Goal: Task Accomplishment & Management: Use online tool/utility

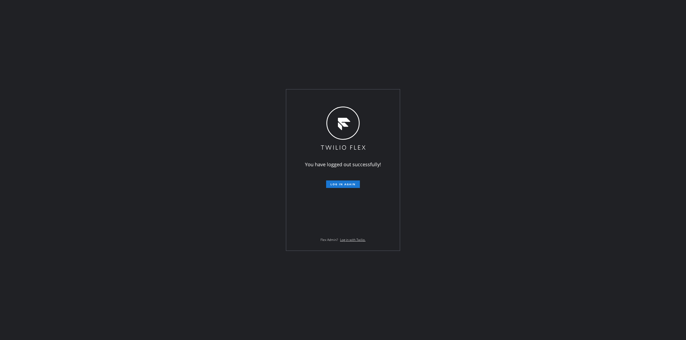
click at [340, 188] on div "You have logged out successfully! Log in again Flex Admin? Log in with Twilio." at bounding box center [343, 170] width 114 height 161
click at [342, 184] on span "Log in again" at bounding box center [343, 185] width 25 height 4
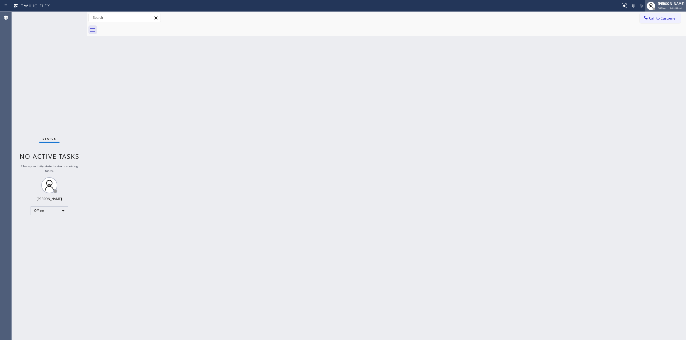
click at [674, 3] on div "[PERSON_NAME]" at bounding box center [671, 3] width 27 height 5
click at [644, 40] on button "Break" at bounding box center [660, 42] width 54 height 7
click at [656, 10] on div at bounding box center [654, 9] width 4 height 4
click at [648, 36] on button "Unavailable" at bounding box center [660, 35] width 54 height 7
click at [546, 111] on div "Back to Dashboard Change Sender ID Customers Technicians Select a contact Outbo…" at bounding box center [386, 176] width 599 height 329
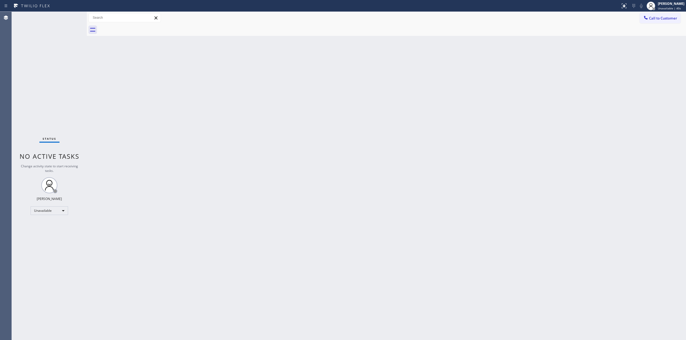
drag, startPoint x: 635, startPoint y: 57, endPoint x: 638, endPoint y: 50, distance: 7.8
click at [635, 57] on div "Back to Dashboard Change Sender ID Customers Technicians Select a contact Outbo…" at bounding box center [386, 176] width 599 height 329
click at [661, 3] on div "[PERSON_NAME]" at bounding box center [671, 3] width 27 height 5
click at [209, 66] on div "Back to Dashboard Change Sender ID Customers Technicians Select a contact Outbo…" at bounding box center [386, 176] width 599 height 329
drag, startPoint x: 644, startPoint y: 66, endPoint x: 654, endPoint y: 38, distance: 30.7
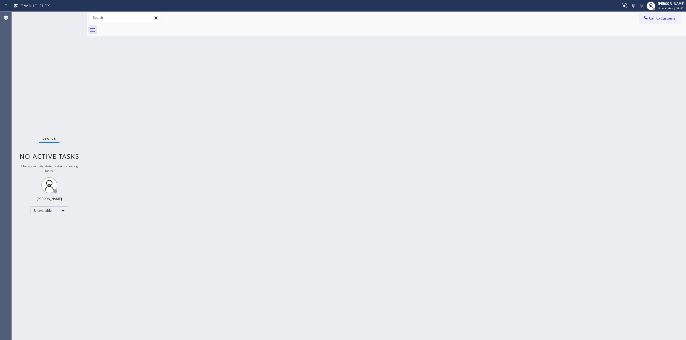
click at [647, 61] on div "Back to Dashboard Change Sender ID Customers Technicians Select a contact Outbo…" at bounding box center [386, 176] width 599 height 329
click at [662, 19] on span "Call to Customer" at bounding box center [663, 18] width 28 height 5
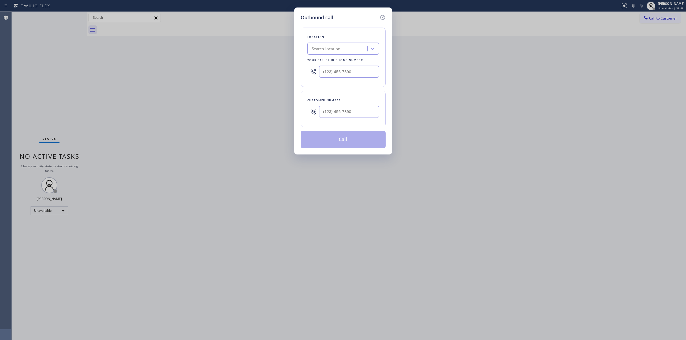
click at [320, 125] on div "Customer number" at bounding box center [343, 109] width 85 height 36
click at [341, 115] on input "(___) ___-____" at bounding box center [349, 112] width 60 height 12
paste input "714) 528-8455"
type input "[PHONE_NUMBER]"
drag, startPoint x: 337, startPoint y: 60, endPoint x: 339, endPoint y: 47, distance: 13.2
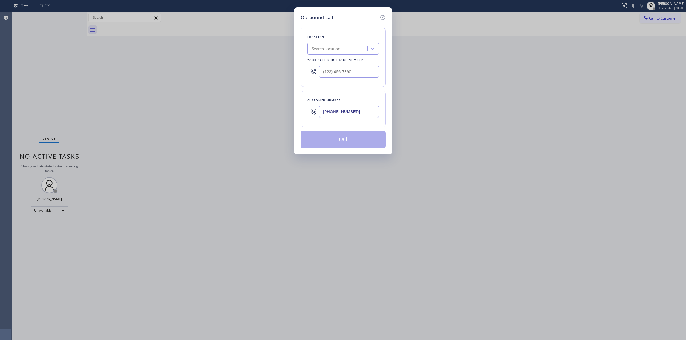
click at [338, 58] on div "Your caller id phone number" at bounding box center [343, 60] width 72 height 6
click at [339, 46] on div "Search location" at bounding box center [326, 49] width 29 height 6
type input "viking"
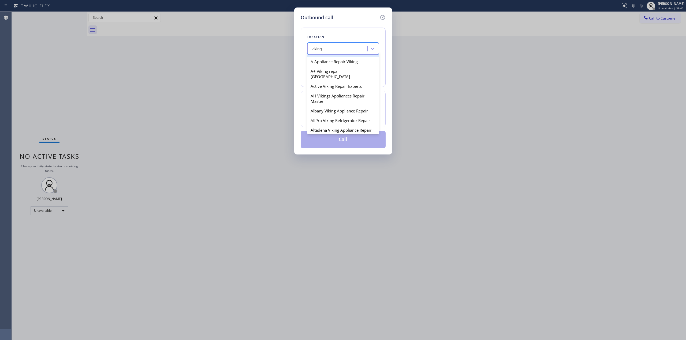
scroll to position [143, 0]
click at [327, 102] on div "Appliance Viking Repair Gateway" at bounding box center [343, 97] width 72 height 10
type input "[PHONE_NUMBER]"
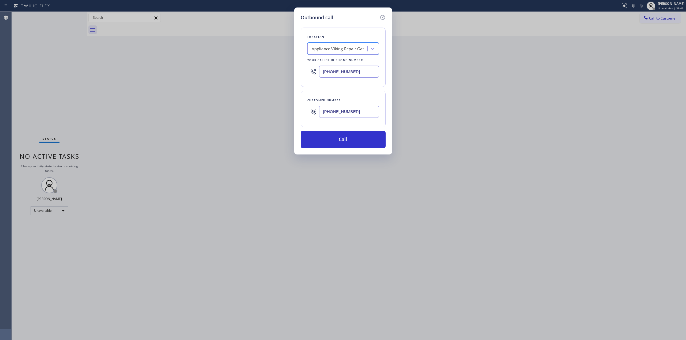
click at [338, 112] on input "[PHONE_NUMBER]" at bounding box center [349, 112] width 60 height 12
click at [344, 137] on button "Call" at bounding box center [343, 139] width 85 height 17
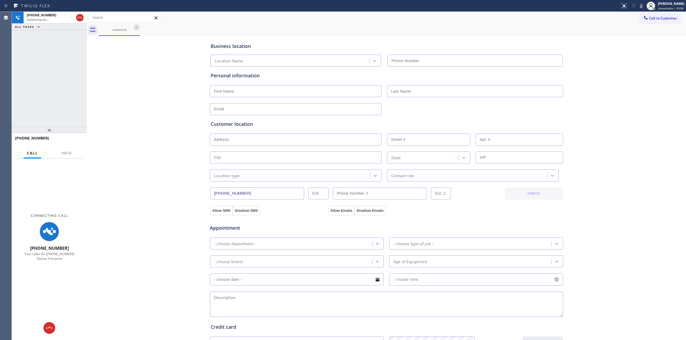
type input "[PHONE_NUMBER]"
click at [644, 5] on icon at bounding box center [641, 6] width 6 height 6
drag, startPoint x: 639, startPoint y: 60, endPoint x: 311, endPoint y: 27, distance: 330.1
click at [639, 60] on div "Business location Appliance Viking Repair Gateway [PHONE_NUMBER] Personal infor…" at bounding box center [386, 220] width 597 height 366
click at [130, 27] on div "outbound" at bounding box center [119, 30] width 40 height 12
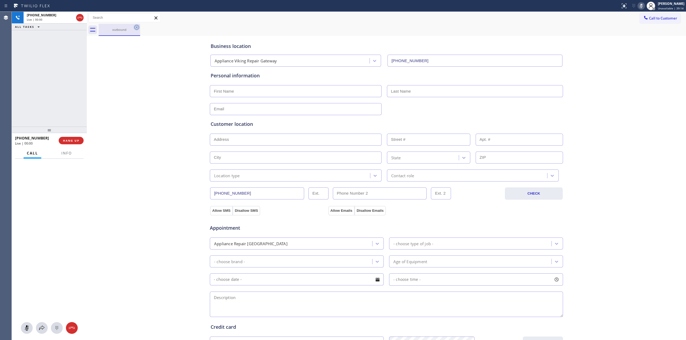
click at [134, 25] on icon at bounding box center [137, 27] width 6 height 6
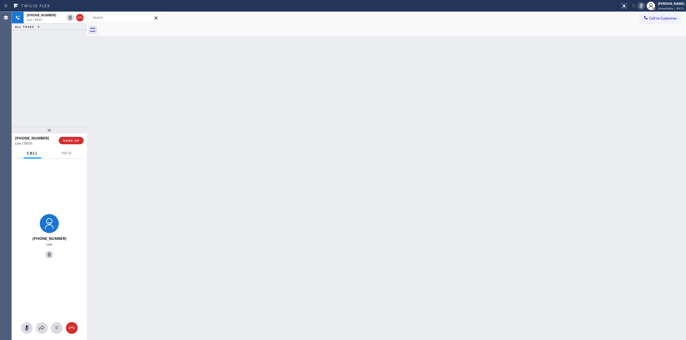
drag, startPoint x: 657, startPoint y: 27, endPoint x: 658, endPoint y: 20, distance: 6.8
click at [657, 27] on div at bounding box center [393, 30] width 588 height 12
click at [658, 20] on span "Call to Customer" at bounding box center [663, 18] width 28 height 5
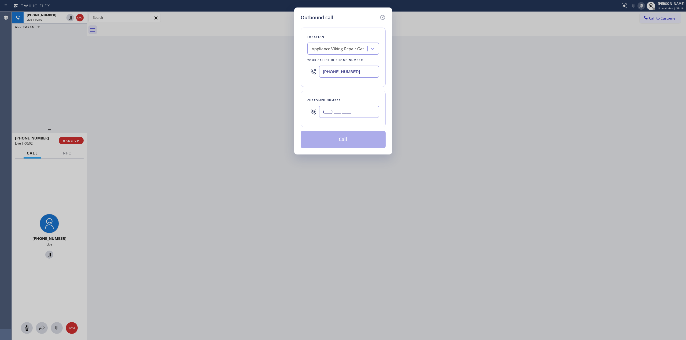
paste input "714) 528-8455"
click at [343, 107] on input "[PHONE_NUMBER]" at bounding box center [349, 112] width 60 height 12
type input "[PHONE_NUMBER]"
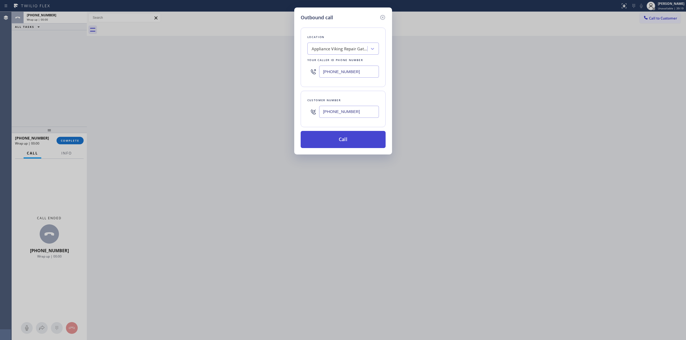
click at [339, 139] on button "Call" at bounding box center [343, 139] width 85 height 17
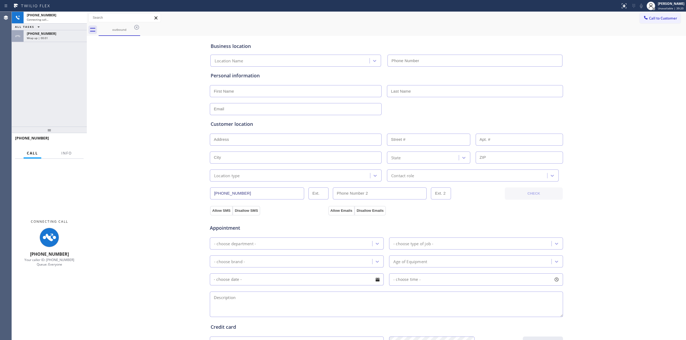
type input "[PHONE_NUMBER]"
click at [602, 59] on div "Business location Appliance Viking Repair Gateway [PHONE_NUMBER] Personal infor…" at bounding box center [386, 220] width 597 height 366
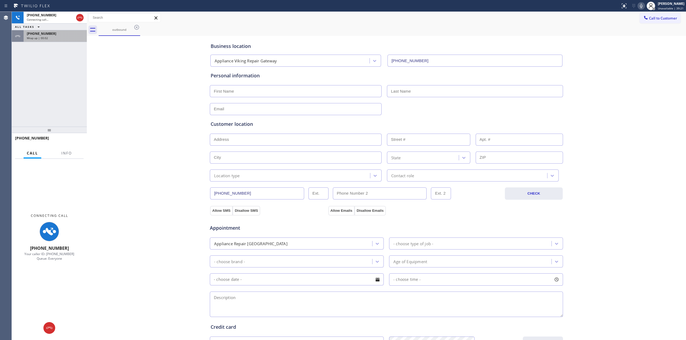
click at [68, 38] on div "Wrap up | 00:02" at bounding box center [55, 38] width 57 height 4
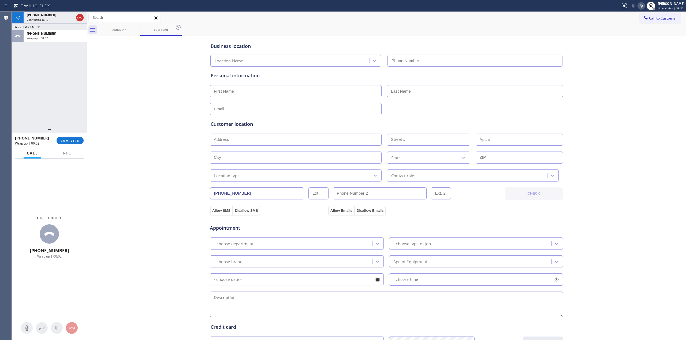
drag, startPoint x: 64, startPoint y: 123, endPoint x: 66, endPoint y: 135, distance: 12.5
click at [64, 123] on div "[PHONE_NUMBER] Connecting call… ALL TASKS ALL TASKS ACTIVE TASKS TASKS IN WRAP …" at bounding box center [49, 69] width 75 height 115
type input "[PHONE_NUMBER]"
click at [66, 135] on div "[PHONE_NUMBER] Wrap up | 00:03 COMPLETE" at bounding box center [49, 141] width 69 height 14
click at [68, 140] on span "COMPLETE" at bounding box center [70, 141] width 18 height 4
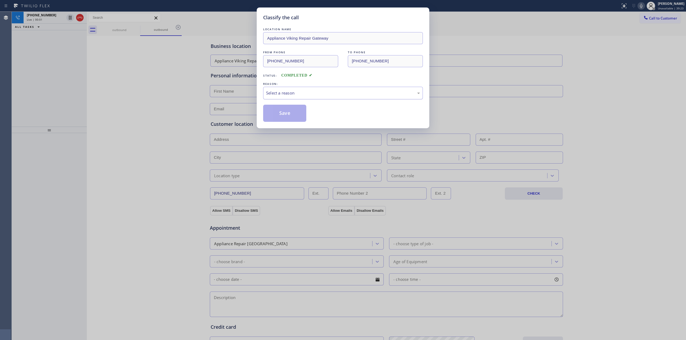
click at [325, 97] on div "Select a reason" at bounding box center [343, 93] width 160 height 13
drag, startPoint x: 306, startPoint y: 135, endPoint x: 286, endPoint y: 110, distance: 31.1
drag, startPoint x: 286, startPoint y: 110, endPoint x: 626, endPoint y: 8, distance: 355.0
click at [293, 110] on button "Save" at bounding box center [284, 113] width 43 height 17
click at [646, 17] on div "Classify the call LOCATION NAME Appliance Viking Repair Gateway FROM PHONE [PHO…" at bounding box center [343, 170] width 686 height 340
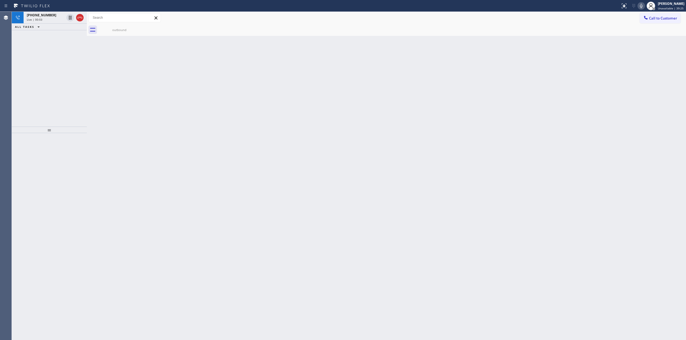
click at [646, 17] on icon at bounding box center [645, 17] width 3 height 3
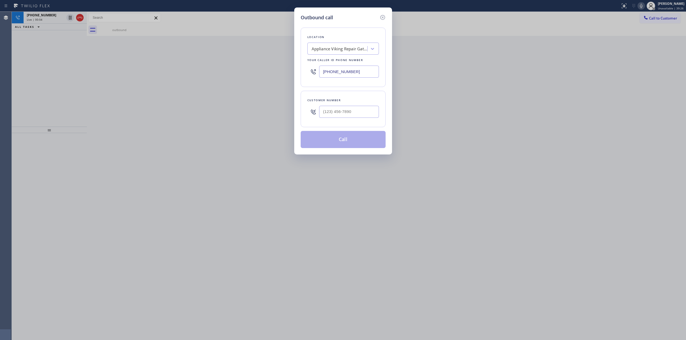
drag, startPoint x: 348, startPoint y: 123, endPoint x: 347, endPoint y: 112, distance: 11.3
click at [347, 123] on div "Customer number" at bounding box center [343, 109] width 85 height 36
paste input "714) 528-8455"
drag, startPoint x: 347, startPoint y: 110, endPoint x: 353, endPoint y: 114, distance: 6.9
click at [347, 110] on input "(___) ___-____" at bounding box center [349, 112] width 60 height 12
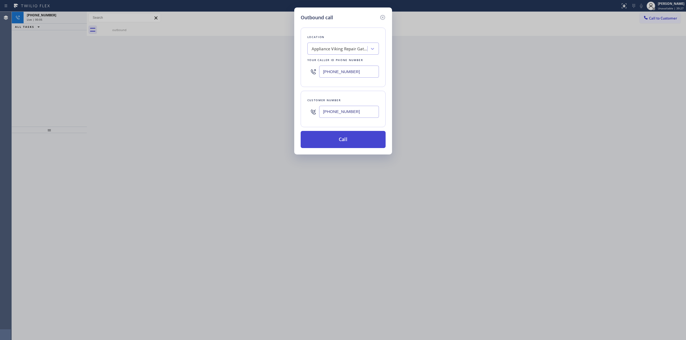
type input "[PHONE_NUMBER]"
click at [361, 138] on button "Call" at bounding box center [343, 139] width 85 height 17
click at [344, 143] on button "Call" at bounding box center [343, 139] width 85 height 17
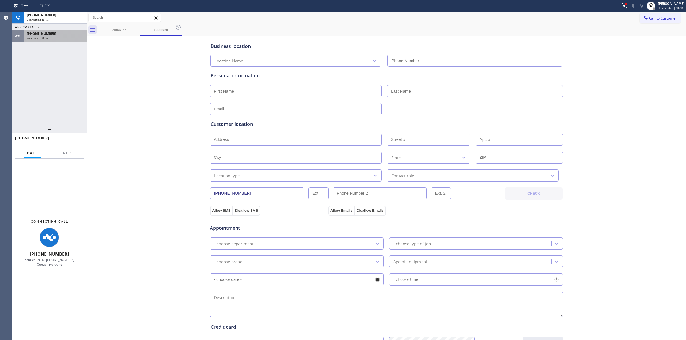
type input "[PHONE_NUMBER]"
click at [51, 36] on div "[PHONE_NUMBER]" at bounding box center [55, 33] width 57 height 5
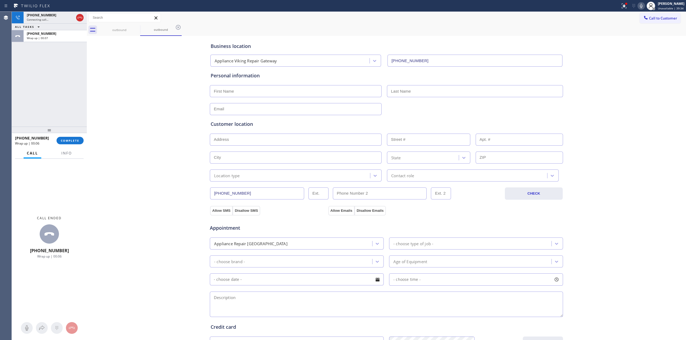
click at [76, 135] on div "[PHONE_NUMBER] Wrap up | 00:06 COMPLETE" at bounding box center [49, 141] width 69 height 14
click at [75, 139] on button "COMPLETE" at bounding box center [70, 141] width 27 height 8
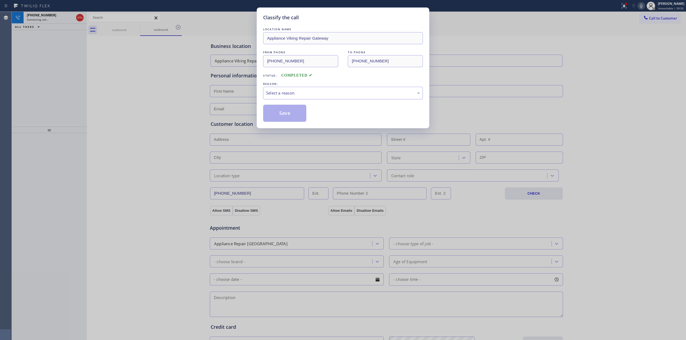
click at [336, 94] on div "Select a reason" at bounding box center [343, 93] width 154 height 6
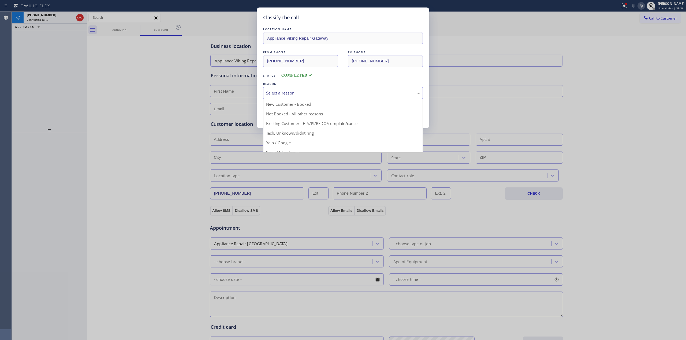
drag, startPoint x: 301, startPoint y: 135, endPoint x: 280, endPoint y: 114, distance: 29.4
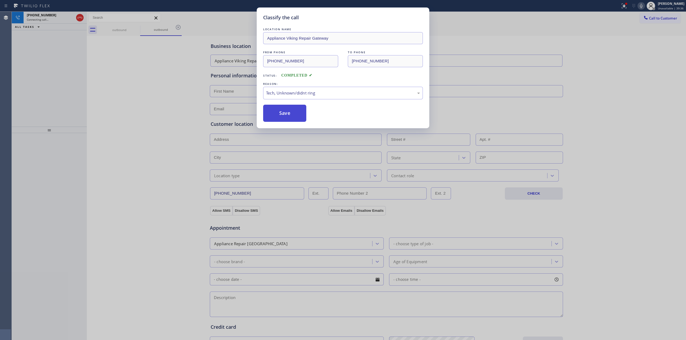
click at [279, 113] on button "Save" at bounding box center [284, 113] width 43 height 17
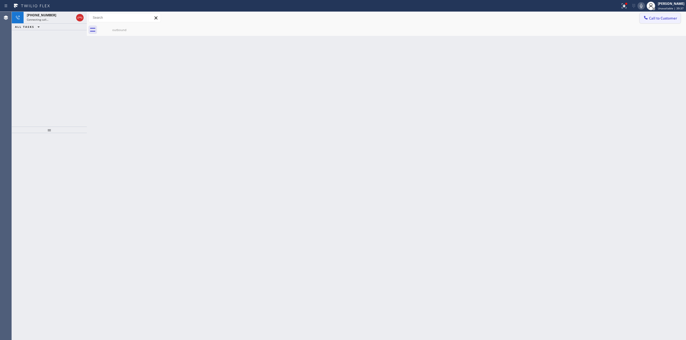
click at [658, 14] on button "Call to Customer" at bounding box center [660, 18] width 41 height 10
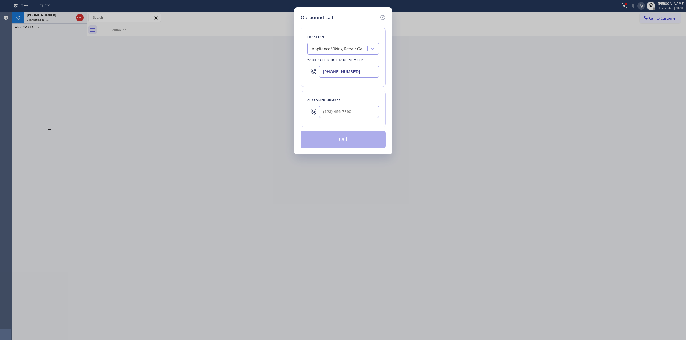
click at [638, 5] on div "Outbound call Location Appliance Viking Repair Gateway Your caller id phone num…" at bounding box center [343, 170] width 686 height 340
click at [360, 113] on input "(___) ___-____" at bounding box center [349, 112] width 60 height 12
paste input "714) 528-8455"
type input "[PHONE_NUMBER]"
click at [326, 29] on div "Location Appliance Viking Repair Gateway Your caller id phone number [PHONE_NUM…" at bounding box center [343, 58] width 85 height 60
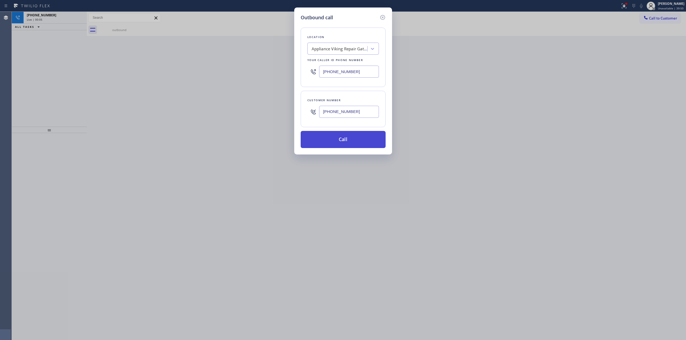
click at [339, 138] on button "Call" at bounding box center [343, 139] width 85 height 17
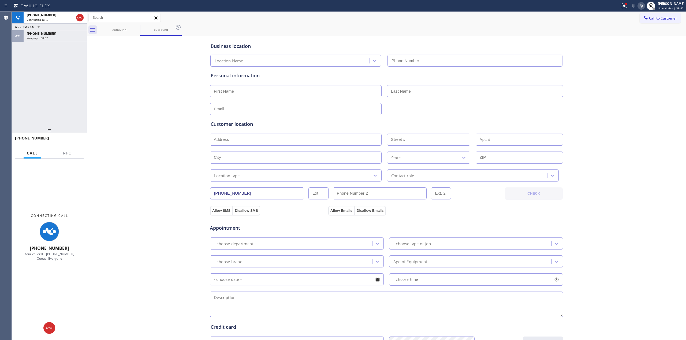
type input "[PHONE_NUMBER]"
click at [50, 38] on div "Wrap up | 00:03" at bounding box center [55, 38] width 57 height 4
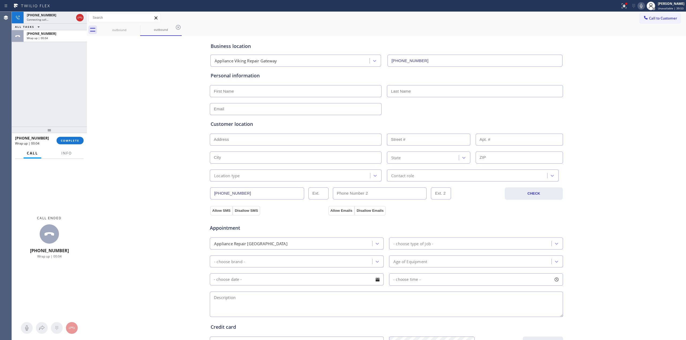
click at [68, 145] on div "[PHONE_NUMBER] Wrap up | 00:04 COMPLETE" at bounding box center [49, 141] width 69 height 14
click at [69, 142] on span "COMPLETE" at bounding box center [70, 141] width 18 height 4
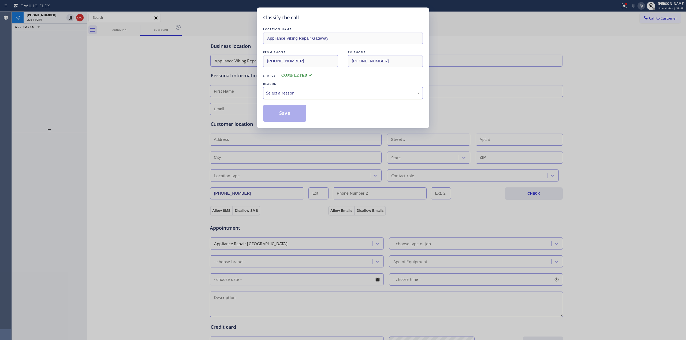
click at [307, 94] on div "Select a reason" at bounding box center [343, 93] width 154 height 6
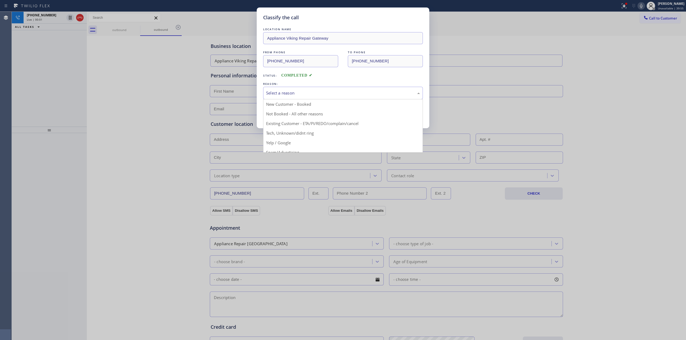
drag, startPoint x: 298, startPoint y: 132, endPoint x: 282, endPoint y: 112, distance: 25.5
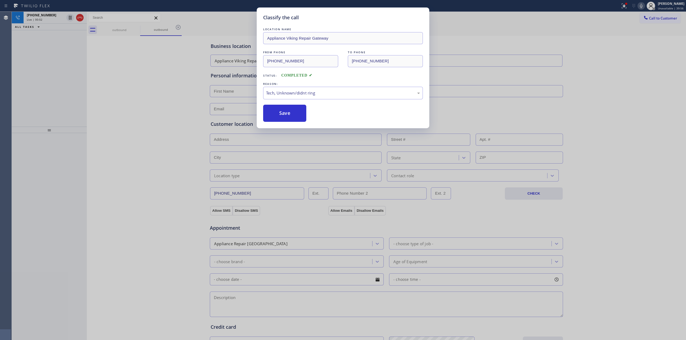
drag, startPoint x: 281, startPoint y: 110, endPoint x: 319, endPoint y: 109, distance: 37.8
click at [282, 109] on button "Save" at bounding box center [284, 113] width 43 height 17
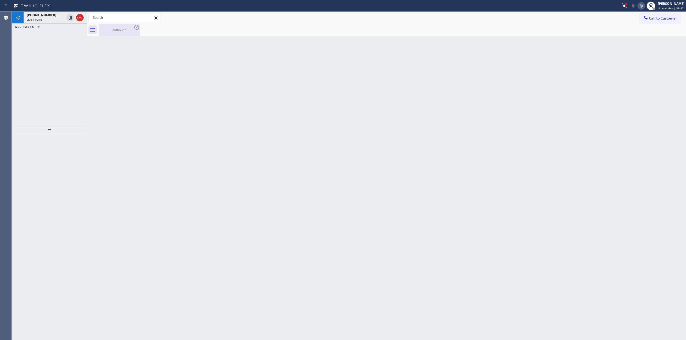
click at [129, 31] on div "outbound" at bounding box center [119, 30] width 40 height 4
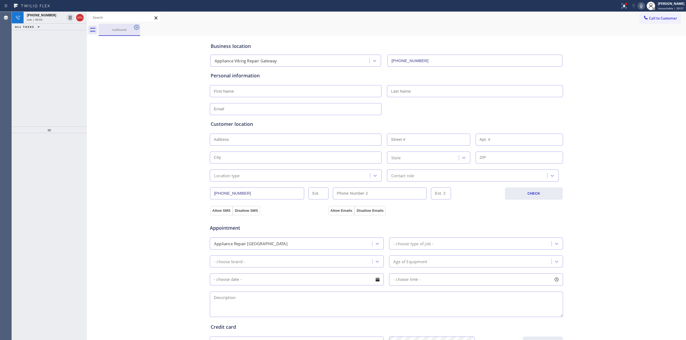
click at [138, 27] on icon at bounding box center [137, 27] width 6 height 6
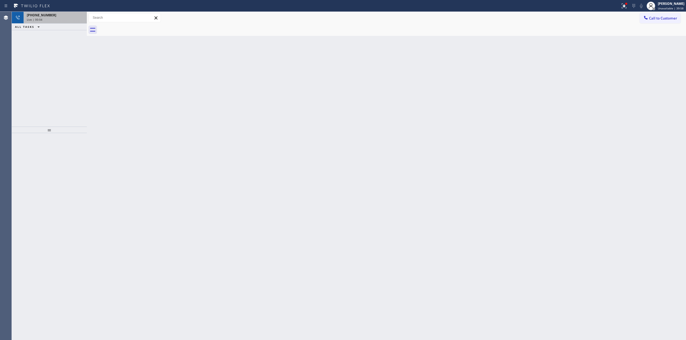
click at [49, 19] on div "Live | 00:04" at bounding box center [55, 20] width 57 height 4
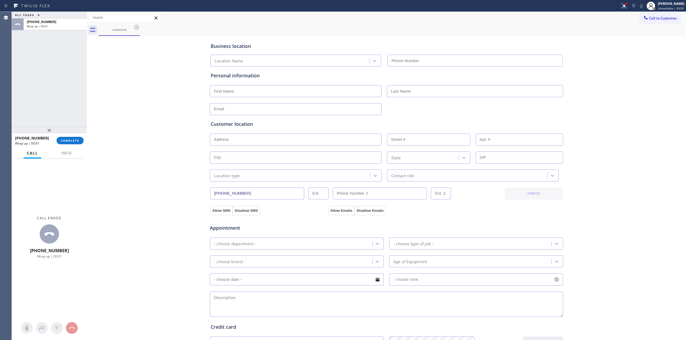
click at [78, 133] on div at bounding box center [49, 130] width 75 height 6
click at [77, 143] on button "COMPLETE" at bounding box center [70, 141] width 27 height 8
type input "[PHONE_NUMBER]"
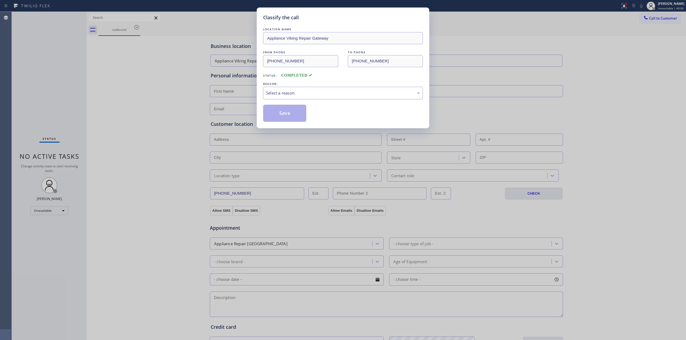
click at [314, 92] on div "Select a reason" at bounding box center [343, 93] width 154 height 6
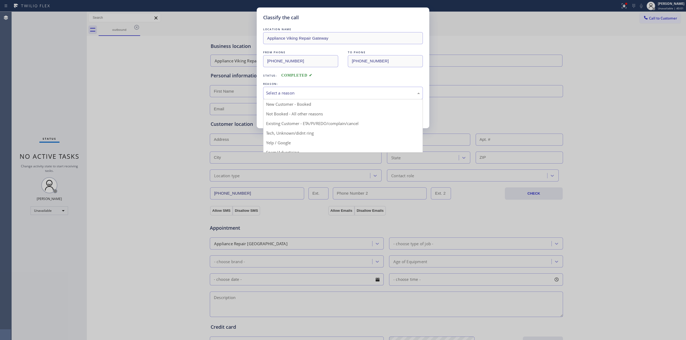
drag, startPoint x: 312, startPoint y: 132, endPoint x: 297, endPoint y: 116, distance: 22.4
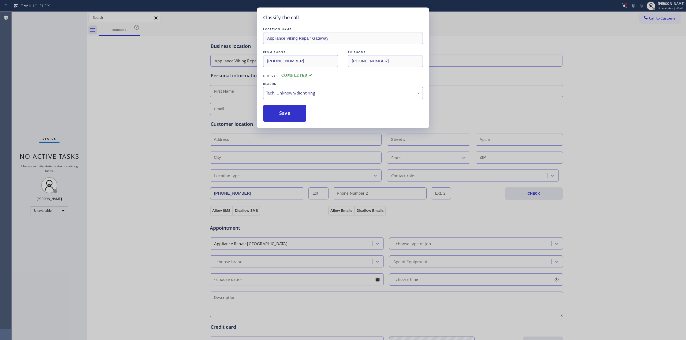
drag, startPoint x: 292, startPoint y: 110, endPoint x: 411, endPoint y: 116, distance: 119.2
click at [303, 110] on button "Save" at bounding box center [284, 113] width 43 height 17
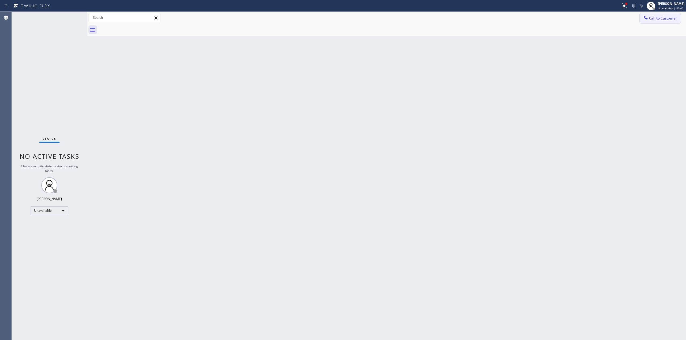
click at [649, 16] on button "Call to Customer" at bounding box center [660, 18] width 41 height 10
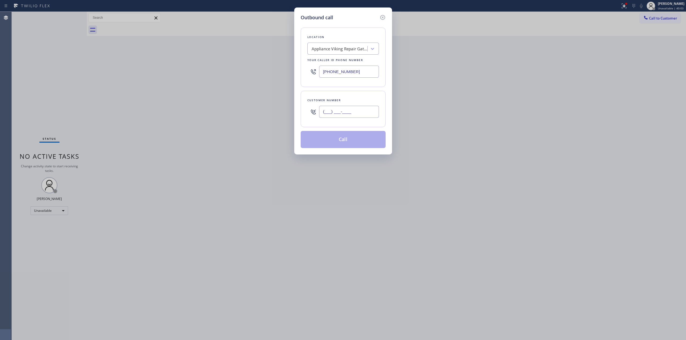
paste input "62"
drag, startPoint x: 349, startPoint y: 109, endPoint x: 348, endPoint y: 100, distance: 9.1
click at [348, 109] on input "(___) ___-____" at bounding box center [349, 112] width 60 height 12
click at [341, 37] on div "Location" at bounding box center [343, 37] width 72 height 6
drag, startPoint x: 358, startPoint y: 113, endPoint x: 242, endPoint y: 102, distance: 117.2
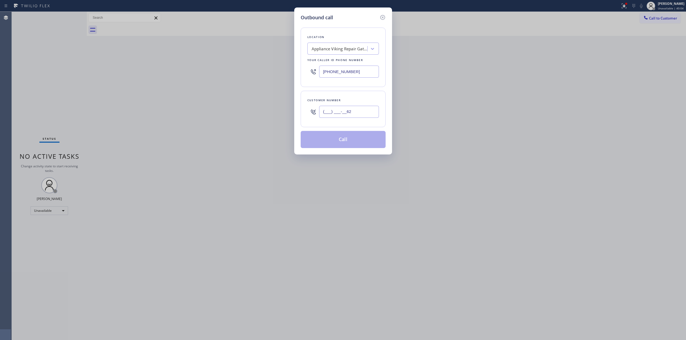
click at [243, 102] on div "Outbound call Location Appliance Viking Repair Gateway Your caller id phone num…" at bounding box center [343, 170] width 686 height 340
paste input "626) 623-5086"
type input "[PHONE_NUMBER]"
click at [334, 56] on div "Location Appliance Viking Repair Gateway Your caller id phone number [PHONE_NUM…" at bounding box center [343, 58] width 85 height 60
click at [336, 44] on div "Appliance Viking Repair Gateway" at bounding box center [338, 48] width 58 height 9
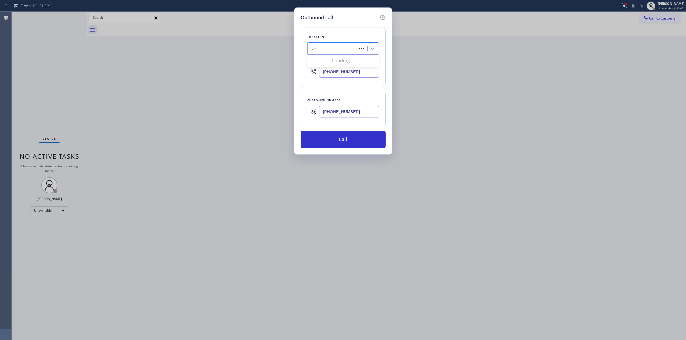
type input "k"
type input "kenmore"
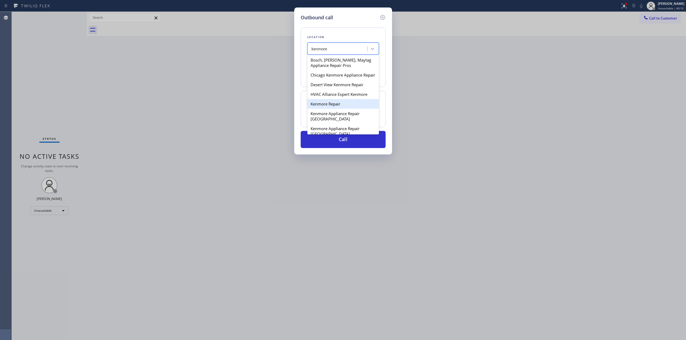
click at [323, 108] on div "Kenmore Repair" at bounding box center [343, 104] width 72 height 10
type input "[PHONE_NUMBER]"
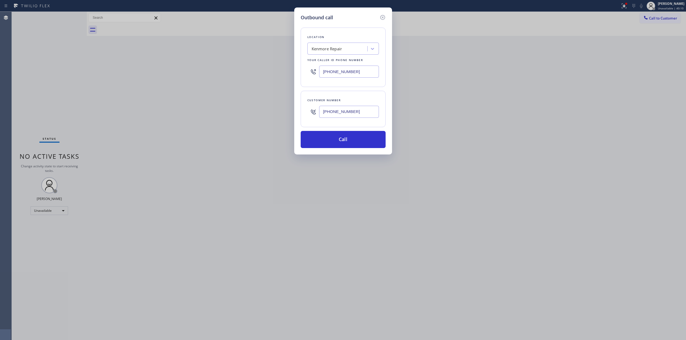
click at [341, 115] on input "[PHONE_NUMBER]" at bounding box center [349, 112] width 60 height 12
click at [345, 148] on button "Call" at bounding box center [343, 139] width 85 height 17
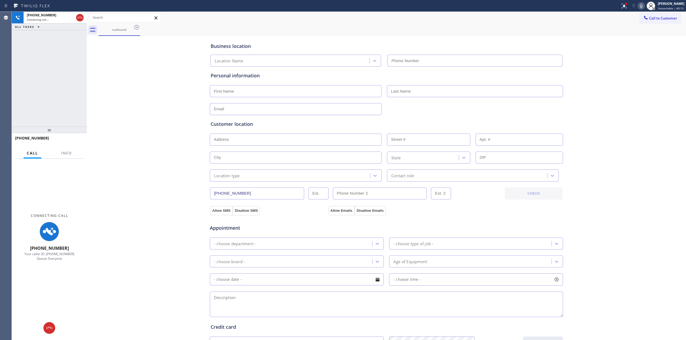
click at [604, 59] on div "Business location Location Name Personal information Customer location >> ADD N…" at bounding box center [386, 220] width 597 height 366
type input "[PHONE_NUMBER]"
click at [642, 8] on icon at bounding box center [641, 6] width 6 height 6
click at [129, 31] on div "outbound" at bounding box center [119, 30] width 40 height 4
click at [135, 28] on icon at bounding box center [137, 27] width 6 height 6
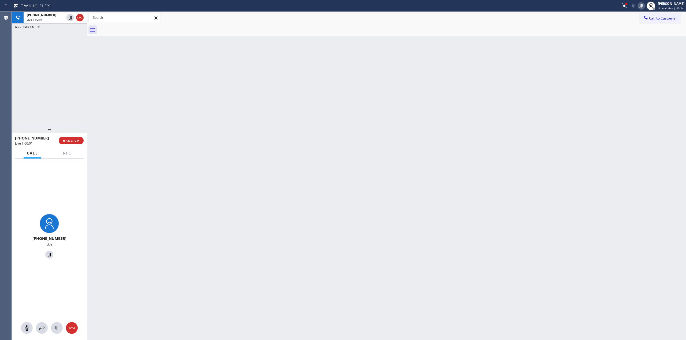
click at [644, 79] on div "Back to Dashboard Change Sender ID Customers Technicians Select a contact Outbo…" at bounding box center [386, 176] width 599 height 329
click at [53, 24] on div "ALL TASKS ALL TASKS ACTIVE TASKS TASKS IN WRAP UP" at bounding box center [49, 27] width 75 height 7
click at [54, 16] on div "[PHONE_NUMBER]" at bounding box center [46, 15] width 38 height 5
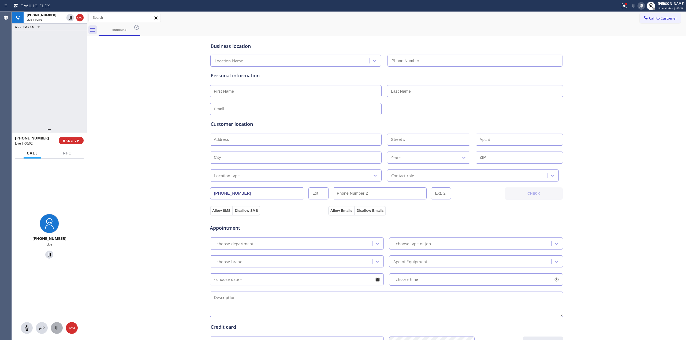
type input "[PHONE_NUMBER]"
click at [55, 331] on icon at bounding box center [57, 328] width 6 height 6
click at [657, 21] on button "Call to Customer" at bounding box center [660, 18] width 41 height 10
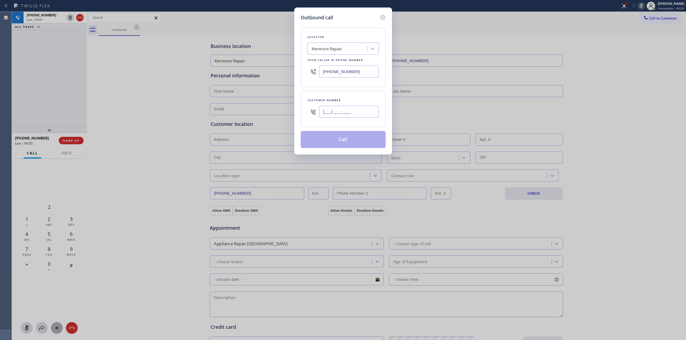
click at [350, 113] on input "(___) ___-____" at bounding box center [349, 112] width 60 height 12
paste input "626) 623-5086"
type input "[PHONE_NUMBER]"
drag, startPoint x: 313, startPoint y: 26, endPoint x: 328, endPoint y: 26, distance: 15.0
click at [313, 26] on div "Location [GEOGRAPHIC_DATA] Repair Your caller id phone number [PHONE_NUMBER] Cu…" at bounding box center [343, 84] width 85 height 127
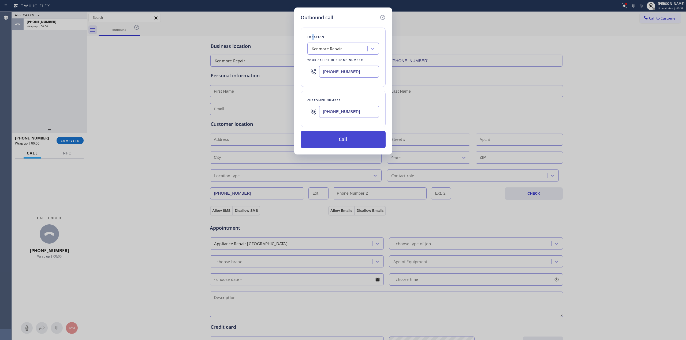
click at [352, 143] on button "Call" at bounding box center [343, 139] width 85 height 17
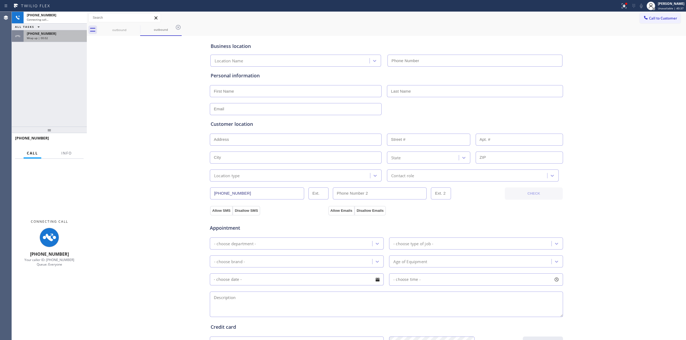
type input "[PHONE_NUMBER]"
click at [45, 38] on span "Wrap up | 00:02" at bounding box center [37, 38] width 21 height 4
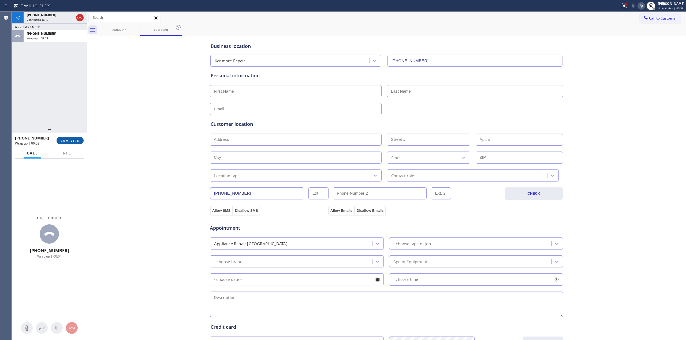
click at [75, 140] on span "COMPLETE" at bounding box center [70, 141] width 18 height 4
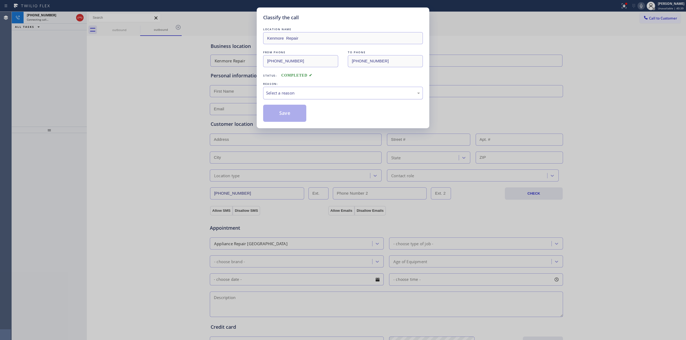
drag, startPoint x: 324, startPoint y: 97, endPoint x: 328, endPoint y: 98, distance: 4.2
click at [329, 93] on div "Select a reason" at bounding box center [343, 93] width 154 height 6
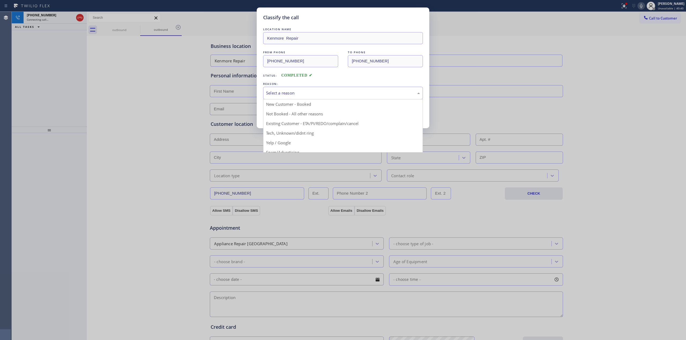
drag, startPoint x: 306, startPoint y: 133, endPoint x: 286, endPoint y: 115, distance: 26.8
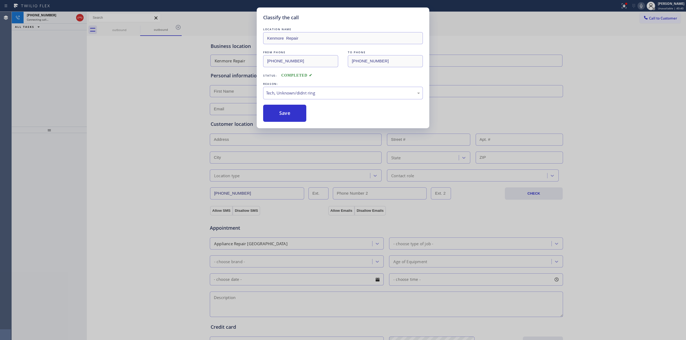
drag, startPoint x: 286, startPoint y: 115, endPoint x: 354, endPoint y: 113, distance: 67.6
click at [286, 114] on button "Save" at bounding box center [284, 113] width 43 height 17
click at [636, 67] on div "Classify the call LOCATION NAME Kenmore Repair FROM PHONE [PHONE_NUMBER] TO PHO…" at bounding box center [343, 170] width 686 height 340
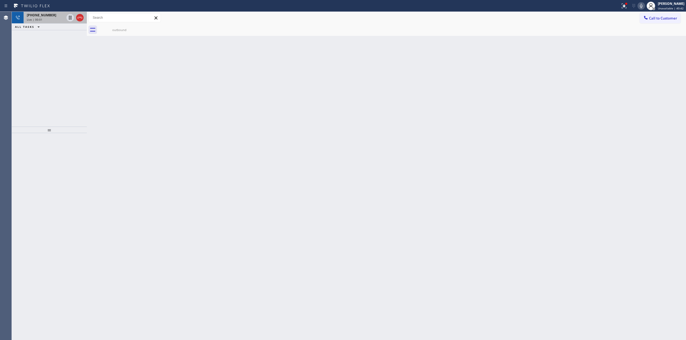
drag, startPoint x: 70, startPoint y: 19, endPoint x: 56, endPoint y: 18, distance: 14.0
click at [56, 19] on div "[PHONE_NUMBER] Live | 00:01" at bounding box center [49, 18] width 75 height 12
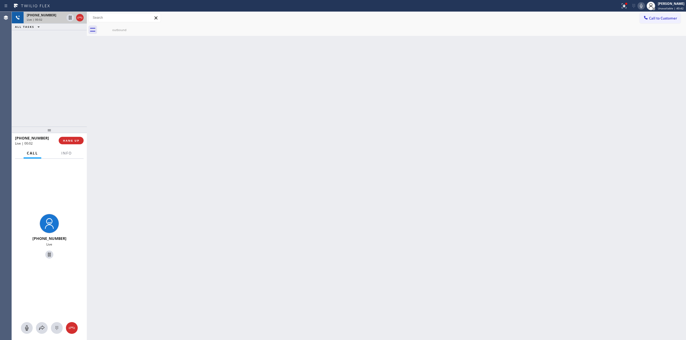
click at [56, 18] on div "Live | 00:02" at bounding box center [46, 20] width 38 height 4
click at [51, 325] on div at bounding box center [57, 328] width 12 height 6
click at [52, 325] on div at bounding box center [57, 328] width 12 height 6
click at [60, 329] on div at bounding box center [57, 328] width 12 height 6
click at [650, 20] on span "Call to Customer" at bounding box center [663, 18] width 28 height 5
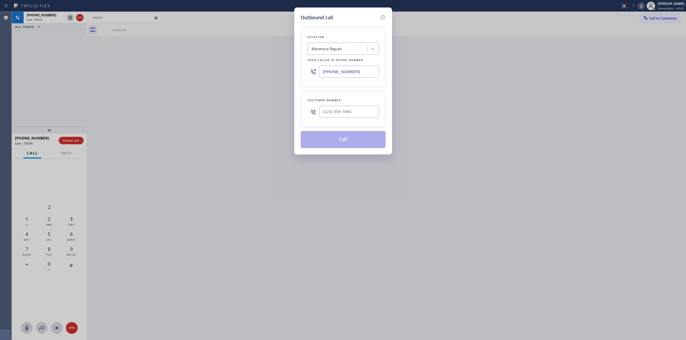
click at [356, 102] on div "Customer number" at bounding box center [343, 101] width 72 height 6
click at [363, 117] on input "(___) ___-____" at bounding box center [349, 112] width 60 height 12
paste input "626) 623-5086"
type input "[PHONE_NUMBER]"
click at [329, 29] on div "Location [GEOGRAPHIC_DATA] Repair Your caller id phone number [PHONE_NUMBER]" at bounding box center [343, 58] width 85 height 60
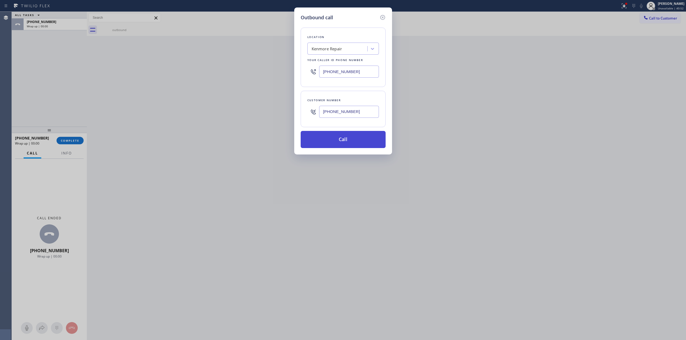
click at [341, 140] on button "Call" at bounding box center [343, 139] width 85 height 17
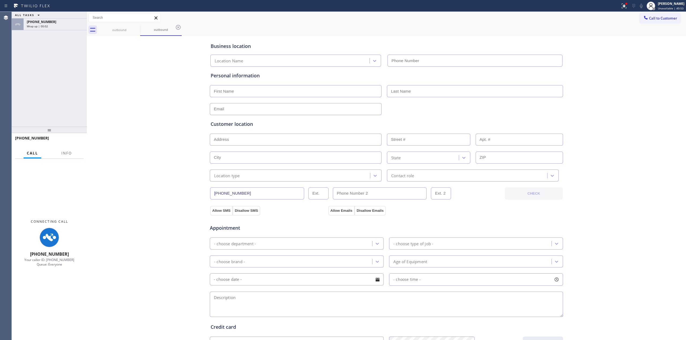
type input "[PHONE_NUMBER]"
click at [65, 37] on div "Wrap up | 00:02" at bounding box center [55, 38] width 57 height 4
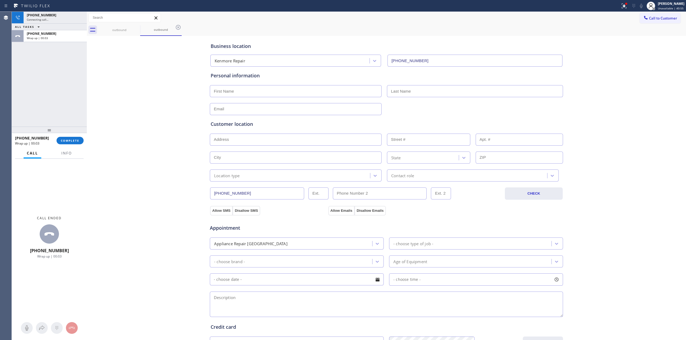
click at [72, 145] on div "[PHONE_NUMBER] Wrap up | 00:03 COMPLETE" at bounding box center [49, 141] width 69 height 14
click at [73, 143] on button "COMPLETE" at bounding box center [70, 141] width 27 height 8
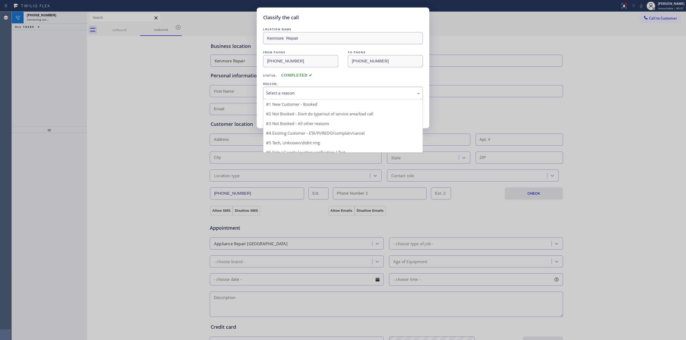
click at [317, 92] on div "Select a reason" at bounding box center [343, 93] width 154 height 6
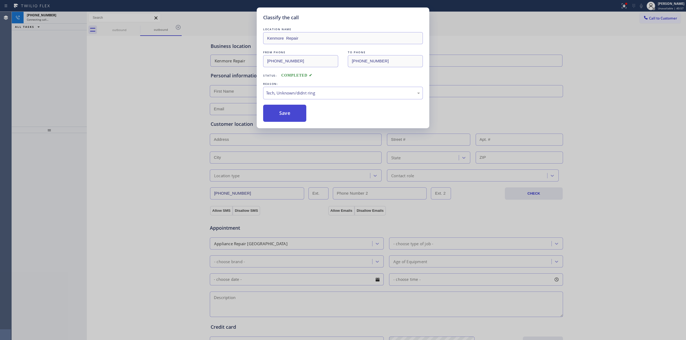
drag, startPoint x: 292, startPoint y: 114, endPoint x: 369, endPoint y: 113, distance: 77.5
click at [292, 114] on button "Save" at bounding box center [284, 113] width 43 height 17
click at [608, 86] on div "Classify the call LOCATION NAME Kenmore Repair FROM PHONE [PHONE_NUMBER] TO PHO…" at bounding box center [343, 170] width 686 height 340
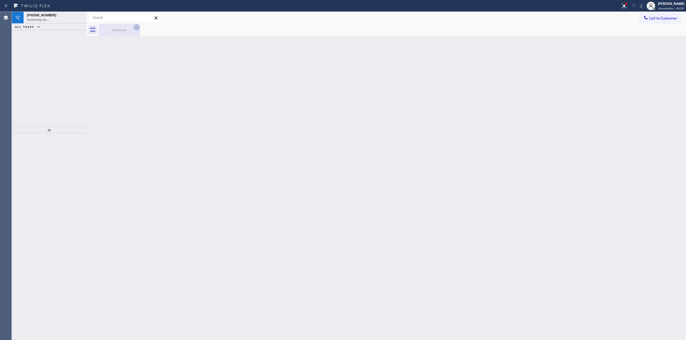
click at [134, 28] on icon at bounding box center [137, 27] width 6 height 6
click at [137, 27] on icon at bounding box center [137, 27] width 6 height 6
click at [52, 22] on div "[PHONE_NUMBER] Connecting call…" at bounding box center [54, 18] width 61 height 12
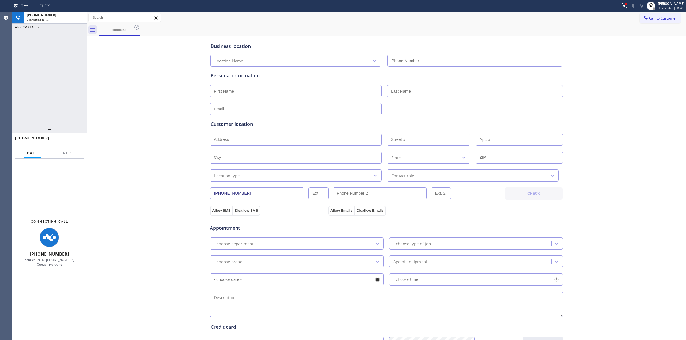
type input "[PHONE_NUMBER]"
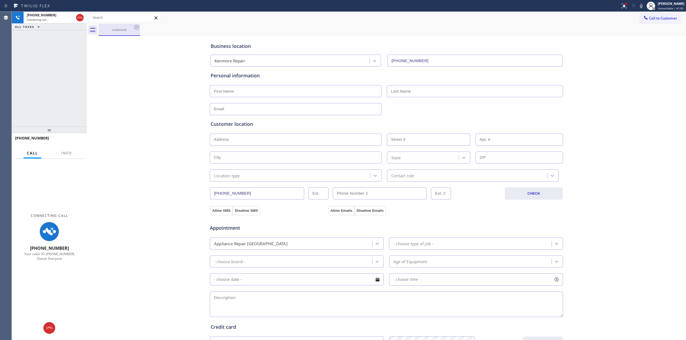
click at [140, 31] on div "outbound" at bounding box center [120, 30] width 42 height 12
click at [137, 27] on icon at bounding box center [136, 27] width 5 height 5
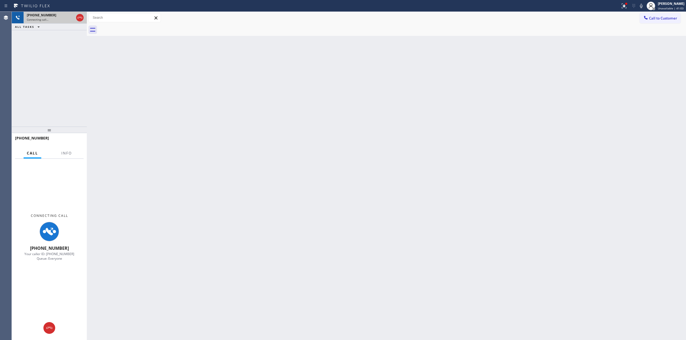
click at [40, 18] on span "Connecting call…" at bounding box center [38, 20] width 22 height 4
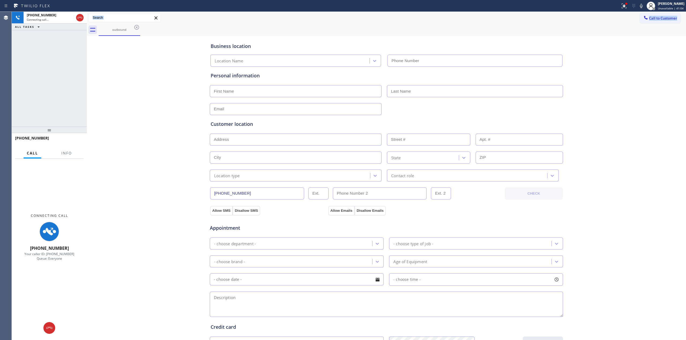
type input "[PHONE_NUMBER]"
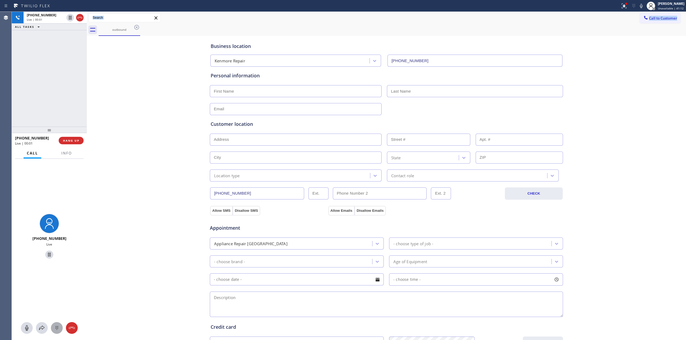
drag, startPoint x: 55, startPoint y: 324, endPoint x: 60, endPoint y: 326, distance: 6.1
click at [55, 324] on button at bounding box center [57, 329] width 12 height 12
click at [650, 17] on span "Call to Customer" at bounding box center [663, 18] width 28 height 5
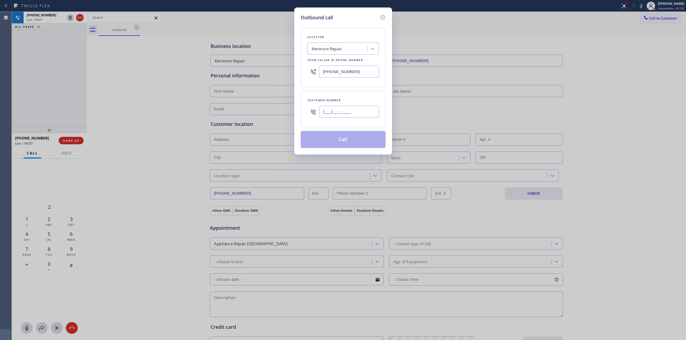
paste input "628) 226-2194"
click at [346, 118] on input "(___) ___-____" at bounding box center [349, 112] width 60 height 12
type input "[PHONE_NUMBER]"
click at [350, 46] on div "Kenmore Repair" at bounding box center [338, 48] width 58 height 9
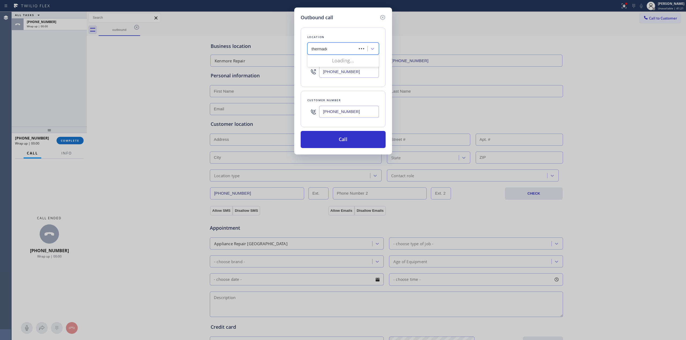
type input "thermador"
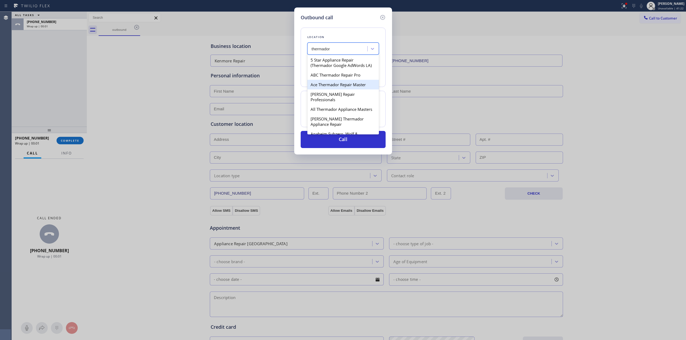
click at [333, 90] on div "Ace Thermador Repair Master" at bounding box center [343, 85] width 72 height 10
type input "[PHONE_NUMBER]"
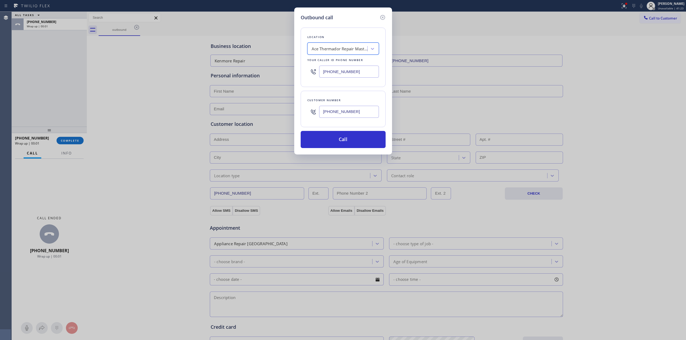
click at [339, 116] on input "[PHONE_NUMBER]" at bounding box center [349, 112] width 60 height 12
click at [342, 138] on button "Call" at bounding box center [343, 139] width 85 height 17
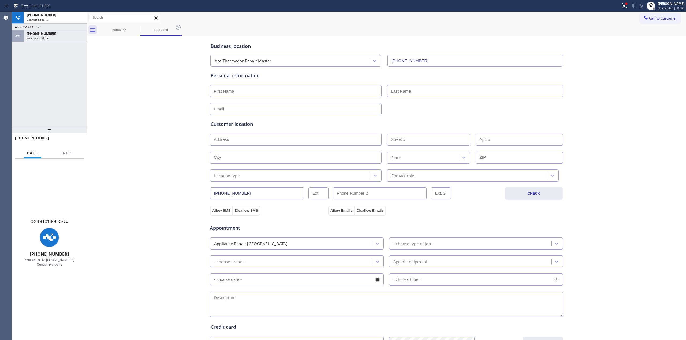
type input "[PHONE_NUMBER]"
drag, startPoint x: 570, startPoint y: 43, endPoint x: 590, endPoint y: 43, distance: 19.8
click at [571, 43] on div "Business location Ace Thermador Repair Master [PHONE_NUMBER] Personal informati…" at bounding box center [386, 220] width 597 height 366
click at [122, 27] on div "outbound" at bounding box center [119, 30] width 40 height 12
click at [136, 26] on icon at bounding box center [137, 27] width 6 height 6
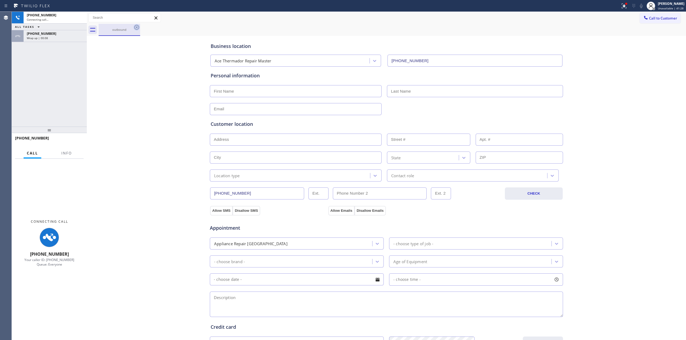
click at [136, 26] on icon at bounding box center [137, 27] width 6 height 6
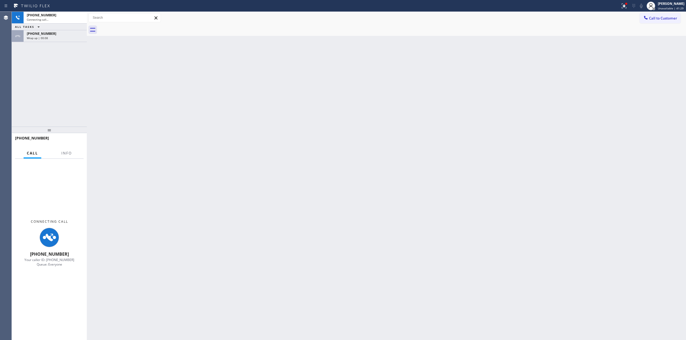
click at [10, 41] on div "Agent Desktop" at bounding box center [6, 176] width 12 height 329
click at [41, 36] on span "Wrap up | 00:08" at bounding box center [37, 38] width 21 height 4
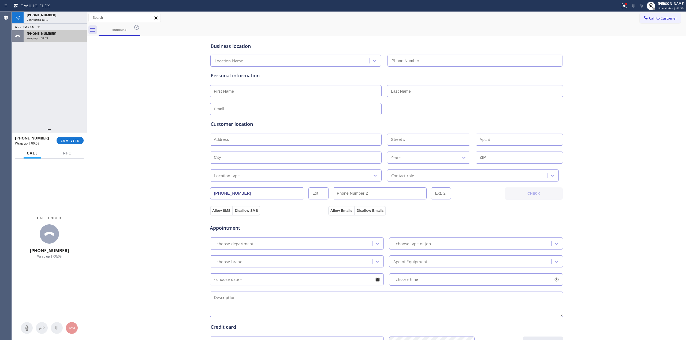
click at [69, 141] on span "COMPLETE" at bounding box center [70, 141] width 18 height 4
type input "[PHONE_NUMBER]"
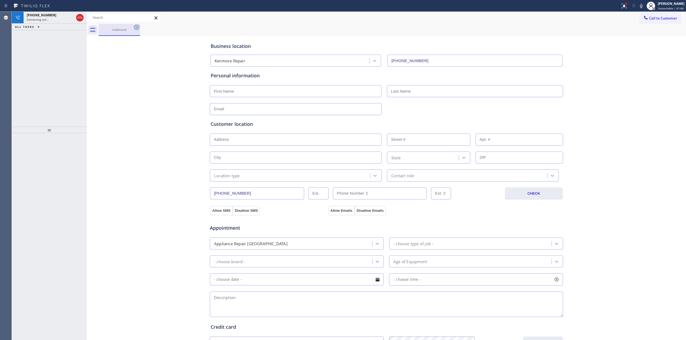
click at [137, 26] on icon at bounding box center [137, 27] width 6 height 6
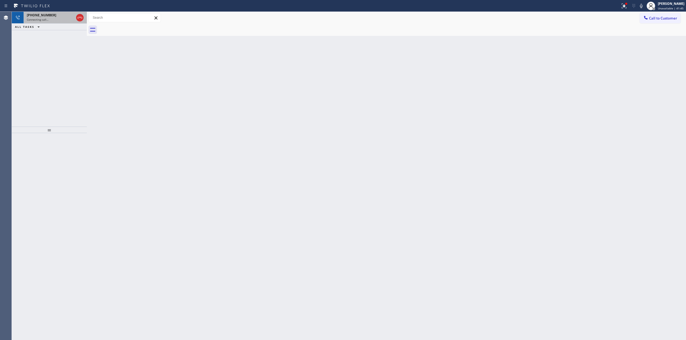
click at [62, 15] on div "[PHONE_NUMBER]" at bounding box center [50, 15] width 47 height 5
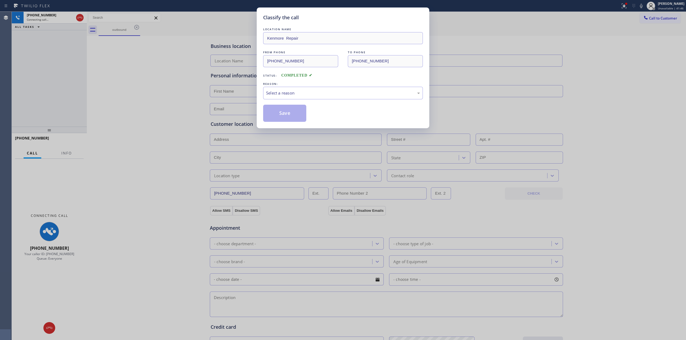
type input "[PHONE_NUMBER]"
click at [311, 96] on div "Select a reason" at bounding box center [343, 93] width 154 height 6
click at [310, 90] on div "Existing Customer - ETA/PI/REDO/complain/cancel" at bounding box center [343, 93] width 154 height 6
click at [308, 99] on div "Yelp / Google" at bounding box center [343, 93] width 160 height 13
click at [298, 118] on button "Save" at bounding box center [284, 113] width 43 height 17
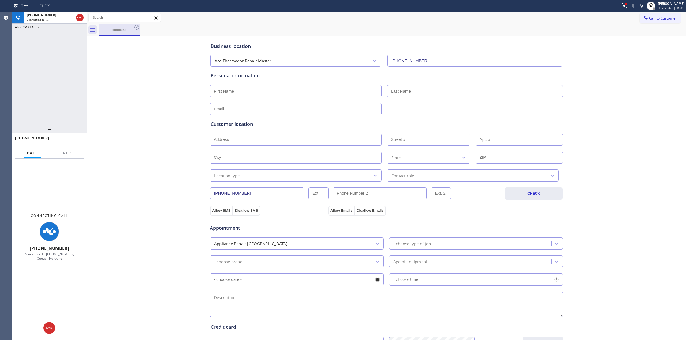
click at [120, 31] on div "outbound Call to Customer Outbound call Location Ace Thermador Repair Master Yo…" at bounding box center [386, 214] width 599 height 404
click at [125, 26] on div "outbound" at bounding box center [119, 30] width 40 height 12
click at [140, 28] on div "outbound" at bounding box center [120, 30] width 42 height 12
click at [135, 25] on icon at bounding box center [137, 27] width 6 height 6
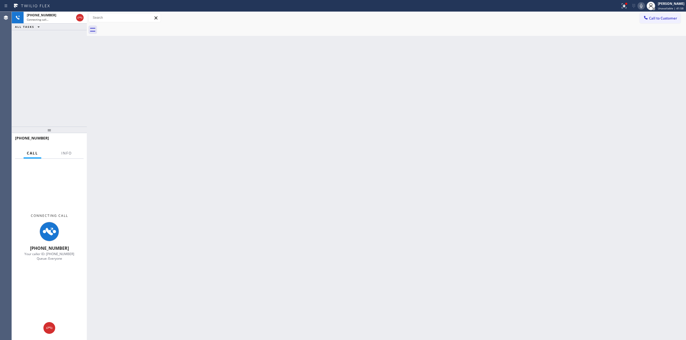
click at [642, 9] on icon at bounding box center [641, 6] width 6 height 6
drag, startPoint x: 637, startPoint y: 41, endPoint x: 630, endPoint y: 43, distance: 7.5
click at [635, 43] on div "Back to Dashboard Change Sender ID Customers Technicians Select a contact Outbo…" at bounding box center [386, 176] width 599 height 329
drag, startPoint x: 629, startPoint y: 75, endPoint x: 641, endPoint y: 40, distance: 37.6
click at [630, 75] on div "Back to Dashboard Change Sender ID Customers Technicians Select a contact Outbo…" at bounding box center [386, 176] width 599 height 329
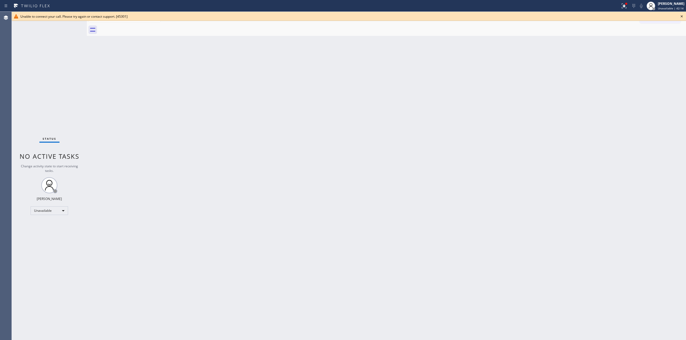
click at [680, 16] on icon at bounding box center [682, 16] width 6 height 6
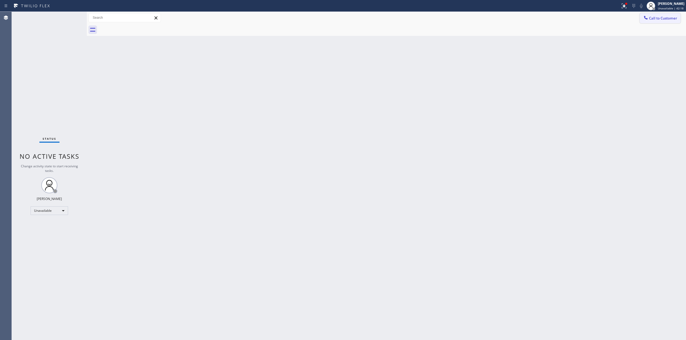
click at [668, 13] on button "Call to Customer" at bounding box center [660, 18] width 41 height 10
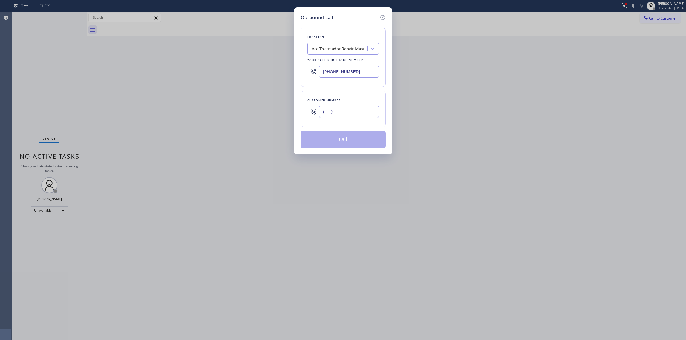
paste input "564) 201-6330"
click at [334, 112] on input "(___) ___-____" at bounding box center [349, 112] width 60 height 12
type input "[PHONE_NUMBER]"
click at [362, 143] on button "Call" at bounding box center [343, 139] width 85 height 17
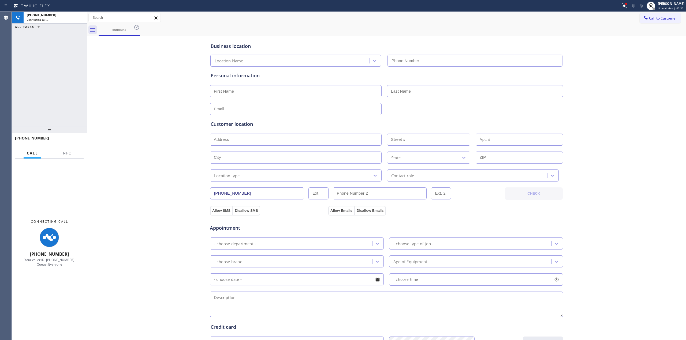
type input "[PHONE_NUMBER]"
click at [656, 15] on button "Call to Customer" at bounding box center [660, 18] width 41 height 10
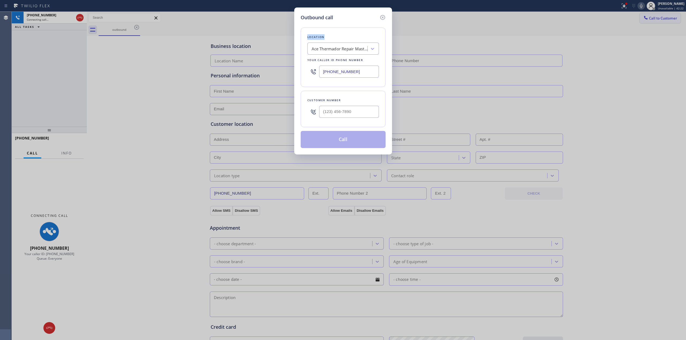
click at [656, 15] on div "Outbound call Location Ace Thermador Repair Master Your caller id phone number …" at bounding box center [343, 170] width 686 height 340
type input "[PHONE_NUMBER]"
click at [384, 15] on icon at bounding box center [383, 17] width 6 height 6
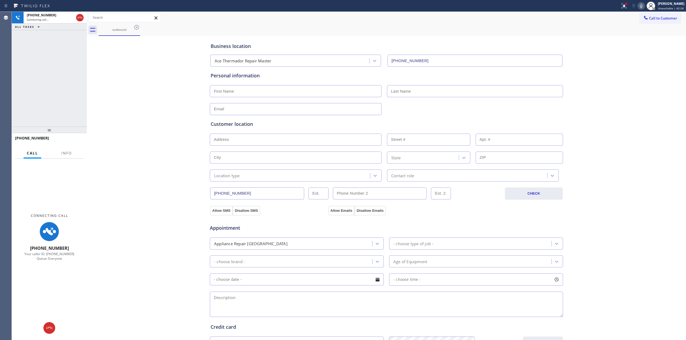
click at [640, 3] on icon at bounding box center [641, 6] width 6 height 6
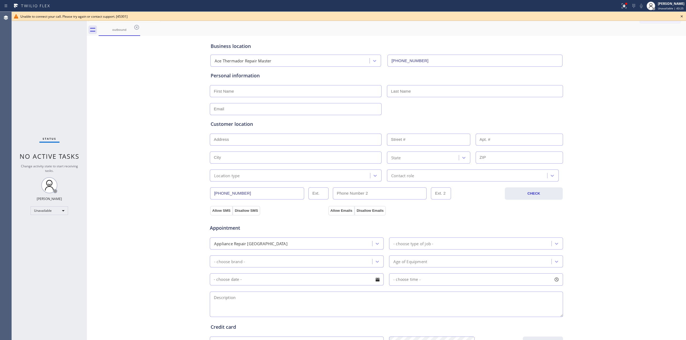
click at [681, 14] on icon at bounding box center [682, 16] width 6 height 6
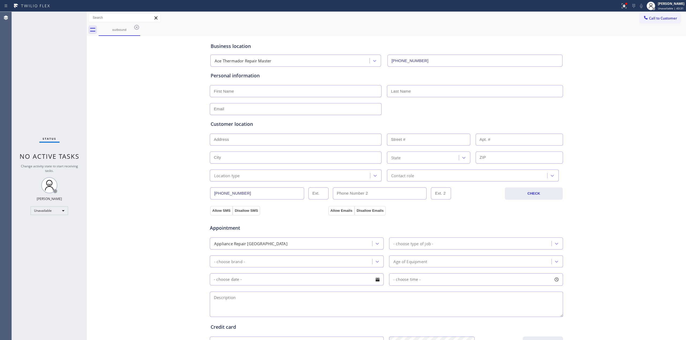
drag, startPoint x: 647, startPoint y: 10, endPoint x: 648, endPoint y: 14, distance: 4.4
click at [647, 10] on div at bounding box center [651, 6] width 12 height 12
click at [648, 14] on div "Status report Issue detected This issue could affect your workflow. Please cont…" at bounding box center [343, 170] width 686 height 340
click at [643, 17] on icon at bounding box center [645, 17] width 5 height 5
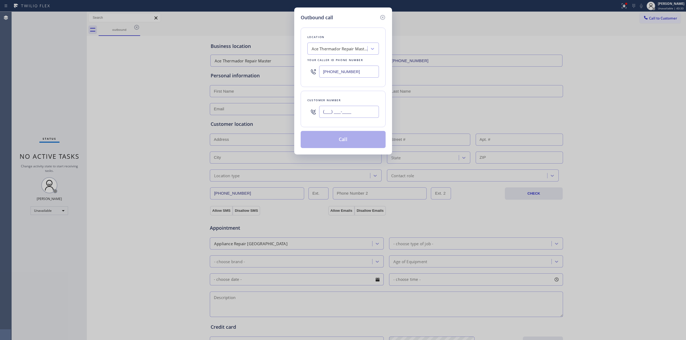
click at [348, 116] on input "(___) ___-____" at bounding box center [349, 112] width 60 height 12
paste input "979) 921-7766"
type input "[PHONE_NUMBER]"
click at [342, 55] on div "Location Ace Thermador Repair Master Your caller id phone number [PHONE_NUMBER]" at bounding box center [343, 58] width 85 height 60
click at [344, 51] on div "Ace Thermador Repair Master" at bounding box center [340, 49] width 56 height 6
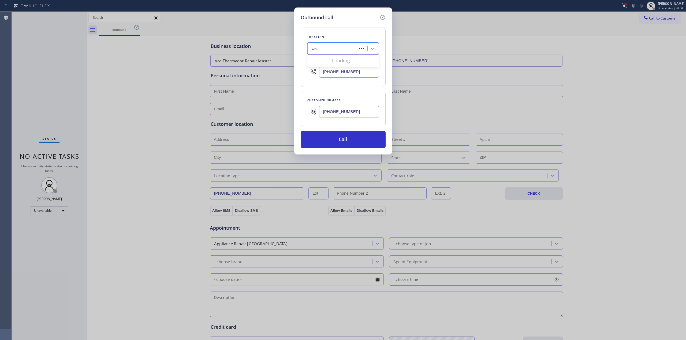
type input "whirl"
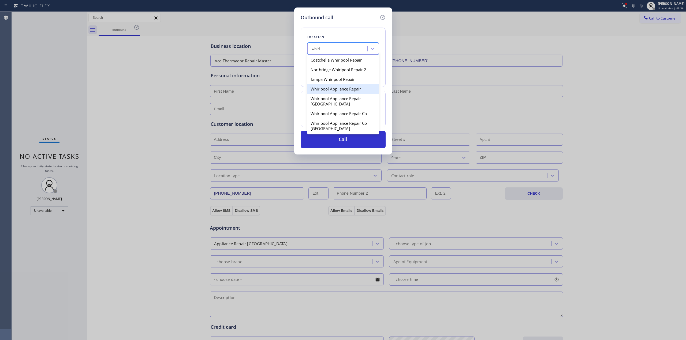
drag, startPoint x: 327, startPoint y: 84, endPoint x: 326, endPoint y: 89, distance: 5.4
click at [326, 89] on div "Coatchella Whirlpool Repair [GEOGRAPHIC_DATA] Whirlpool Repair 2 [GEOGRAPHIC_DA…" at bounding box center [343, 94] width 72 height 80
click at [326, 89] on div "Whirlpool Appliance Repair" at bounding box center [343, 89] width 72 height 10
type input "[PHONE_NUMBER]"
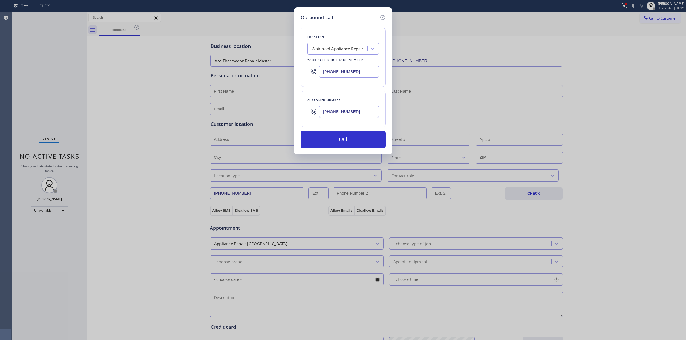
click at [345, 112] on input "[PHONE_NUMBER]" at bounding box center [349, 112] width 60 height 12
click at [341, 139] on button "Call" at bounding box center [343, 139] width 85 height 17
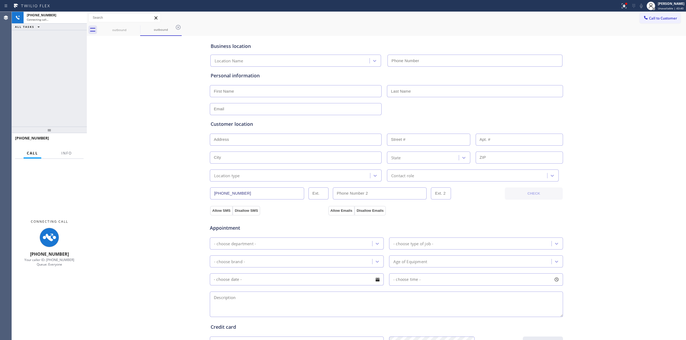
drag, startPoint x: 631, startPoint y: 61, endPoint x: 639, endPoint y: 3, distance: 58.7
click at [632, 61] on div "Business location Location Name Personal information Customer location >> ADD N…" at bounding box center [386, 220] width 597 height 366
type input "[PHONE_NUMBER]"
click at [643, 4] on icon at bounding box center [641, 6] width 6 height 6
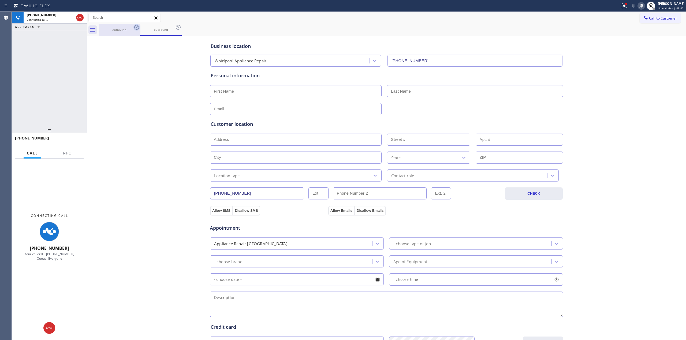
click at [135, 27] on icon at bounding box center [136, 27] width 5 height 5
click at [135, 27] on icon at bounding box center [137, 27] width 6 height 6
click at [140, 27] on div "outbound" at bounding box center [161, 30] width 42 height 12
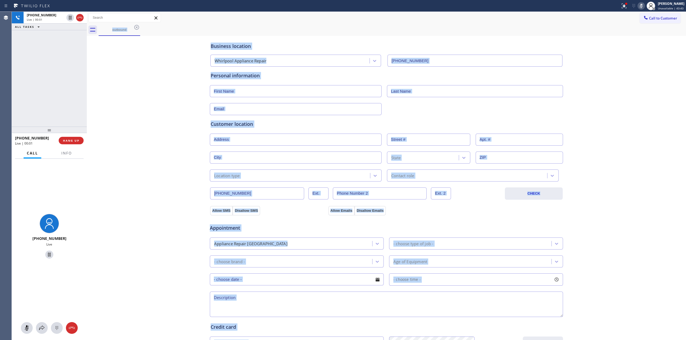
click at [135, 27] on icon at bounding box center [137, 27] width 6 height 6
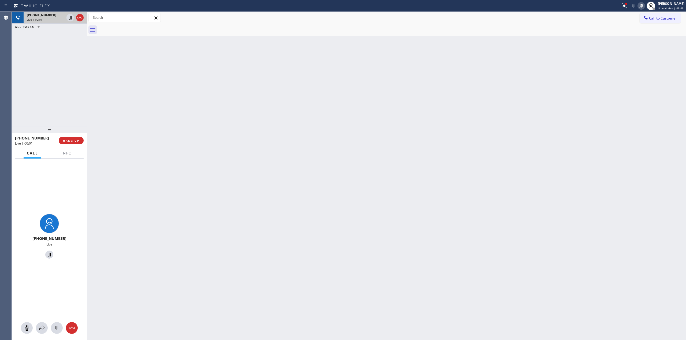
click at [54, 23] on div "[PHONE_NUMBER] Live | 00:01" at bounding box center [45, 18] width 42 height 12
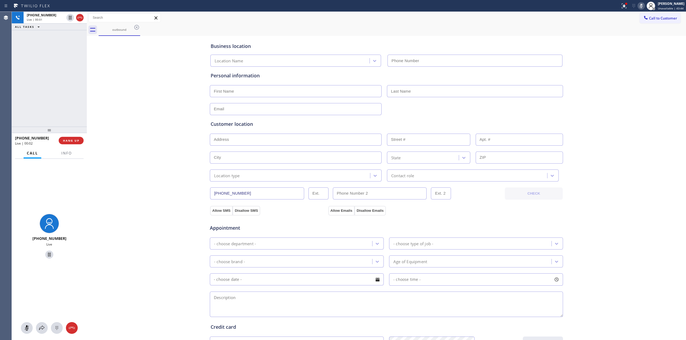
type input "[PHONE_NUMBER]"
drag, startPoint x: 55, startPoint y: 335, endPoint x: 56, endPoint y: 329, distance: 5.1
click at [55, 333] on div "[PHONE_NUMBER] Live" at bounding box center [49, 250] width 75 height 182
click at [56, 328] on icon at bounding box center [57, 328] width 6 height 6
drag, startPoint x: 650, startPoint y: 25, endPoint x: 651, endPoint y: 20, distance: 4.9
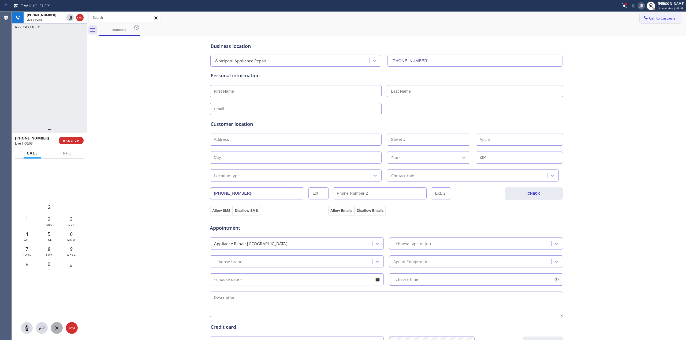
click at [651, 24] on div "outbound" at bounding box center [393, 30] width 588 height 12
click at [651, 20] on span "Call to Customer" at bounding box center [663, 18] width 28 height 5
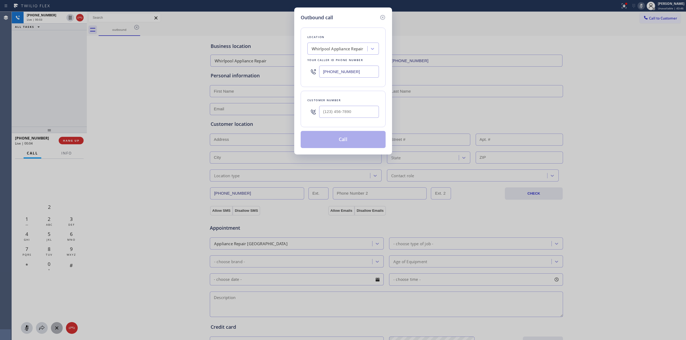
type input "(___) ___-____"
click at [367, 116] on input "(___) ___-____" at bounding box center [349, 112] width 60 height 12
click at [383, 19] on icon at bounding box center [382, 17] width 5 height 5
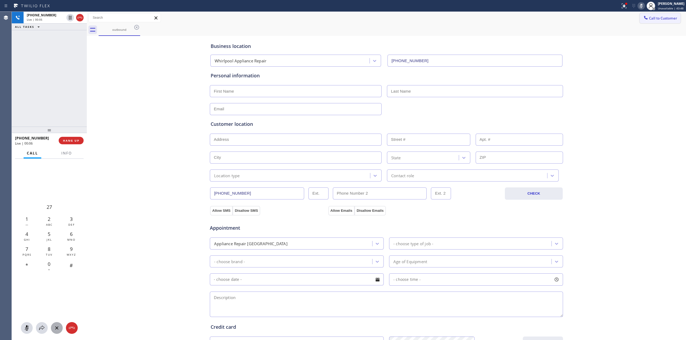
click at [662, 20] on span "Call to Customer" at bounding box center [663, 18] width 28 height 5
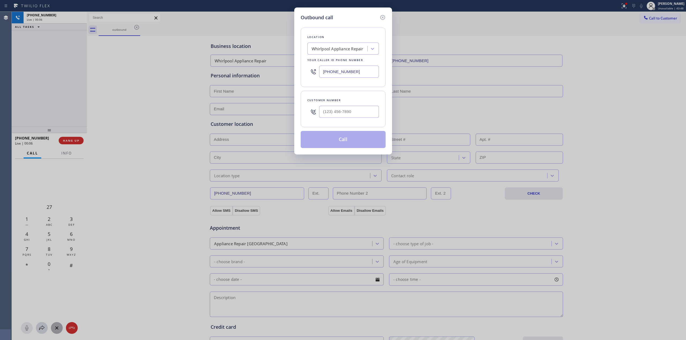
drag, startPoint x: 362, startPoint y: 119, endPoint x: 361, endPoint y: 116, distance: 3.4
click at [361, 118] on div at bounding box center [349, 111] width 60 height 17
paste input "979) 921-7766"
click at [359, 113] on input "(___) ___-____" at bounding box center [349, 112] width 60 height 12
type input "[PHONE_NUMBER]"
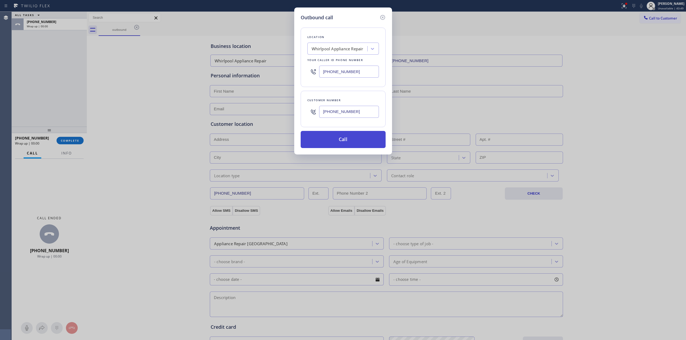
click at [359, 144] on button "Call" at bounding box center [343, 139] width 85 height 17
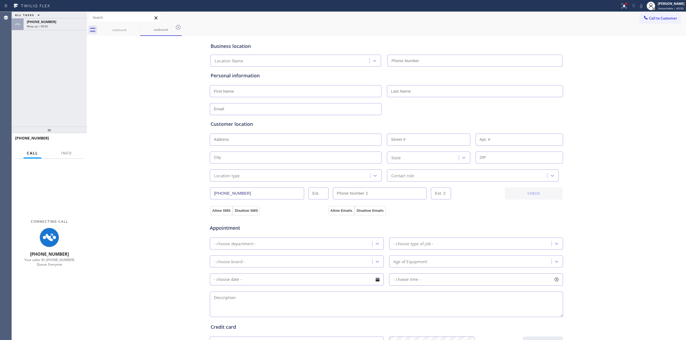
type input "[PHONE_NUMBER]"
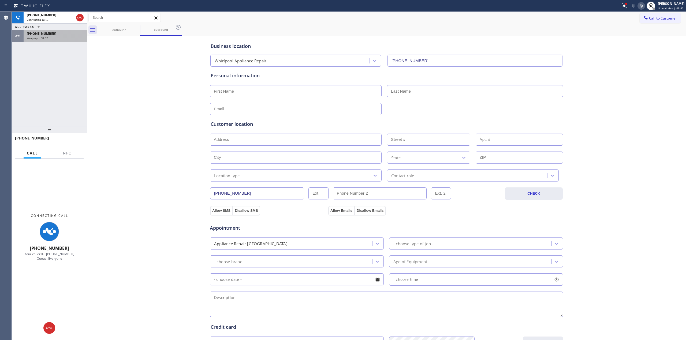
click at [48, 39] on div "Wrap up | 00:02" at bounding box center [55, 38] width 57 height 4
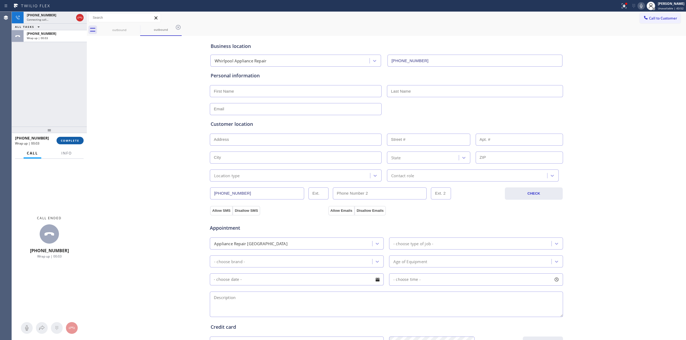
click at [73, 138] on button "COMPLETE" at bounding box center [70, 141] width 27 height 8
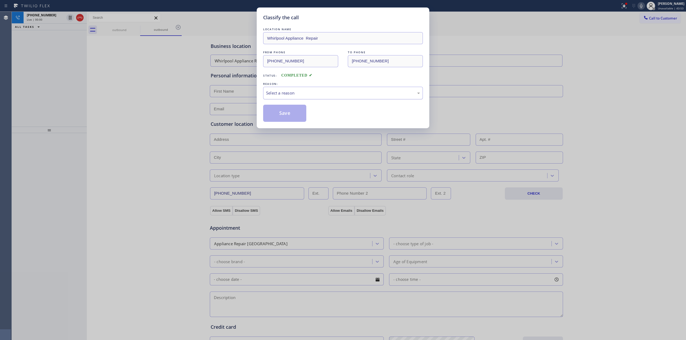
click at [299, 95] on div "Select a reason" at bounding box center [343, 93] width 154 height 6
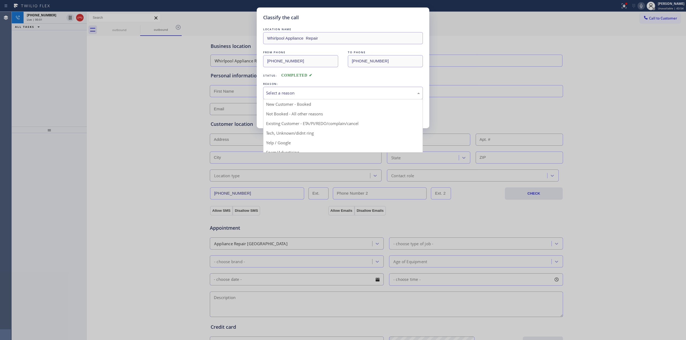
drag, startPoint x: 298, startPoint y: 134, endPoint x: 280, endPoint y: 113, distance: 27.4
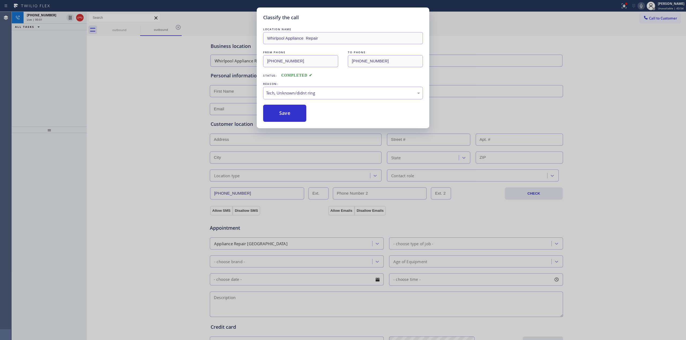
drag, startPoint x: 280, startPoint y: 113, endPoint x: 300, endPoint y: 64, distance: 52.5
click at [284, 110] on button "Save" at bounding box center [284, 113] width 43 height 17
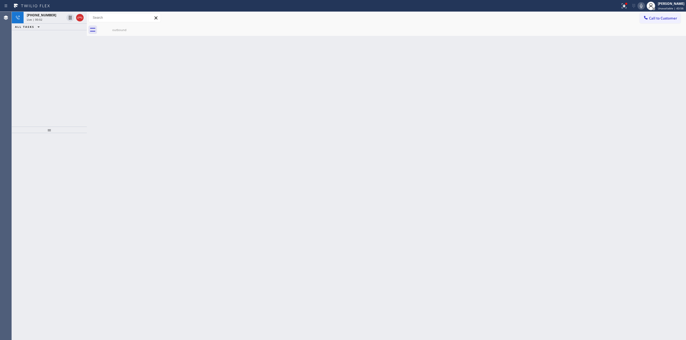
click at [51, 21] on div "[PHONE_NUMBER] Live | 00:02" at bounding box center [45, 18] width 42 height 12
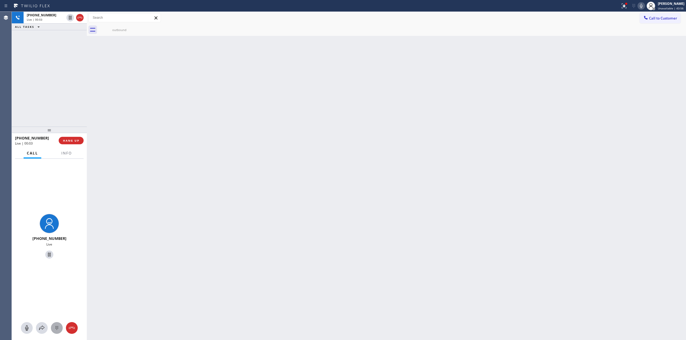
click at [58, 330] on icon at bounding box center [57, 328] width 6 height 6
click at [651, 27] on div "outbound" at bounding box center [393, 30] width 588 height 12
click at [655, 17] on span "Call to Customer" at bounding box center [663, 18] width 28 height 5
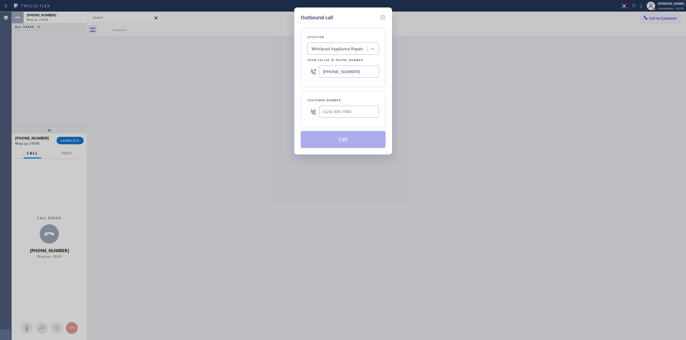
drag, startPoint x: 386, startPoint y: 109, endPoint x: 377, endPoint y: 112, distance: 9.1
click at [384, 111] on div "Outbound call Location Whirlpool Appliance Repair Your caller id phone number […" at bounding box center [343, 81] width 98 height 147
click at [368, 113] on input "(___) ___-____" at bounding box center [349, 112] width 60 height 12
paste input "979) 921-7766"
type input "[PHONE_NUMBER]"
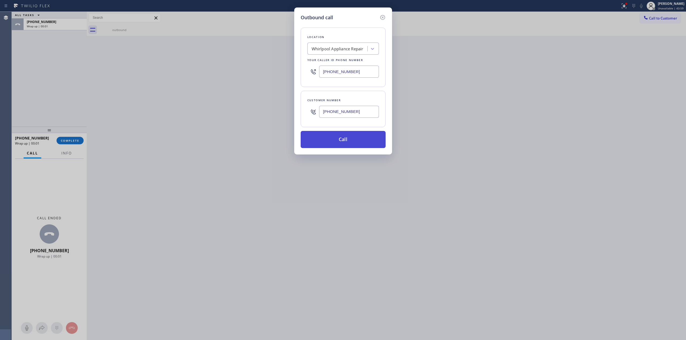
click at [339, 143] on button "Call" at bounding box center [343, 139] width 85 height 17
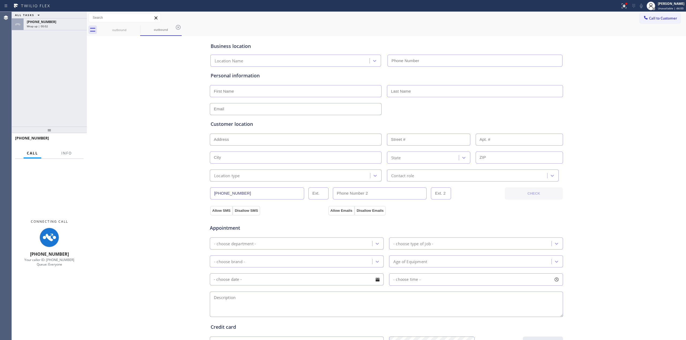
type input "[PHONE_NUMBER]"
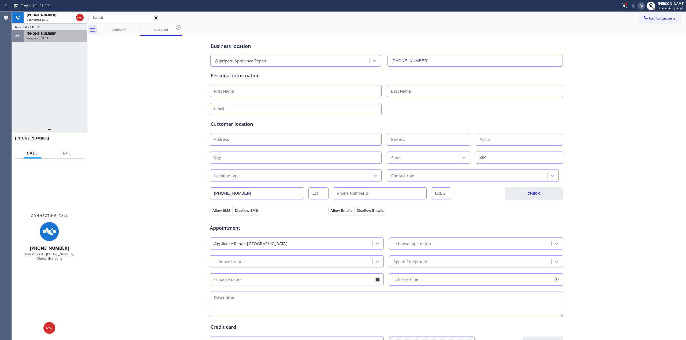
click at [66, 37] on div "Wrap up | 00:03" at bounding box center [55, 38] width 57 height 4
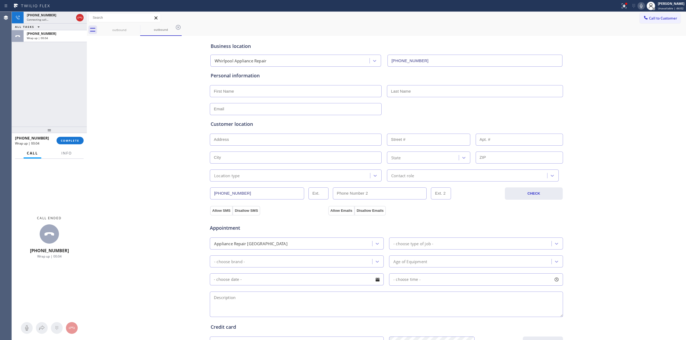
click at [68, 140] on span "COMPLETE" at bounding box center [70, 141] width 18 height 4
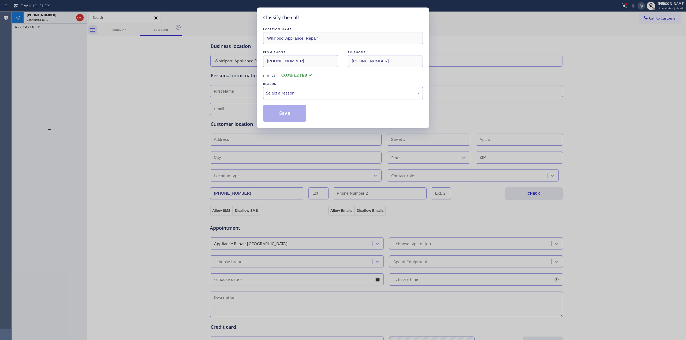
click at [332, 90] on div "Select a reason" at bounding box center [343, 93] width 160 height 13
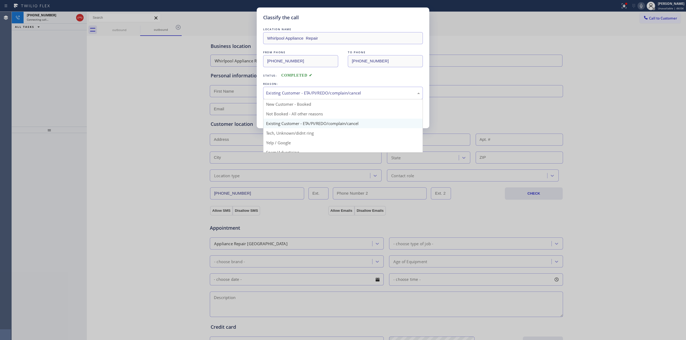
click at [305, 96] on div "Existing Customer - ETA/PI/REDO/complain/cancel" at bounding box center [343, 93] width 154 height 6
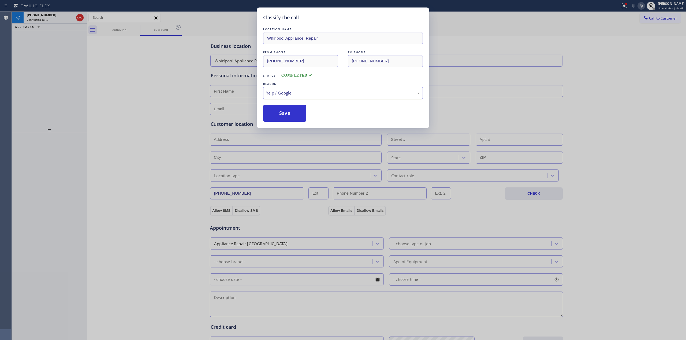
click at [303, 90] on div "Yelp / Google" at bounding box center [343, 93] width 154 height 6
click at [286, 112] on button "Save" at bounding box center [284, 113] width 43 height 17
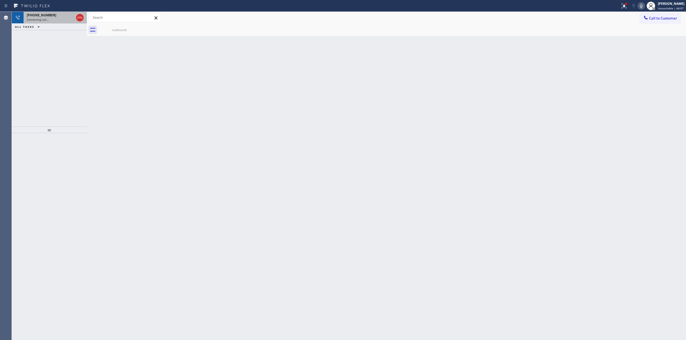
click at [53, 20] on div "Connecting call…" at bounding box center [50, 20] width 47 height 4
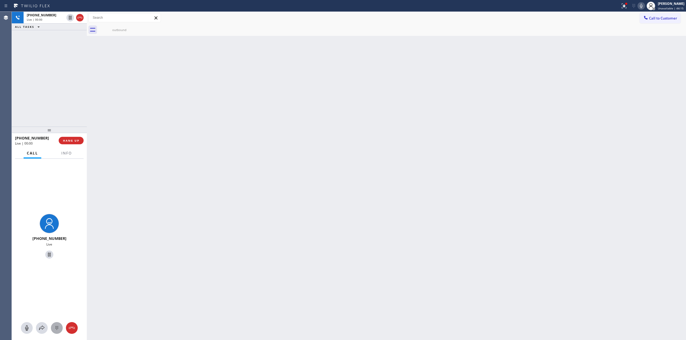
click at [51, 328] on div at bounding box center [57, 328] width 12 height 6
click at [64, 328] on div at bounding box center [49, 329] width 75 height 12
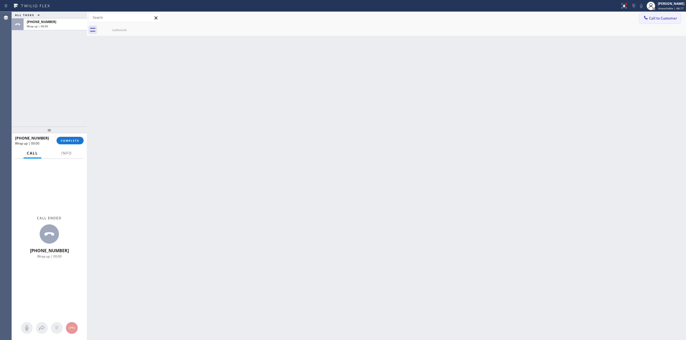
click at [645, 20] on icon at bounding box center [645, 17] width 5 height 5
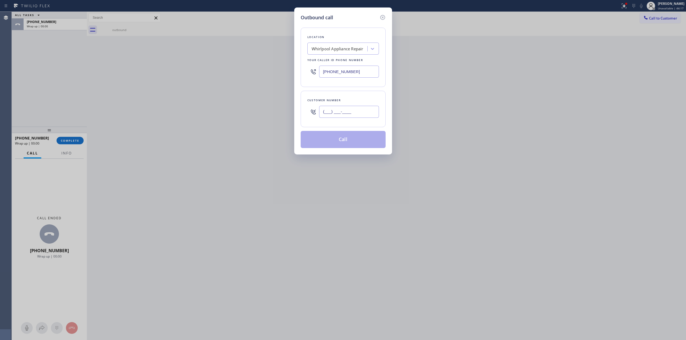
paste input "979) 921-7766"
click at [371, 107] on input "(___) ___-____" at bounding box center [349, 112] width 60 height 12
type input "[PHONE_NUMBER]"
click at [353, 139] on button "Call" at bounding box center [343, 139] width 85 height 17
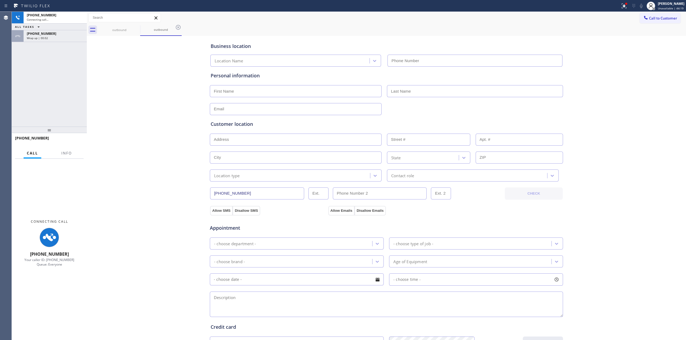
type input "[PHONE_NUMBER]"
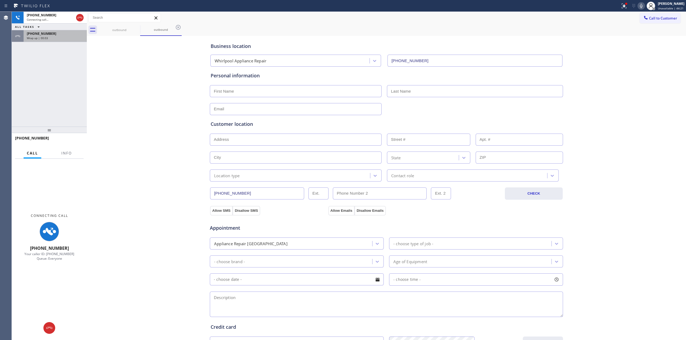
click at [67, 35] on div "[PHONE_NUMBER]" at bounding box center [55, 33] width 57 height 5
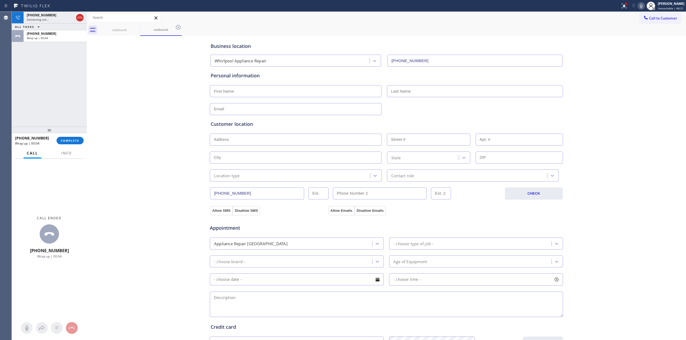
click at [72, 133] on div at bounding box center [49, 130] width 75 height 6
click at [72, 137] on button "COMPLETE" at bounding box center [70, 141] width 27 height 8
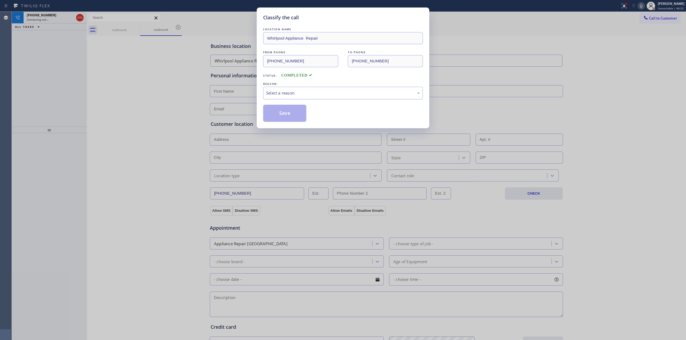
click at [294, 87] on div "Select a reason" at bounding box center [343, 93] width 160 height 13
click at [287, 116] on button "Save" at bounding box center [284, 113] width 43 height 17
click at [130, 31] on div "Classify the call LOCATION NAME Appliance Viking Repair Gateway FROM PHONE [PHO…" at bounding box center [349, 176] width 675 height 329
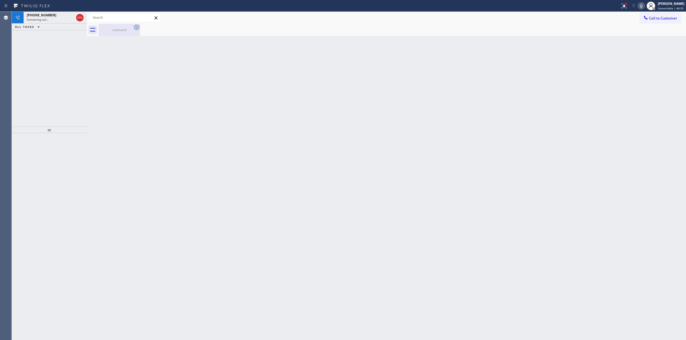
click at [138, 27] on icon at bounding box center [137, 27] width 6 height 6
click at [136, 28] on icon at bounding box center [137, 27] width 6 height 6
click at [125, 29] on div "outbound" at bounding box center [119, 30] width 40 height 4
click at [50, 14] on div "[PHONE_NUMBER]" at bounding box center [50, 15] width 47 height 5
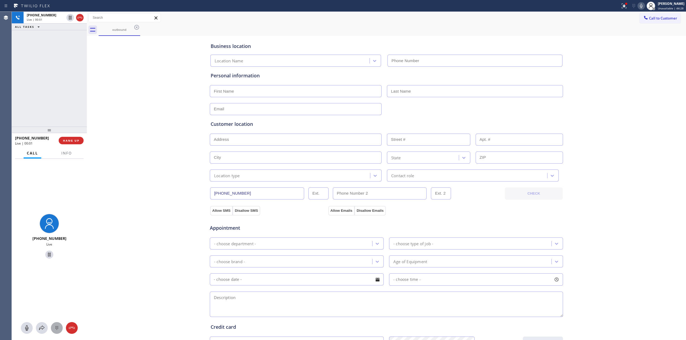
click at [52, 327] on div at bounding box center [57, 328] width 12 height 6
type input "[PHONE_NUMBER]"
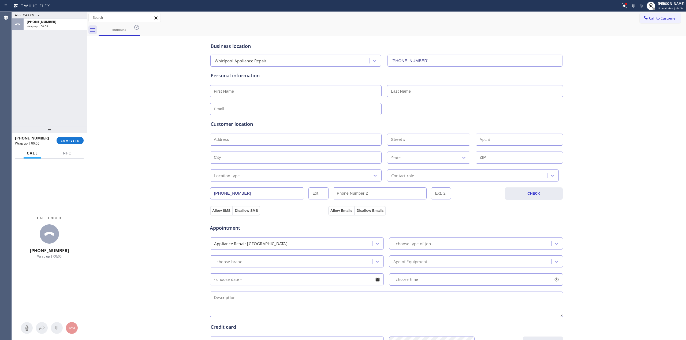
drag, startPoint x: 608, startPoint y: 55, endPoint x: 631, endPoint y: 31, distance: 32.8
click at [611, 53] on div "Business location Whirlpool Appliance Repair [PHONE_NUMBER] Personal informatio…" at bounding box center [386, 220] width 597 height 366
click at [649, 16] on span "Call to Customer" at bounding box center [663, 18] width 28 height 5
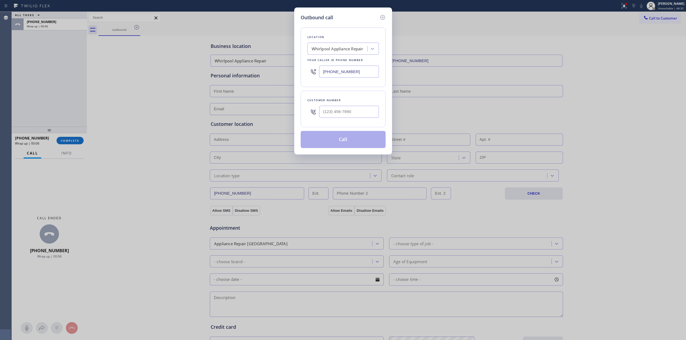
click at [351, 105] on div at bounding box center [349, 111] width 60 height 17
click at [350, 109] on input "(___) ___-____" at bounding box center [349, 112] width 60 height 12
paste input "817) 417-0326"
type input "[PHONE_NUMBER]"
click at [352, 50] on div "Whirlpool Appliance Repair" at bounding box center [338, 49] width 52 height 6
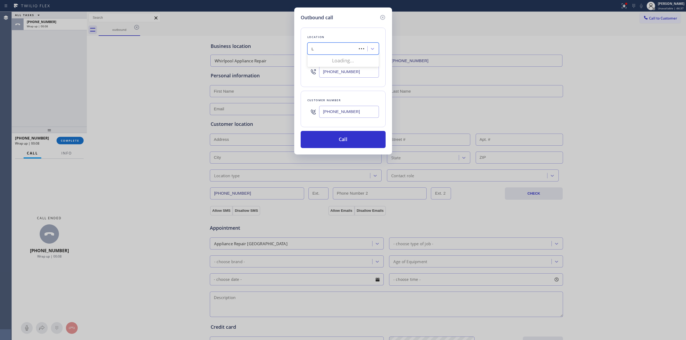
type input "LG"
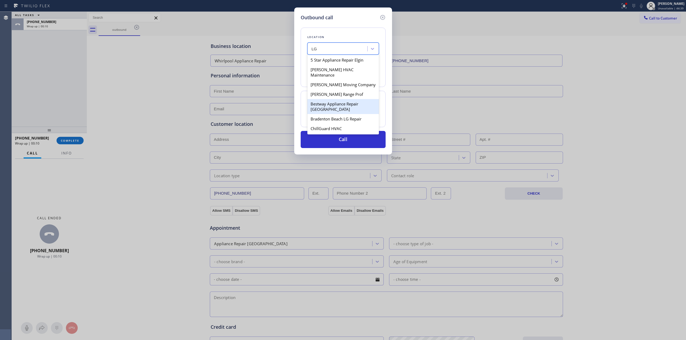
click at [327, 99] on div "Bestway Appliance Repair [GEOGRAPHIC_DATA]" at bounding box center [343, 106] width 72 height 15
type input "[PHONE_NUMBER]"
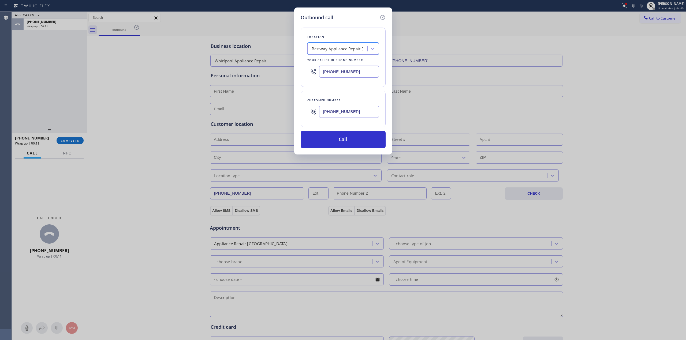
click at [334, 111] on input "[PHONE_NUMBER]" at bounding box center [349, 112] width 60 height 12
click at [335, 142] on button "Call" at bounding box center [343, 139] width 85 height 17
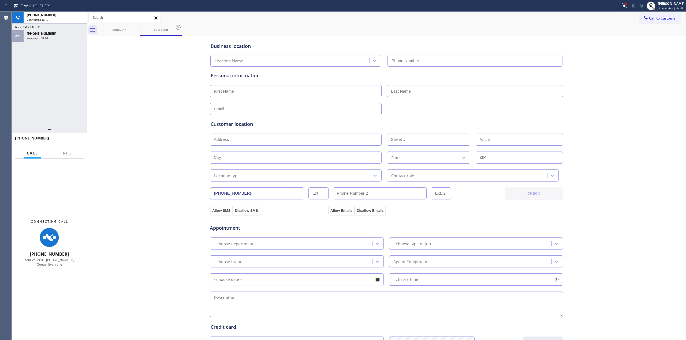
type input "[PHONE_NUMBER]"
click at [43, 35] on span "[PHONE_NUMBER]" at bounding box center [41, 33] width 29 height 5
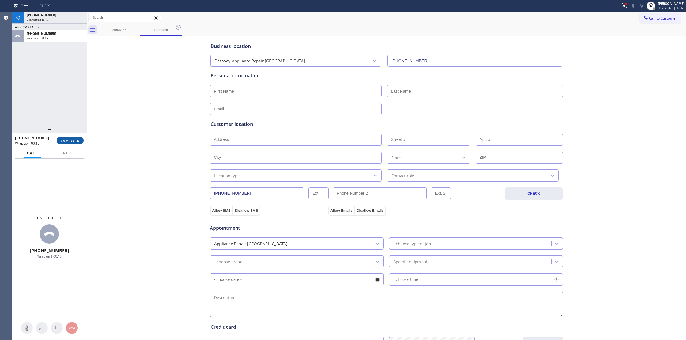
click at [71, 138] on button "COMPLETE" at bounding box center [70, 141] width 27 height 8
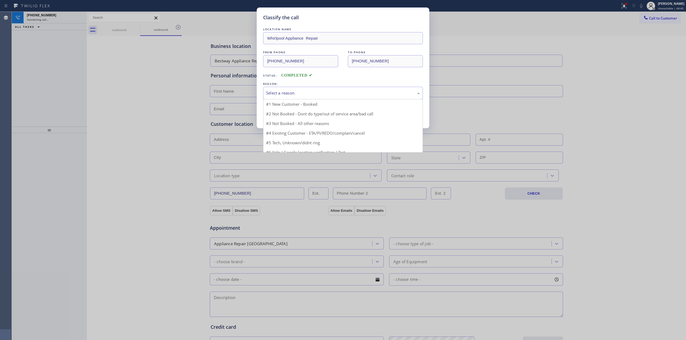
click at [275, 96] on div "Select a reason" at bounding box center [343, 93] width 154 height 6
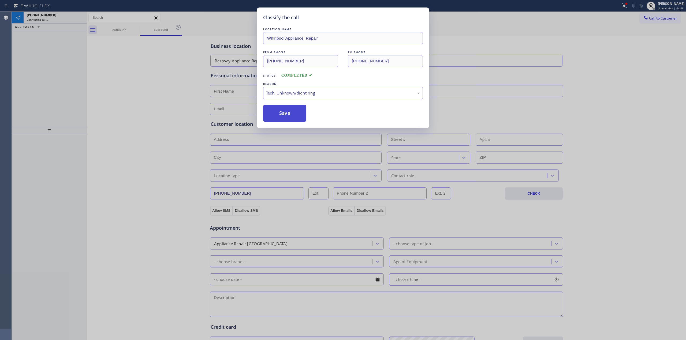
click at [279, 121] on button "Save" at bounding box center [284, 113] width 43 height 17
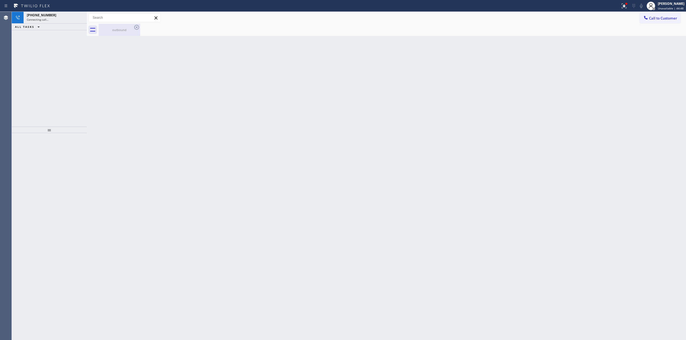
drag, startPoint x: 118, startPoint y: 31, endPoint x: 125, endPoint y: 30, distance: 6.5
click at [118, 31] on div "outbound" at bounding box center [119, 30] width 40 height 4
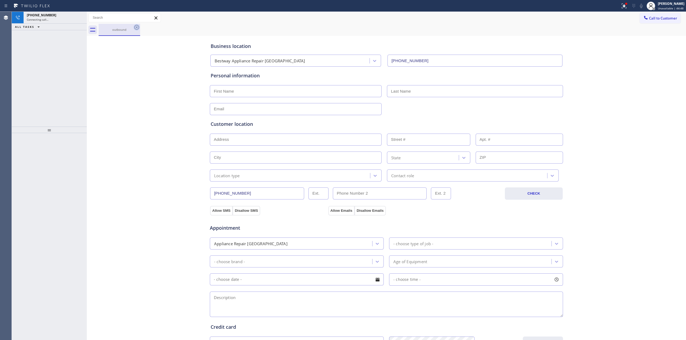
click at [136, 27] on icon at bounding box center [137, 27] width 6 height 6
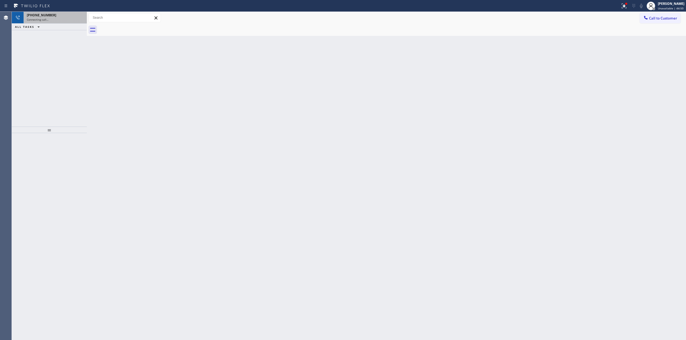
click at [47, 19] on span "Connecting call…" at bounding box center [38, 20] width 22 height 4
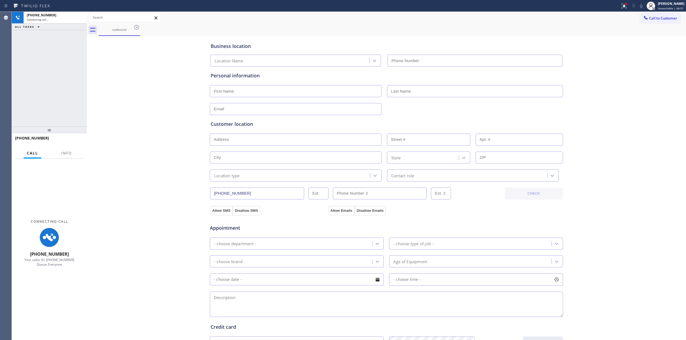
type input "[PHONE_NUMBER]"
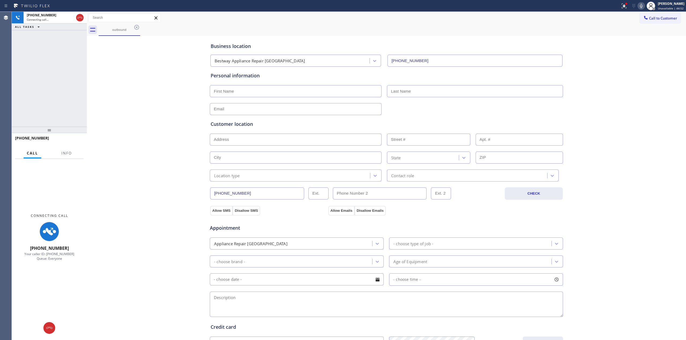
click at [643, 3] on icon at bounding box center [641, 6] width 6 height 6
click at [650, 20] on span "Call to Customer" at bounding box center [663, 18] width 28 height 5
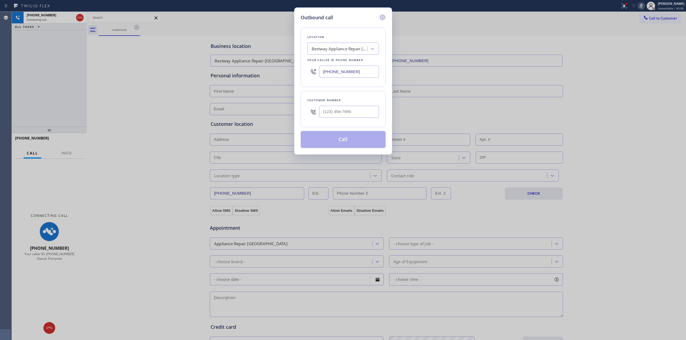
click at [383, 14] on icon at bounding box center [383, 17] width 6 height 6
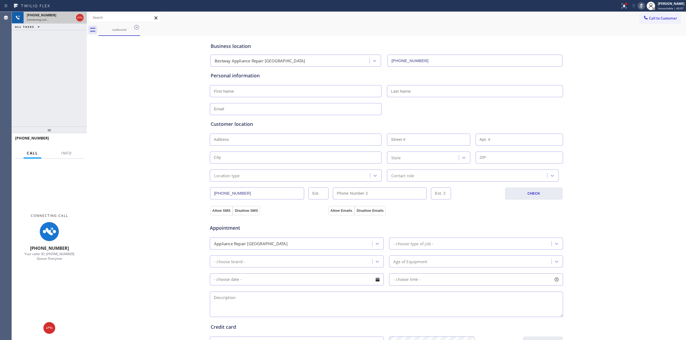
click at [53, 14] on div "[PHONE_NUMBER]" at bounding box center [50, 15] width 47 height 5
click at [650, 16] on span "Call to Customer" at bounding box center [663, 18] width 28 height 5
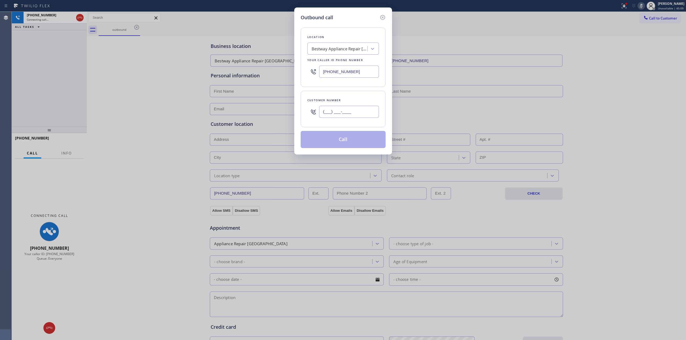
click at [351, 114] on input "(___) ___-____" at bounding box center [349, 112] width 60 height 12
paste input "817) 417-0326"
click at [383, 14] on icon at bounding box center [383, 17] width 6 height 6
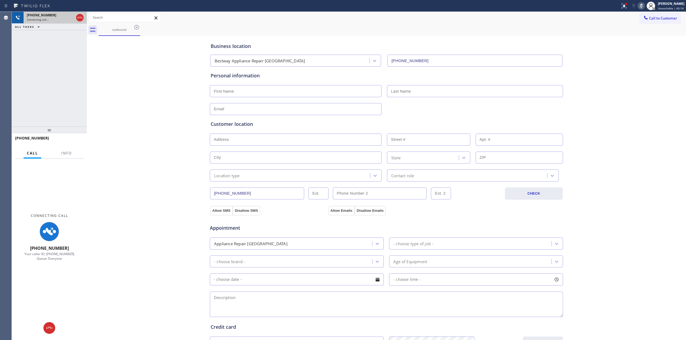
click at [51, 18] on div "Connecting call…" at bounding box center [50, 20] width 47 height 4
click at [79, 17] on icon at bounding box center [80, 17] width 6 height 6
click at [655, 26] on div "outbound" at bounding box center [393, 30] width 588 height 12
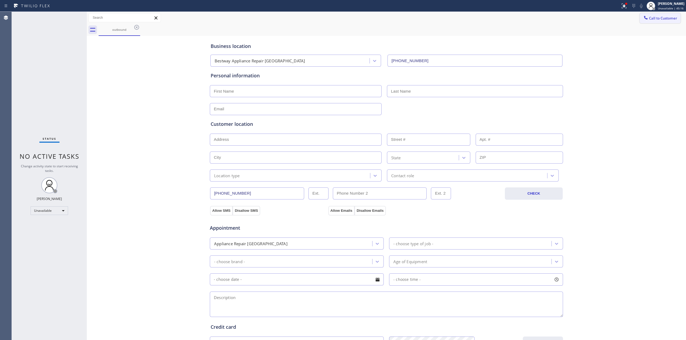
click at [649, 23] on button "Call to Customer" at bounding box center [660, 18] width 41 height 10
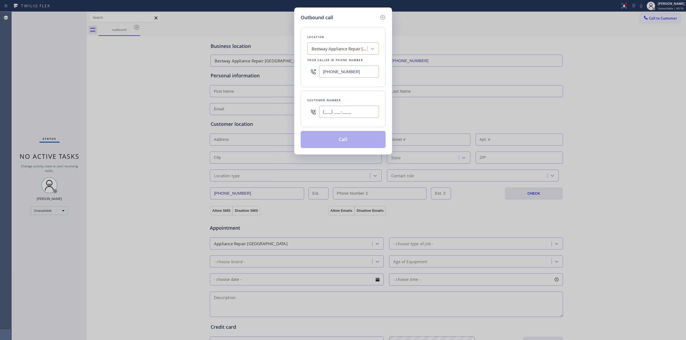
paste input "817) 417-0326"
click at [331, 115] on input "[PHONE_NUMBER]" at bounding box center [349, 112] width 60 height 12
type input "[PHONE_NUMBER]"
click at [351, 138] on button "Call" at bounding box center [343, 139] width 85 height 17
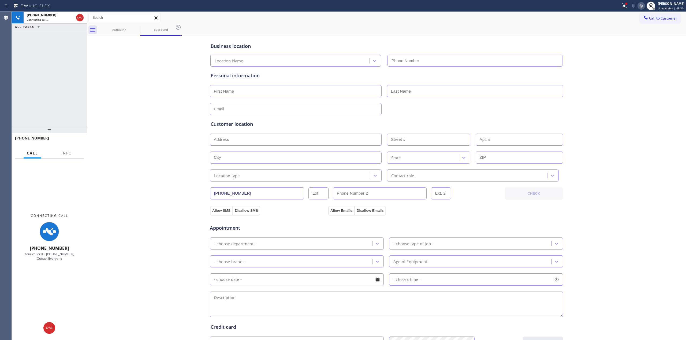
click at [587, 85] on div "Business location Location Name Personal information Customer location >> ADD N…" at bounding box center [386, 220] width 597 height 366
click at [651, 77] on div "Business location Location Name Personal information Customer location >> ADD N…" at bounding box center [386, 220] width 597 height 366
type input "[PHONE_NUMBER]"
click at [118, 25] on div "outbound" at bounding box center [119, 30] width 40 height 12
click at [141, 25] on div "outbound" at bounding box center [161, 30] width 40 height 12
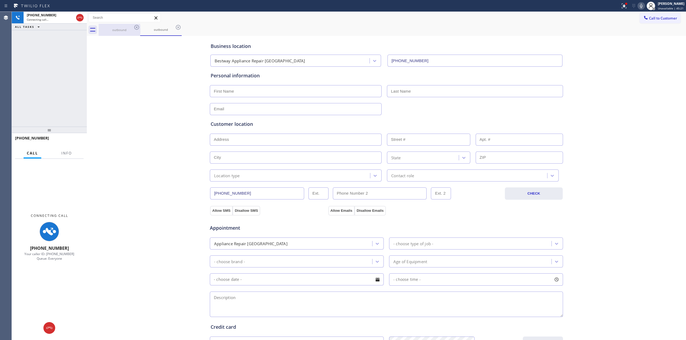
click at [135, 27] on icon at bounding box center [137, 27] width 6 height 6
click at [135, 28] on icon at bounding box center [137, 27] width 6 height 6
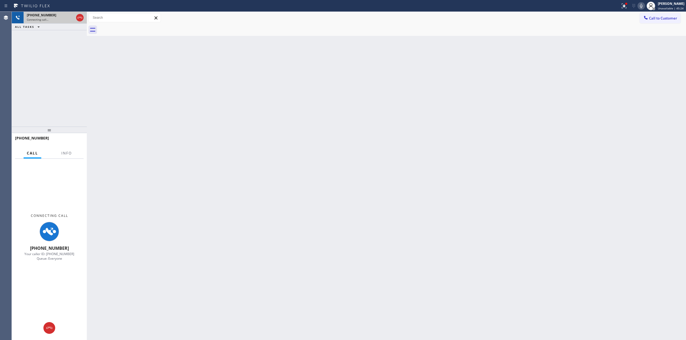
click at [65, 18] on div "Connecting call…" at bounding box center [50, 20] width 47 height 4
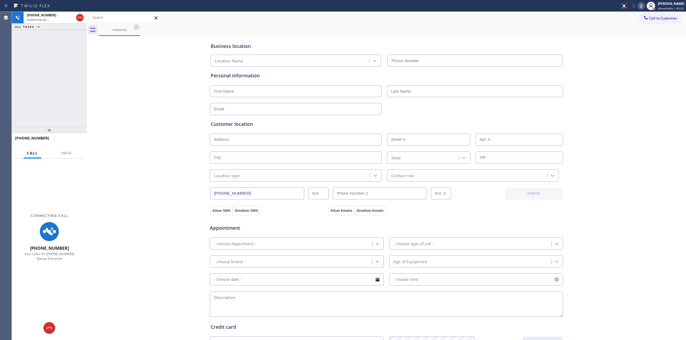
type input "[PHONE_NUMBER]"
click at [83, 17] on div at bounding box center [80, 17] width 8 height 6
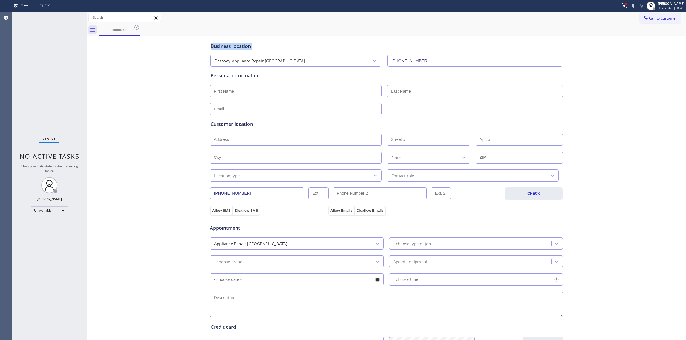
click at [135, 27] on icon at bounding box center [137, 27] width 6 height 6
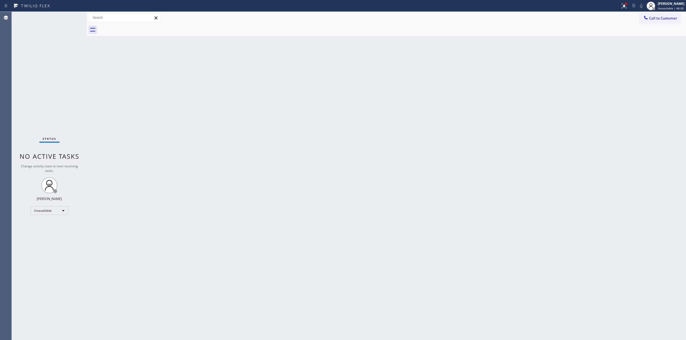
click at [646, 58] on div "Back to Dashboard Change Sender ID Customers Technicians Select a contact Outbo…" at bounding box center [386, 176] width 599 height 329
click at [653, 18] on span "Call to Customer" at bounding box center [663, 18] width 28 height 5
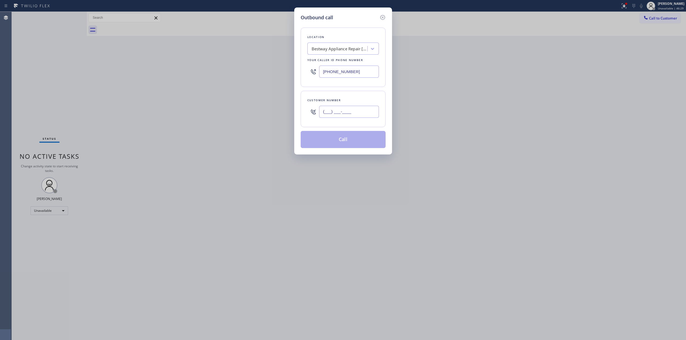
paste input "707) 378-0148"
click at [351, 116] on input "(___) ___-____" at bounding box center [349, 112] width 60 height 12
type input "[PHONE_NUMBER]"
click at [354, 50] on div "Bestway Appliance Repair [GEOGRAPHIC_DATA]" at bounding box center [340, 49] width 56 height 6
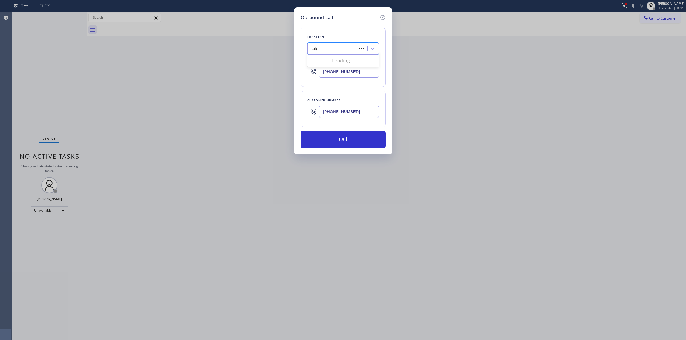
type input "Frigi"
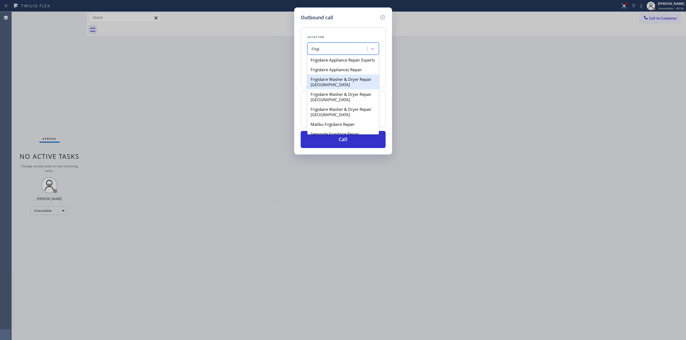
click at [338, 88] on div "Frigidaire Washer & Dryer Repair [GEOGRAPHIC_DATA]" at bounding box center [343, 82] width 72 height 15
type input "[PHONE_NUMBER]"
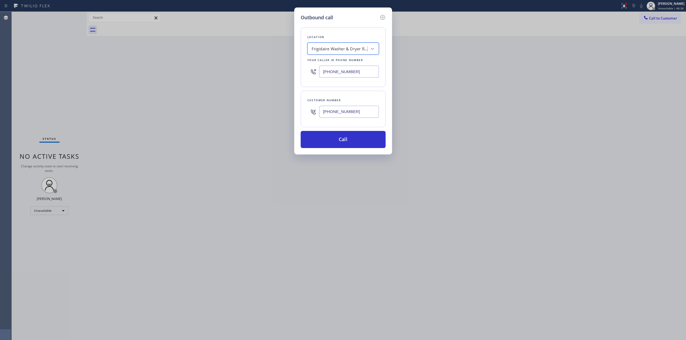
click at [338, 108] on input "[PHONE_NUMBER]" at bounding box center [349, 112] width 60 height 12
click at [341, 140] on button "Call" at bounding box center [343, 139] width 85 height 17
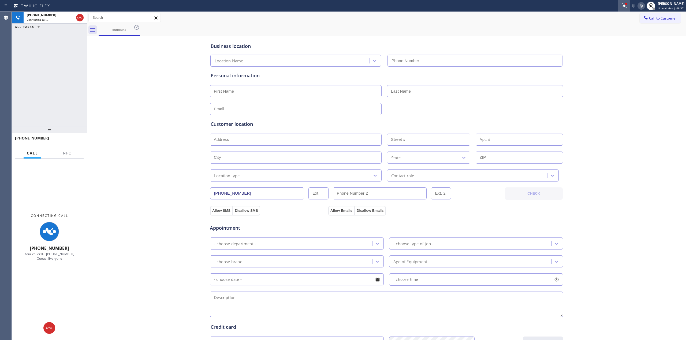
click at [610, 51] on div "Business location Location Name Personal information Customer location >> ADD N…" at bounding box center [386, 220] width 597 height 366
type input "[PHONE_NUMBER]"
click at [643, 2] on div "Status report Issue detected This issue could affect your workflow. Please cont…" at bounding box center [652, 6] width 68 height 12
click at [644, 6] on icon at bounding box center [641, 6] width 6 height 6
click at [116, 28] on div "outbound" at bounding box center [119, 30] width 40 height 4
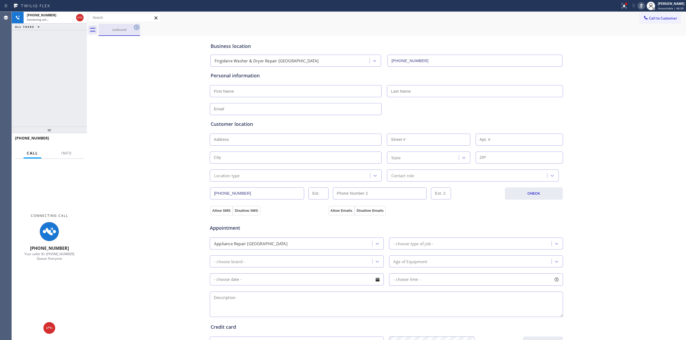
click at [134, 27] on icon at bounding box center [137, 27] width 6 height 6
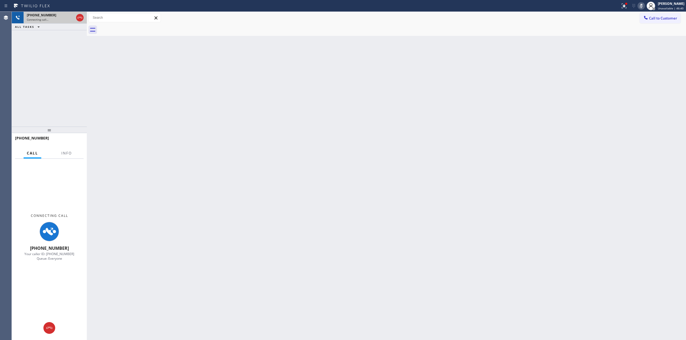
click at [56, 14] on div "[PHONE_NUMBER]" at bounding box center [50, 15] width 47 height 5
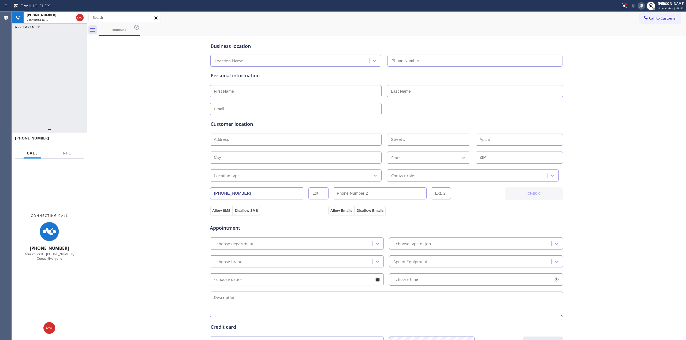
type input "[PHONE_NUMBER]"
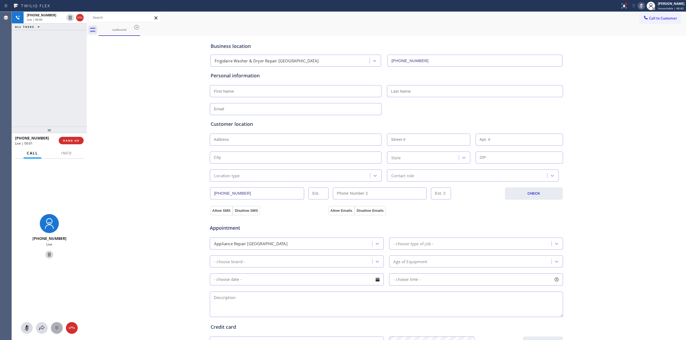
click at [55, 329] on icon at bounding box center [57, 328] width 6 height 6
click at [649, 20] on span "Call to Customer" at bounding box center [663, 18] width 28 height 5
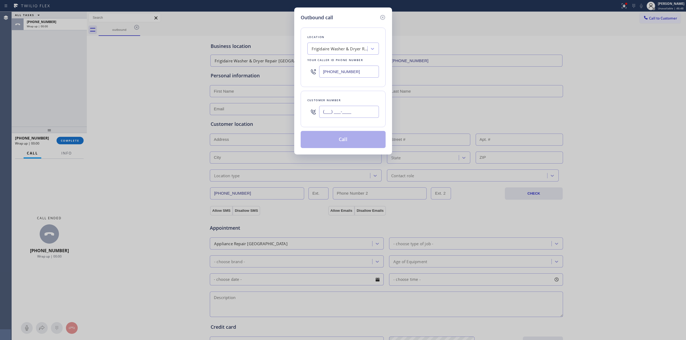
paste input "707) 378-0148"
click at [353, 117] on input "(___) ___-____" at bounding box center [349, 112] width 60 height 12
type input "[PHONE_NUMBER]"
click at [361, 133] on button "Call" at bounding box center [343, 139] width 85 height 17
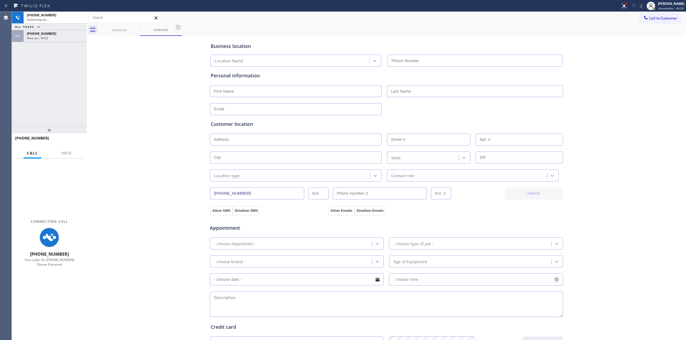
type input "[PHONE_NUMBER]"
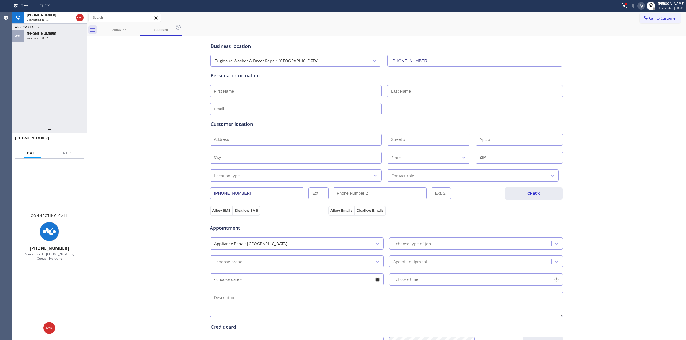
click at [588, 64] on div "Business location Frigidaire Washer & Dryer Repair [GEOGRAPHIC_DATA] [PHONE_NUM…" at bounding box center [386, 220] width 597 height 366
click at [641, 5] on icon at bounding box center [641, 6] width 6 height 6
click at [58, 38] on div "Wrap up | 00:05" at bounding box center [55, 38] width 57 height 4
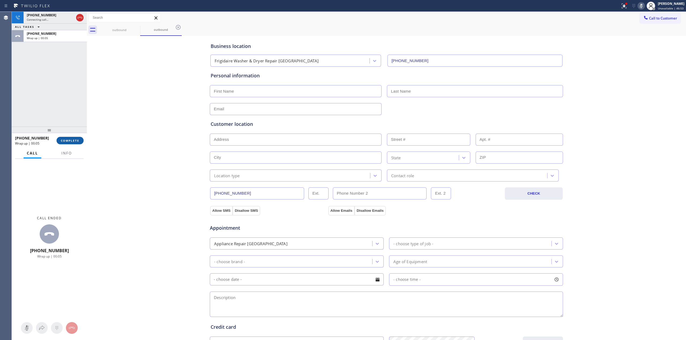
click at [76, 138] on button "COMPLETE" at bounding box center [70, 141] width 27 height 8
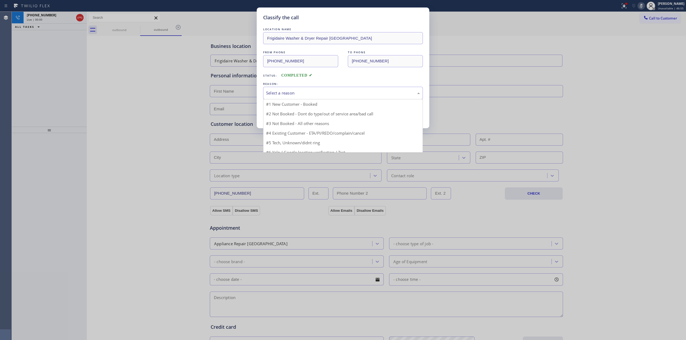
click at [298, 95] on div "Select a reason" at bounding box center [343, 93] width 154 height 6
drag, startPoint x: 297, startPoint y: 135, endPoint x: 287, endPoint y: 117, distance: 20.2
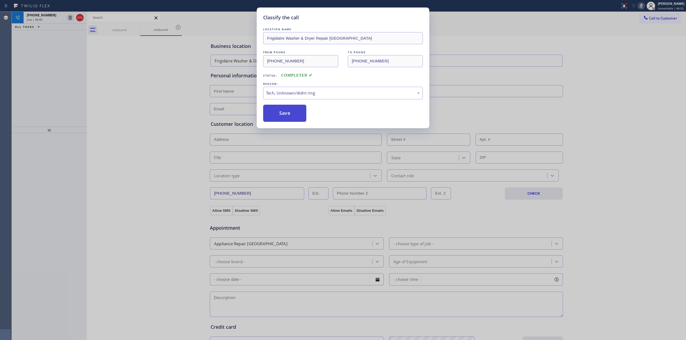
drag, startPoint x: 284, startPoint y: 114, endPoint x: 466, endPoint y: 100, distance: 181.7
click at [287, 113] on button "Save" at bounding box center [284, 113] width 43 height 17
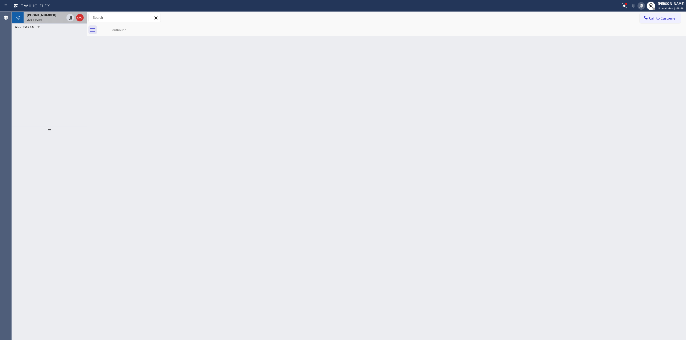
click at [42, 17] on span "[PHONE_NUMBER]" at bounding box center [41, 15] width 29 height 5
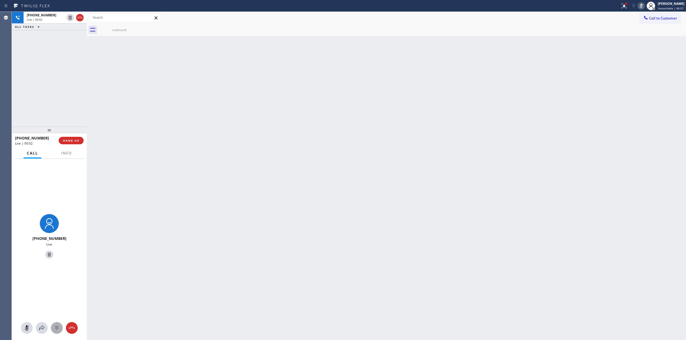
click at [58, 328] on icon at bounding box center [56, 329] width 3 height 4
click at [649, 18] on div at bounding box center [646, 18] width 6 height 6
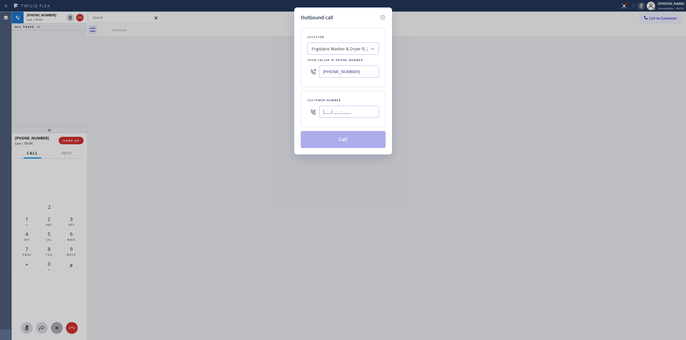
click at [352, 117] on input "(___) ___-____" at bounding box center [349, 112] width 60 height 12
paste input "707) 378-0148"
type input "[PHONE_NUMBER]"
click at [345, 136] on button "Call" at bounding box center [343, 139] width 85 height 17
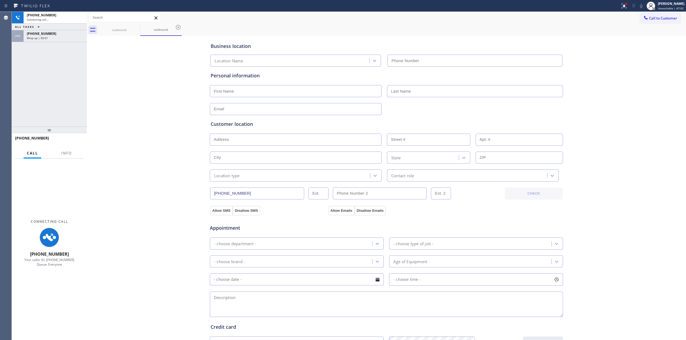
type input "[PHONE_NUMBER]"
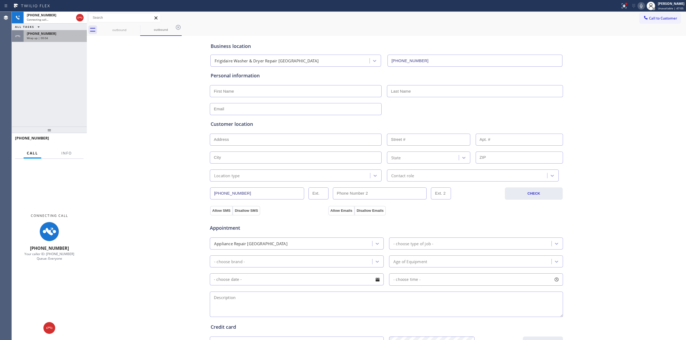
click at [56, 38] on div "Wrap up | 00:04" at bounding box center [55, 38] width 57 height 4
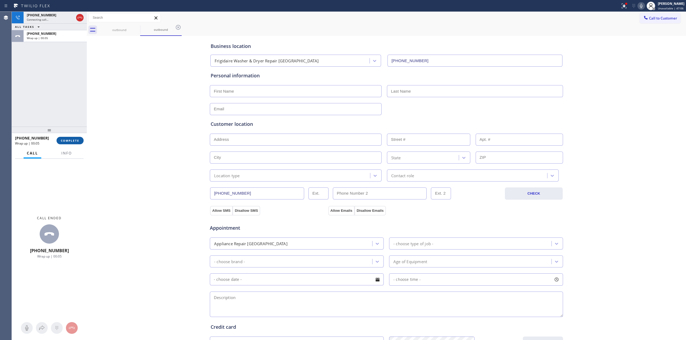
click at [70, 142] on span "COMPLETE" at bounding box center [70, 141] width 18 height 4
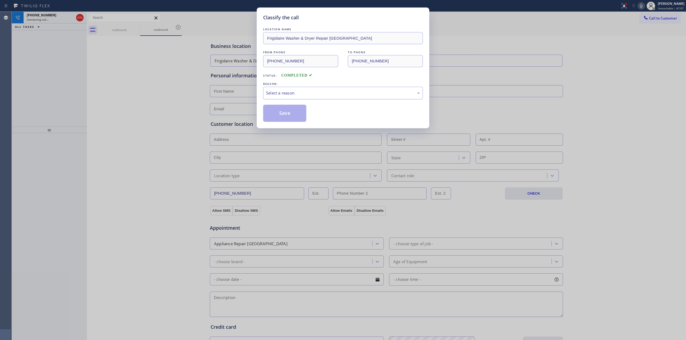
click at [303, 92] on div "Select a reason" at bounding box center [343, 93] width 154 height 6
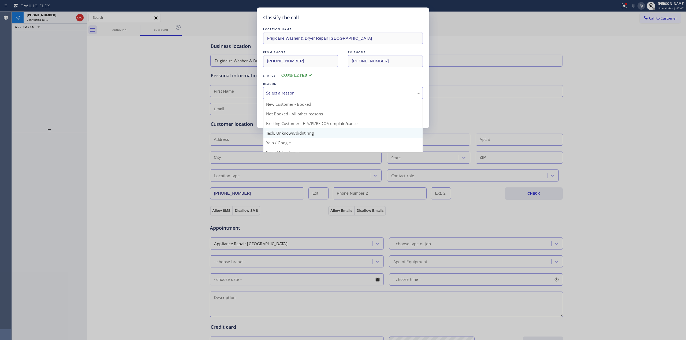
drag, startPoint x: 299, startPoint y: 133, endPoint x: 281, endPoint y: 107, distance: 31.6
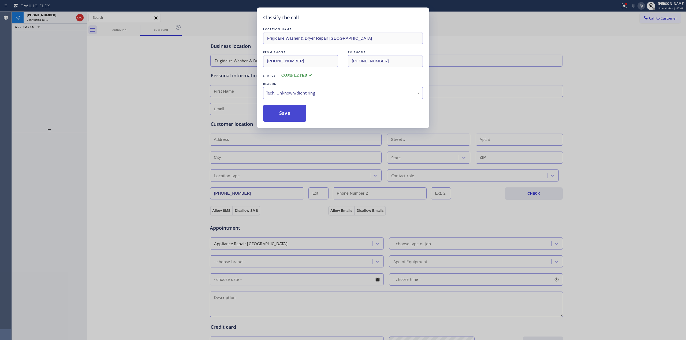
drag, startPoint x: 281, startPoint y: 107, endPoint x: 349, endPoint y: 107, distance: 67.6
click at [286, 106] on button "Save" at bounding box center [284, 113] width 43 height 17
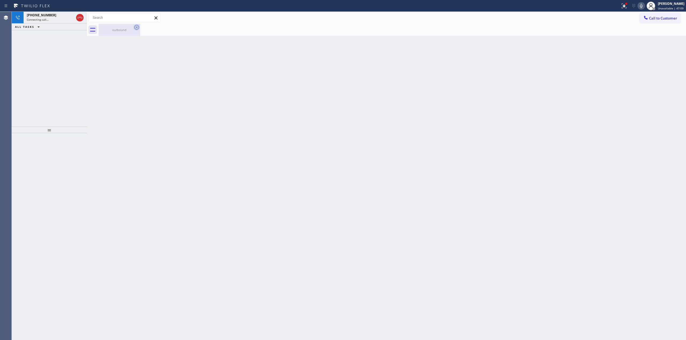
drag, startPoint x: 128, startPoint y: 31, endPoint x: 135, endPoint y: 28, distance: 8.3
click at [129, 31] on div "outbound" at bounding box center [119, 30] width 40 height 4
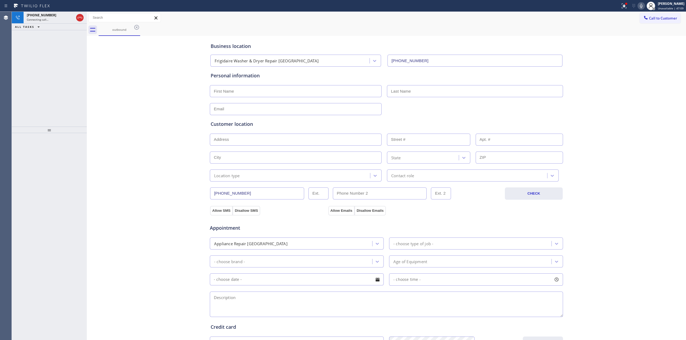
click at [136, 28] on icon at bounding box center [137, 27] width 6 height 6
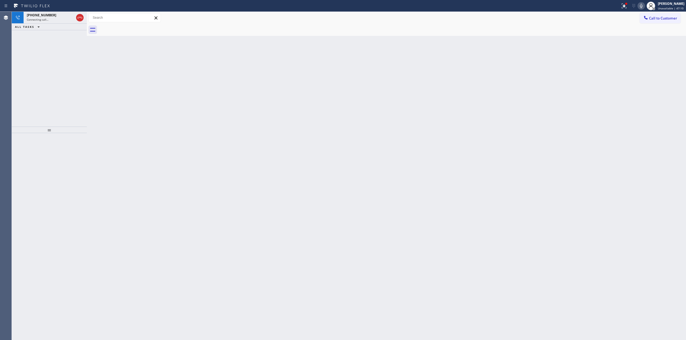
click at [643, 6] on icon at bounding box center [641, 6] width 3 height 4
click at [80, 19] on icon at bounding box center [80, 17] width 6 height 6
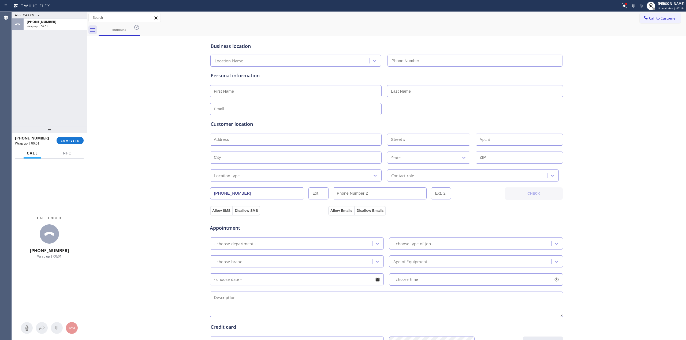
type input "[PHONE_NUMBER]"
click at [76, 143] on button "COMPLETE" at bounding box center [70, 141] width 27 height 8
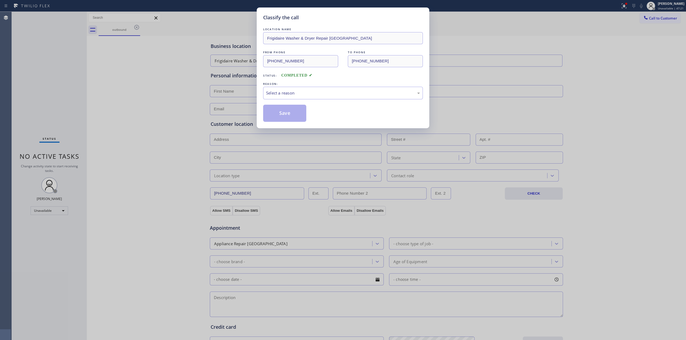
click at [321, 102] on div "LOCATION NAME Frigidaire Washer & Dryer Repair [GEOGRAPHIC_DATA] FROM PHONE [PH…" at bounding box center [343, 74] width 160 height 95
click at [324, 98] on div "Select a reason" at bounding box center [343, 93] width 160 height 13
drag, startPoint x: 271, startPoint y: 114, endPoint x: 376, endPoint y: 135, distance: 107.1
click at [273, 115] on button "Save" at bounding box center [284, 113] width 43 height 17
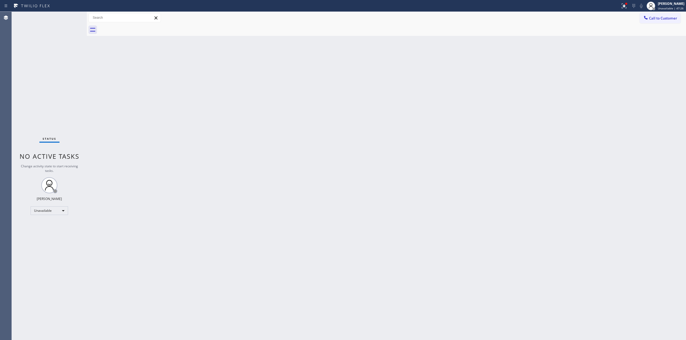
click at [311, 97] on div "Back to Dashboard Change Sender ID Customers Technicians Select a contact Outbo…" at bounding box center [386, 176] width 599 height 329
click at [185, 238] on div "Back to Dashboard Change Sender ID Customers Technicians Select a contact Outbo…" at bounding box center [386, 176] width 599 height 329
click at [348, 214] on div "Back to Dashboard Change Sender ID Customers Technicians Select a contact Outbo…" at bounding box center [386, 176] width 599 height 329
click at [670, 9] on span "Unavailable | 1h 7min" at bounding box center [670, 8] width 29 height 4
drag, startPoint x: 493, startPoint y: 121, endPoint x: 601, endPoint y: 82, distance: 114.7
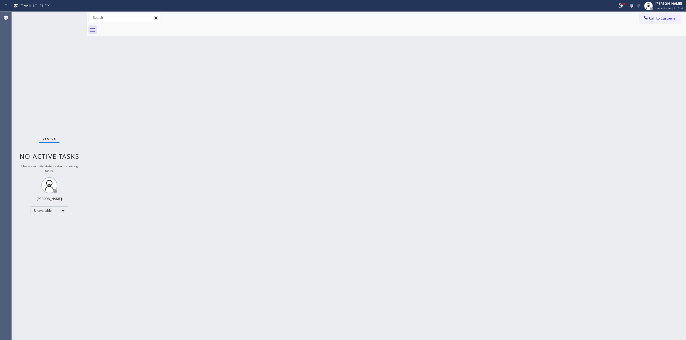
click at [502, 118] on div "Back to Dashboard Change Sender ID Customers Technicians Select a contact Outbo…" at bounding box center [386, 176] width 599 height 329
drag, startPoint x: 593, startPoint y: 45, endPoint x: 606, endPoint y: 45, distance: 13.2
click at [601, 45] on div "Back to Dashboard Change Sender ID Customers Technicians Select a contact Outbo…" at bounding box center [386, 176] width 599 height 329
click at [651, 22] on button "Call to Customer" at bounding box center [660, 18] width 41 height 10
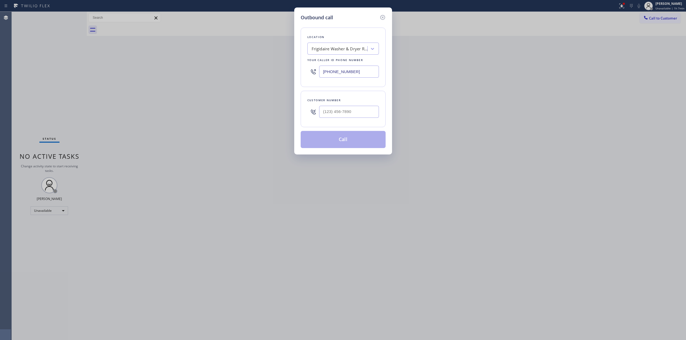
click at [334, 121] on div at bounding box center [349, 111] width 60 height 17
drag, startPoint x: 350, startPoint y: 111, endPoint x: 360, endPoint y: 71, distance: 41.5
click at [350, 111] on input "(___) ___-____" at bounding box center [349, 112] width 60 height 12
paste input "817) 417-0326"
type input "[PHONE_NUMBER]"
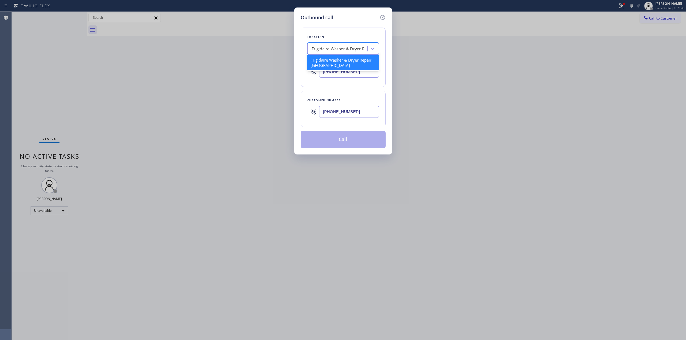
click at [356, 51] on div "Frigidaire Washer & Dryer Repair [GEOGRAPHIC_DATA]" at bounding box center [340, 49] width 56 height 6
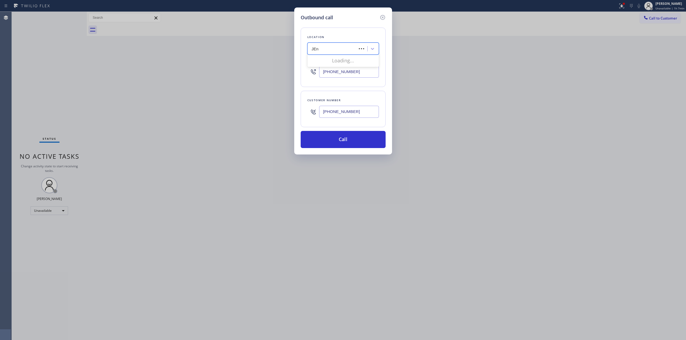
type input "JEnn"
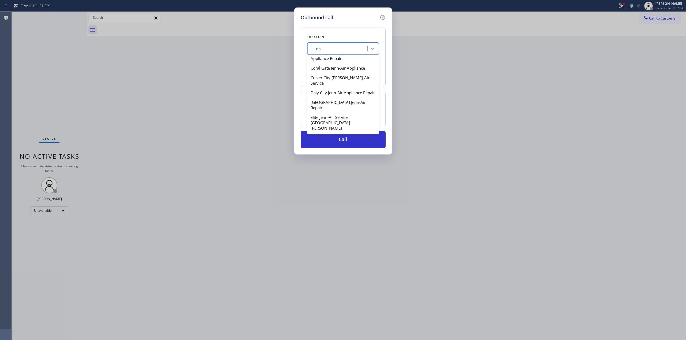
scroll to position [179, 0]
click at [329, 106] on div "Jenn Air Appliance Masters Cupertino" at bounding box center [343, 113] width 72 height 15
type input "[PHONE_NUMBER]"
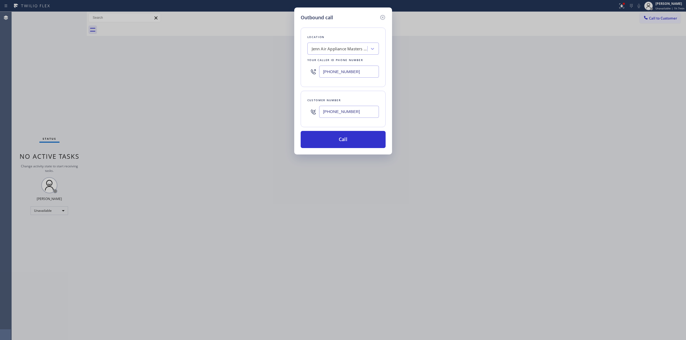
click at [332, 114] on input "[PHONE_NUMBER]" at bounding box center [349, 112] width 60 height 12
click at [330, 141] on button "Call" at bounding box center [343, 139] width 85 height 17
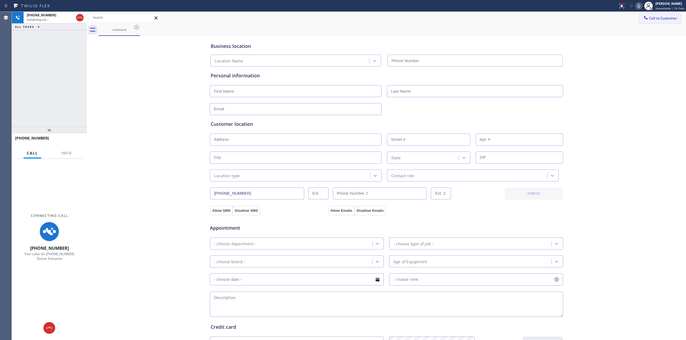
click at [636, 71] on div "Business location Location Name Personal information Customer location >> ADD N…" at bounding box center [386, 220] width 597 height 366
type input "[PHONE_NUMBER]"
click at [640, 2] on button at bounding box center [639, 6] width 8 height 8
click at [133, 241] on div "Business location Jenn Air Appliance Masters Cupertino [PHONE_NUMBER] Personal …" at bounding box center [386, 220] width 597 height 366
click at [79, 19] on icon at bounding box center [80, 17] width 6 height 6
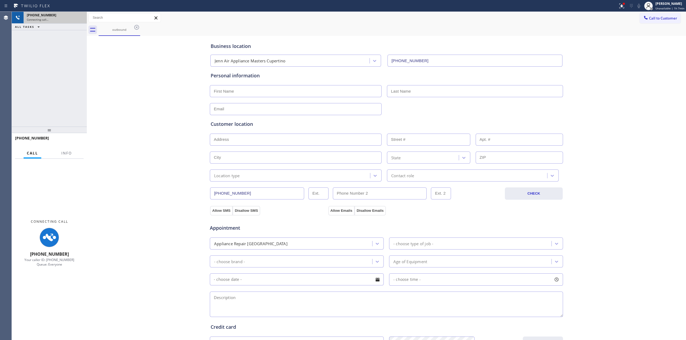
click at [648, 15] on button "Call to Customer" at bounding box center [660, 18] width 41 height 10
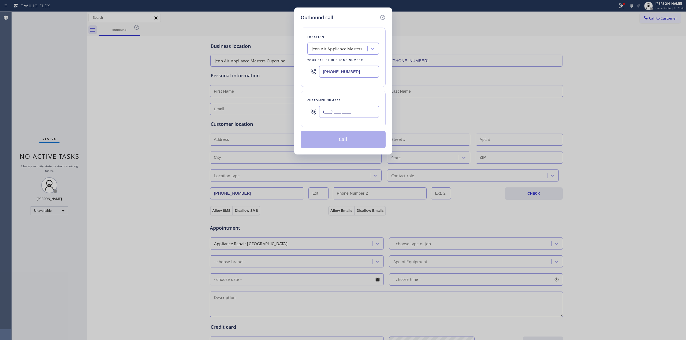
paste input "707-3780"
click at [333, 114] on input "(___) ___-____" at bounding box center [349, 112] width 60 height 12
click at [347, 55] on div "Location Jenn Air Appliance Masters Cupertino Your caller id phone number [PHON…" at bounding box center [343, 58] width 85 height 60
drag, startPoint x: 360, startPoint y: 113, endPoint x: 265, endPoint y: 107, distance: 95.1
click at [274, 109] on div "Outbound call Location Jenn Air Appliance Masters Cupertino Your caller id phon…" at bounding box center [343, 170] width 686 height 340
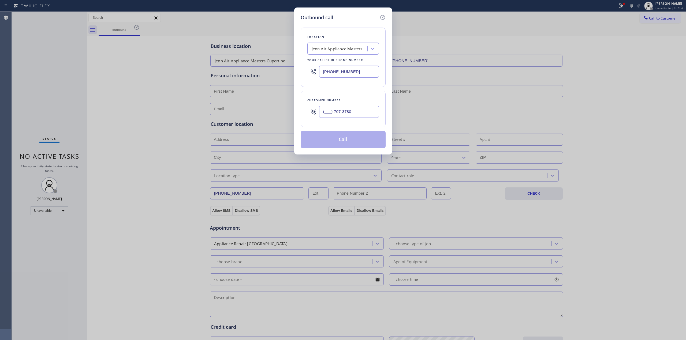
paste input "707) 378-0148"
type input "[PHONE_NUMBER]"
click at [344, 148] on button "Call" at bounding box center [343, 139] width 85 height 17
click at [349, 142] on button "Call" at bounding box center [343, 139] width 85 height 17
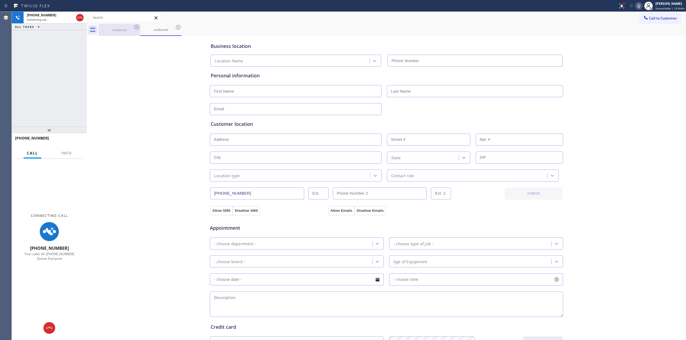
click at [136, 32] on div "outbound" at bounding box center [119, 30] width 40 height 12
click at [136, 28] on icon at bounding box center [137, 27] width 6 height 6
type input "[PHONE_NUMBER]"
click at [138, 29] on icon at bounding box center [136, 27] width 5 height 5
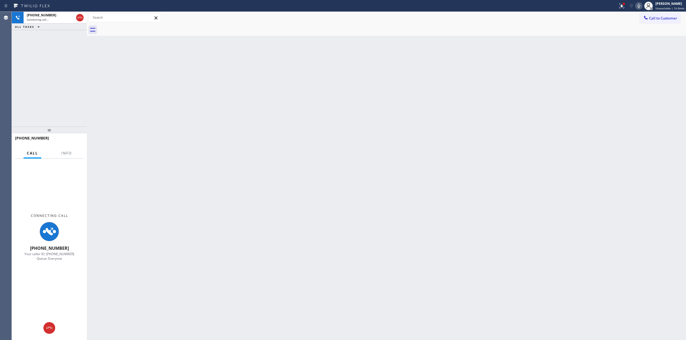
click at [638, 3] on icon at bounding box center [639, 6] width 6 height 6
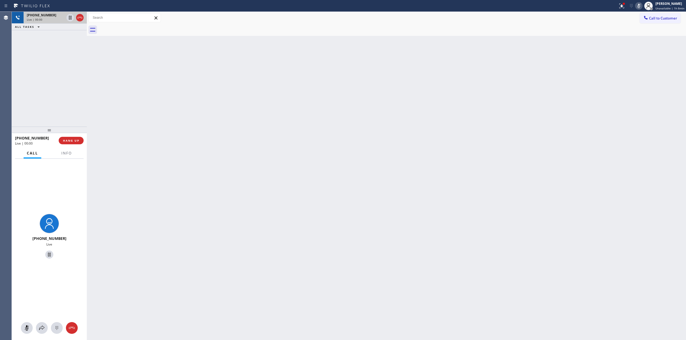
click at [58, 18] on div "Live | 00:00" at bounding box center [46, 20] width 38 height 4
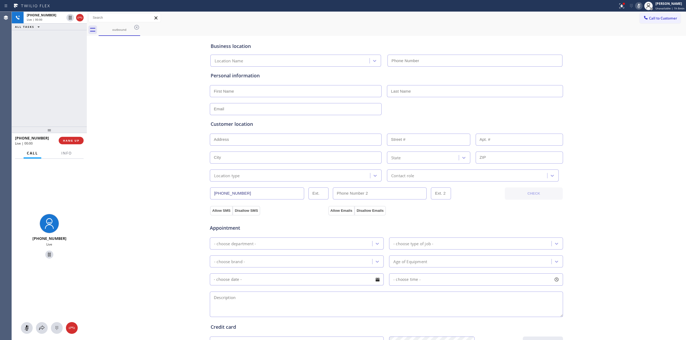
type input "[PHONE_NUMBER]"
click at [64, 328] on div at bounding box center [49, 329] width 75 height 12
click at [61, 329] on div at bounding box center [57, 328] width 12 height 6
click at [664, 20] on span "Call to Customer" at bounding box center [663, 18] width 28 height 5
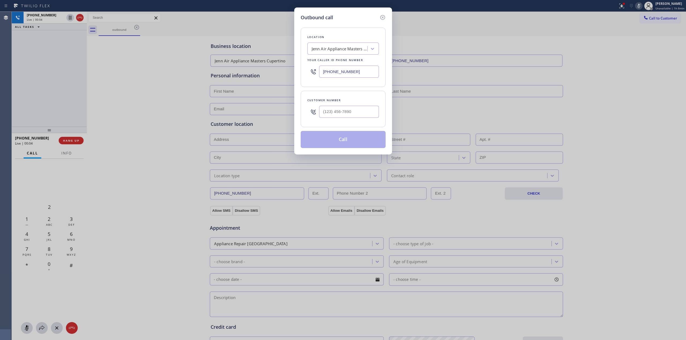
drag, startPoint x: 379, startPoint y: 103, endPoint x: 354, endPoint y: 117, distance: 28.1
click at [373, 107] on div "Customer number" at bounding box center [343, 109] width 85 height 36
paste input "707) 378-0148"
click at [354, 117] on input "(___) ___-____" at bounding box center [349, 112] width 60 height 12
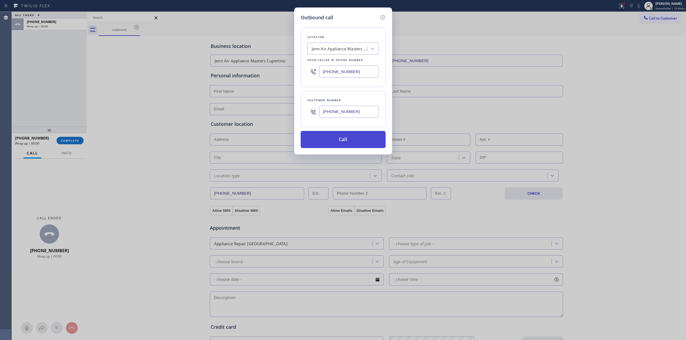
type input "[PHONE_NUMBER]"
click at [353, 141] on button "Call" at bounding box center [343, 139] width 85 height 17
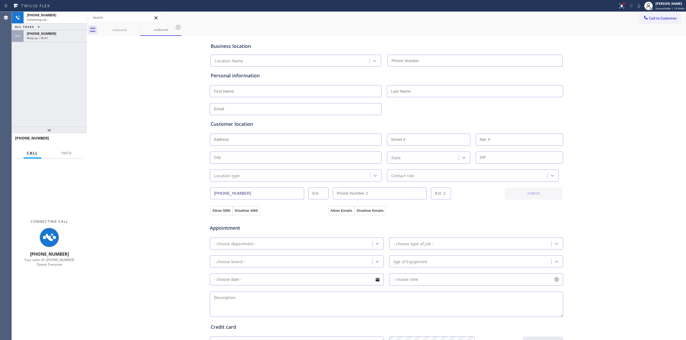
type input "[PHONE_NUMBER]"
drag, startPoint x: 64, startPoint y: 38, endPoint x: 73, endPoint y: 63, distance: 27.0
click at [64, 38] on div "Wrap up | 00:04" at bounding box center [55, 38] width 57 height 4
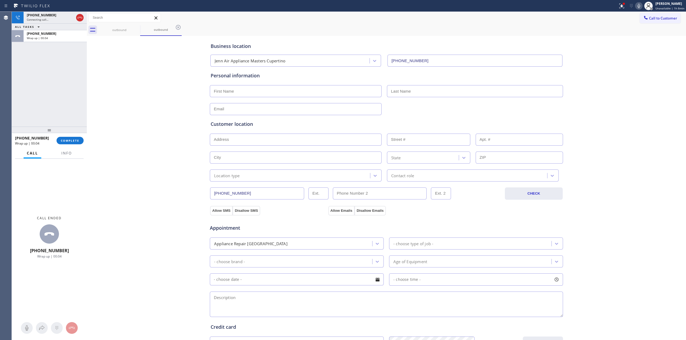
click at [75, 145] on div "[PHONE_NUMBER] Wrap up | 00:04 COMPLETE" at bounding box center [49, 141] width 69 height 14
click at [75, 142] on span "COMPLETE" at bounding box center [70, 141] width 18 height 4
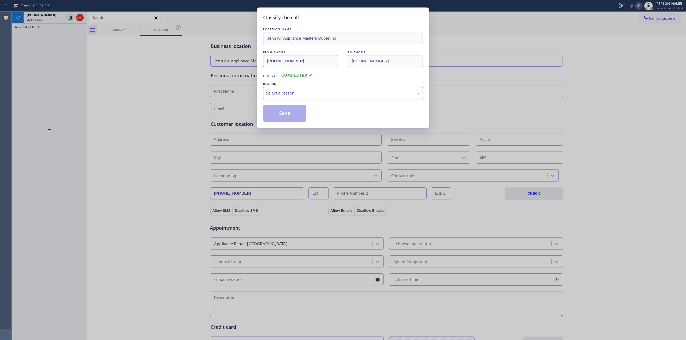
click at [338, 95] on div "Select a reason" at bounding box center [343, 93] width 154 height 6
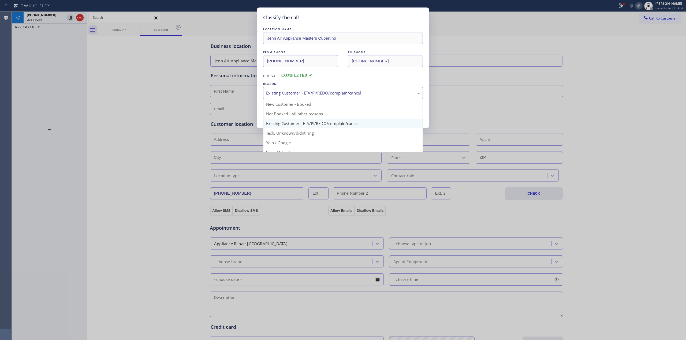
click at [304, 98] on div "Existing Customer - ETA/PI/REDO/complain/cancel" at bounding box center [343, 93] width 160 height 13
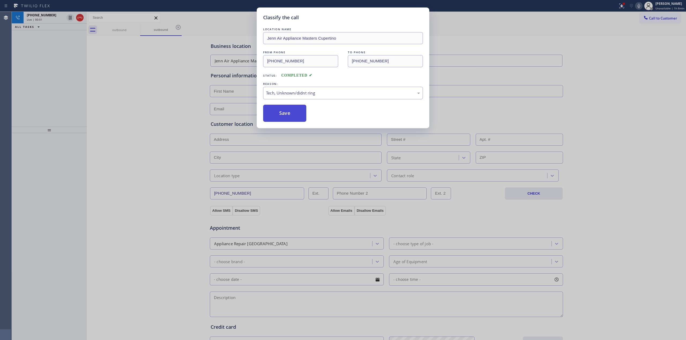
click at [294, 114] on button "Save" at bounding box center [284, 113] width 43 height 17
click at [141, 30] on div "outbound" at bounding box center [161, 30] width 40 height 4
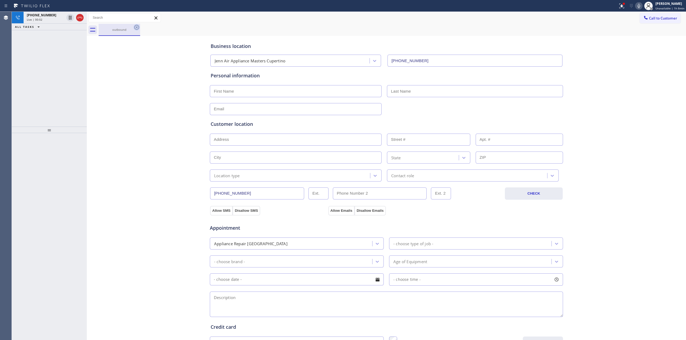
drag, startPoint x: 131, startPoint y: 28, endPoint x: 134, endPoint y: 27, distance: 3.5
click at [133, 28] on div "outbound" at bounding box center [119, 30] width 40 height 4
click at [137, 27] on icon at bounding box center [137, 27] width 6 height 6
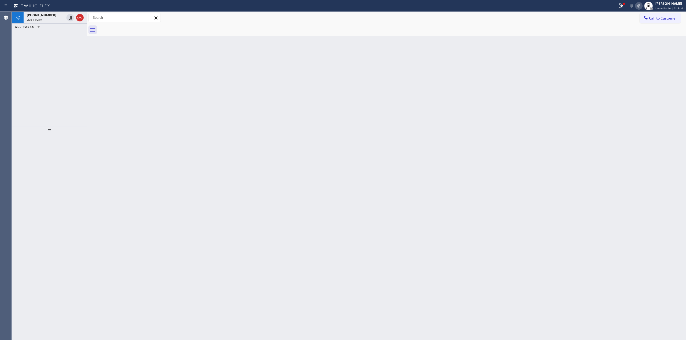
drag, startPoint x: 667, startPoint y: 19, endPoint x: 510, endPoint y: 79, distance: 168.4
click at [665, 20] on span "Call to Customer" at bounding box center [663, 18] width 28 height 5
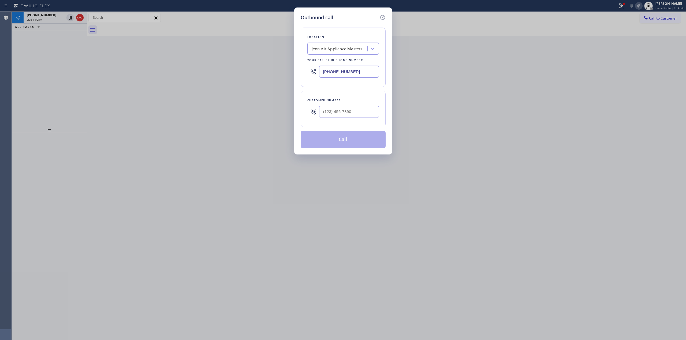
click at [363, 119] on div at bounding box center [349, 111] width 60 height 17
paste input "707) 378-0148"
click at [364, 113] on input "[PHONE_NUMBER]" at bounding box center [349, 112] width 60 height 12
type input "[PHONE_NUMBER]"
click at [346, 139] on button "Call" at bounding box center [343, 139] width 85 height 17
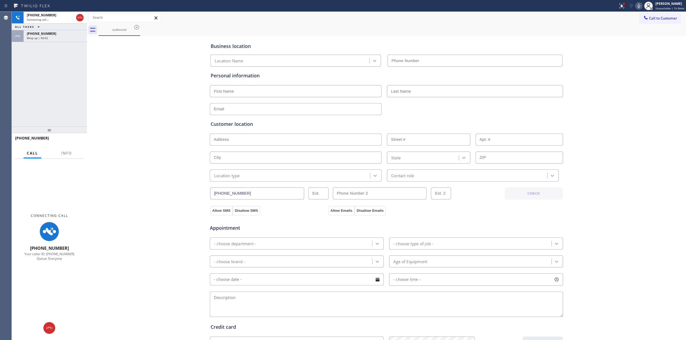
click at [250, 25] on div "outbound" at bounding box center [393, 30] width 588 height 12
type input "[PHONE_NUMBER]"
click at [75, 32] on div "[PHONE_NUMBER]" at bounding box center [55, 33] width 57 height 5
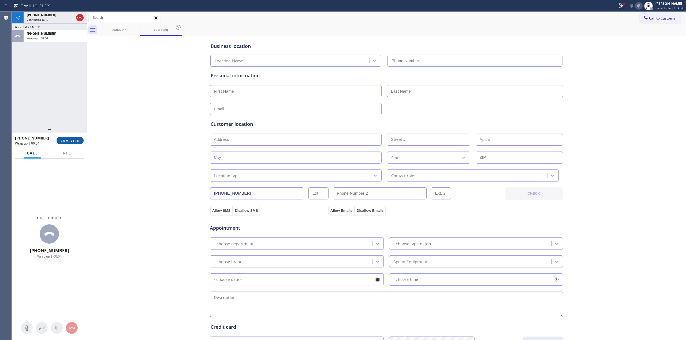
click at [70, 142] on span "COMPLETE" at bounding box center [70, 141] width 18 height 4
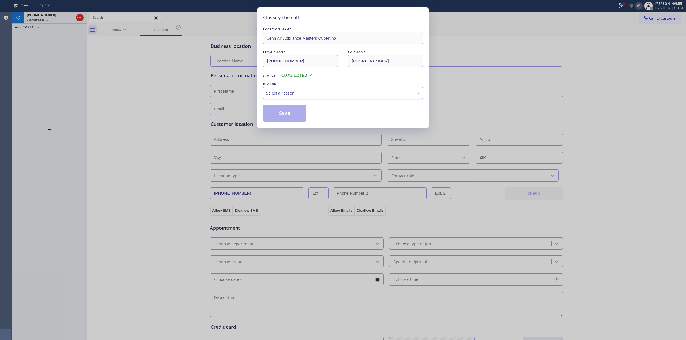
type input "[PHONE_NUMBER]"
click at [325, 87] on div "Select a reason" at bounding box center [343, 93] width 160 height 13
click at [295, 116] on button "Save" at bounding box center [284, 113] width 43 height 17
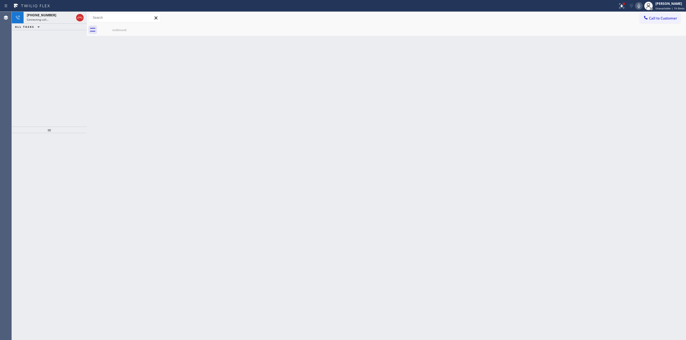
click at [309, 93] on div "Back to Dashboard Change Sender ID Customers Technicians Select a contact Outbo…" at bounding box center [386, 176] width 599 height 329
click at [115, 29] on div "outbound" at bounding box center [119, 30] width 40 height 4
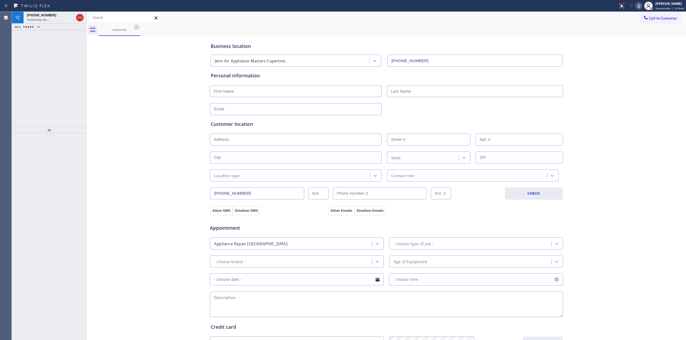
click at [136, 28] on icon at bounding box center [137, 27] width 6 height 6
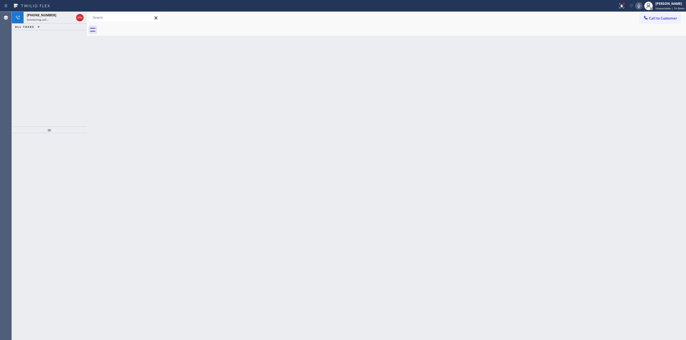
click at [136, 28] on div at bounding box center [393, 30] width 588 height 12
click at [639, 1] on div "Status report Issues detected These issues could affect your workflow. Please c…" at bounding box center [651, 6] width 70 height 12
click at [642, 9] on icon at bounding box center [639, 6] width 6 height 6
drag, startPoint x: 615, startPoint y: 79, endPoint x: 618, endPoint y: 62, distance: 16.6
click at [616, 76] on div "Back to Dashboard Change Sender ID Customers Technicians Select a contact Outbo…" at bounding box center [386, 176] width 599 height 329
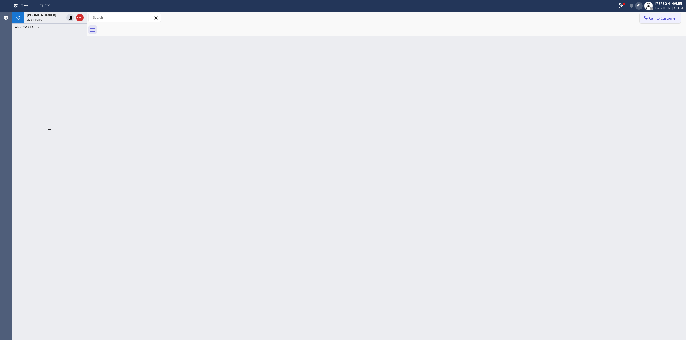
click at [649, 23] on button "Call to Customer" at bounding box center [660, 18] width 41 height 10
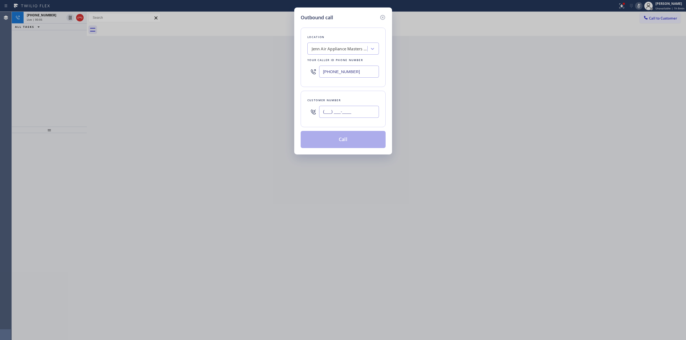
paste input "805) 327-0970"
click at [360, 109] on input "(___) ___-____" at bounding box center [349, 112] width 60 height 12
type input "[PHONE_NUMBER]"
click at [347, 57] on div "Your caller id phone number" at bounding box center [343, 60] width 72 height 6
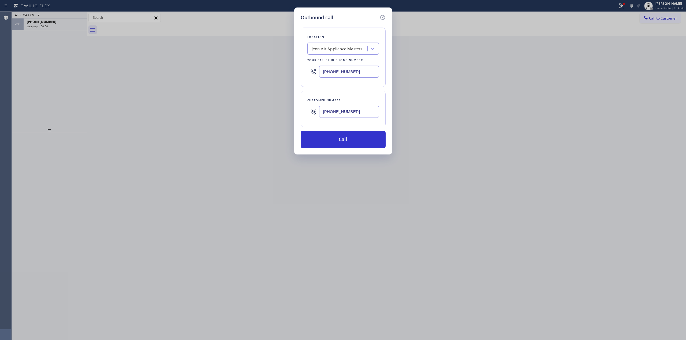
click at [350, 52] on div "Jenn Air Appliance Masters Cupertino" at bounding box center [338, 48] width 58 height 9
type input "quality appl"
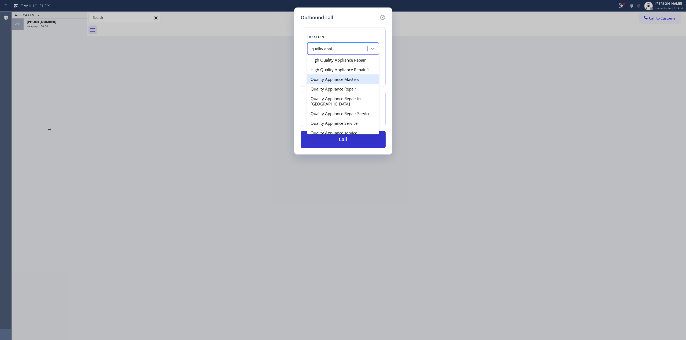
click at [332, 77] on div "Quality Appliance Masters" at bounding box center [343, 80] width 72 height 10
type input "[PHONE_NUMBER]"
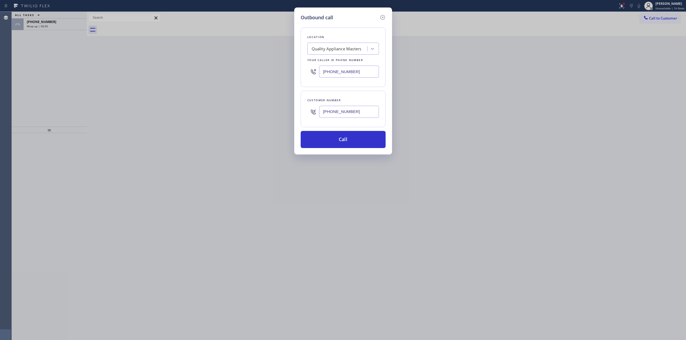
click at [333, 108] on input "[PHONE_NUMBER]" at bounding box center [349, 112] width 60 height 12
click at [340, 143] on button "Call" at bounding box center [343, 139] width 85 height 17
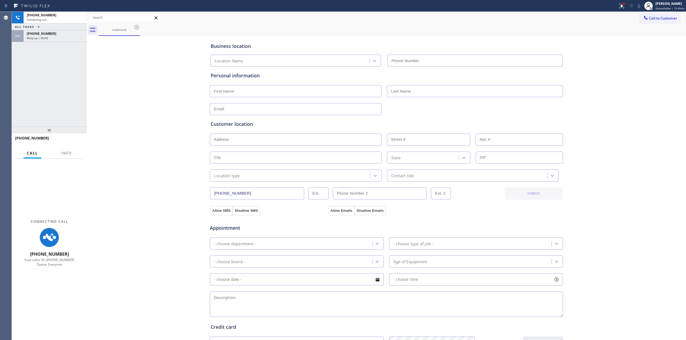
click at [644, 56] on div "Business location Location Name Personal information Customer location >> ADD N…" at bounding box center [386, 220] width 597 height 366
type input "[PHONE_NUMBER]"
click at [62, 40] on div "[PHONE_NUMBER] Wrap up | 00:11" at bounding box center [54, 36] width 61 height 12
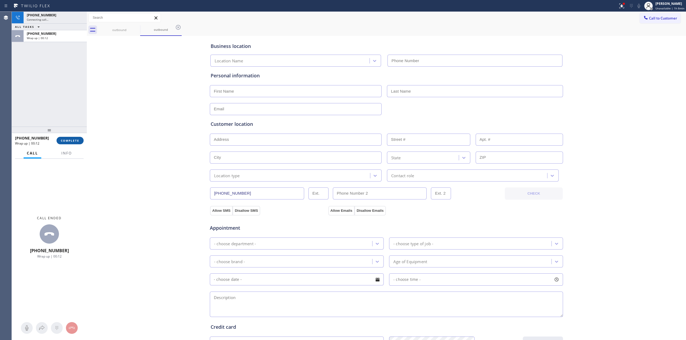
drag, startPoint x: 68, startPoint y: 131, endPoint x: 69, endPoint y: 140, distance: 8.9
click at [68, 132] on div at bounding box center [49, 130] width 75 height 6
type input "[PHONE_NUMBER]"
click at [69, 140] on button "COMPLETE" at bounding box center [70, 143] width 27 height 8
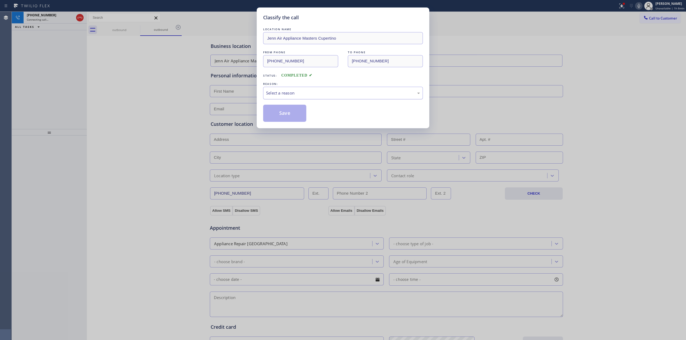
click at [310, 91] on div "Select a reason" at bounding box center [343, 93] width 154 height 6
drag, startPoint x: 278, startPoint y: 115, endPoint x: 602, endPoint y: 72, distance: 326.6
click at [283, 115] on button "Save" at bounding box center [284, 113] width 43 height 17
drag, startPoint x: 603, startPoint y: 66, endPoint x: 460, endPoint y: 37, distance: 146.3
click at [598, 64] on div "Classify the call LOCATION NAME Jenn Air Appliance Masters Cupertino FROM PHONE…" at bounding box center [343, 170] width 686 height 340
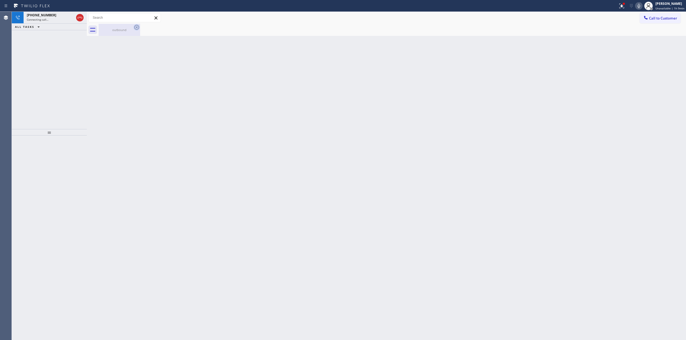
click at [136, 29] on icon at bounding box center [136, 27] width 5 height 5
click at [137, 28] on icon at bounding box center [137, 27] width 6 height 6
click at [129, 28] on div "outbound" at bounding box center [119, 30] width 40 height 4
click at [135, 27] on div at bounding box center [393, 30] width 588 height 12
drag, startPoint x: 651, startPoint y: 72, endPoint x: 637, endPoint y: 31, distance: 43.0
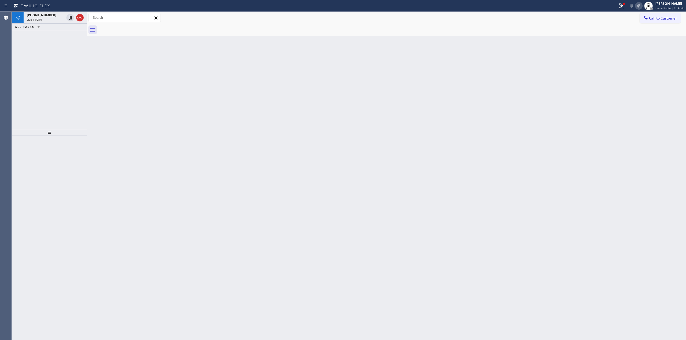
click at [651, 71] on div "Back to Dashboard Change Sender ID Customers Technicians Select a contact Outbo…" at bounding box center [386, 176] width 599 height 329
click at [52, 20] on div "Live | 00:02" at bounding box center [46, 20] width 38 height 4
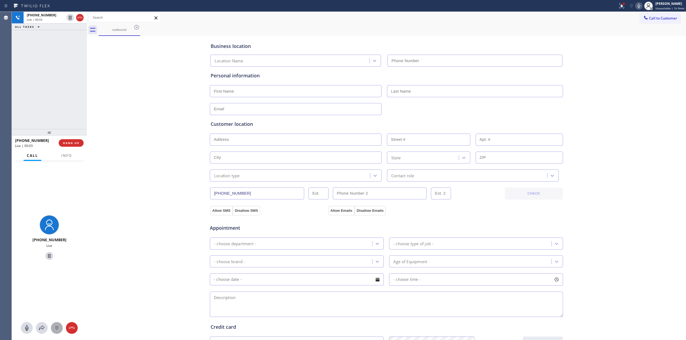
click at [57, 326] on icon at bounding box center [57, 328] width 6 height 6
type input "[PHONE_NUMBER]"
click at [649, 17] on span "Call to Customer" at bounding box center [663, 18] width 28 height 5
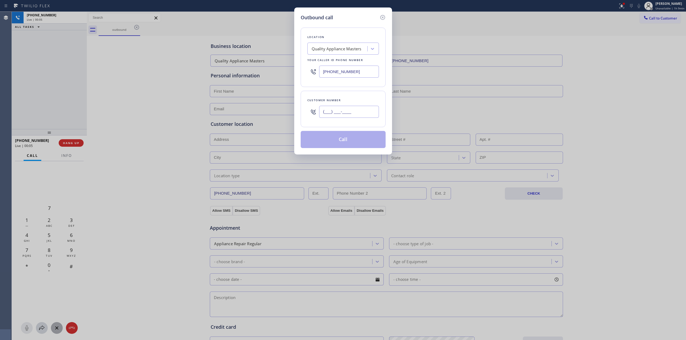
click at [347, 113] on input "(___) ___-____" at bounding box center [349, 112] width 60 height 12
paste input "805) 327-0970"
type input "[PHONE_NUMBER]"
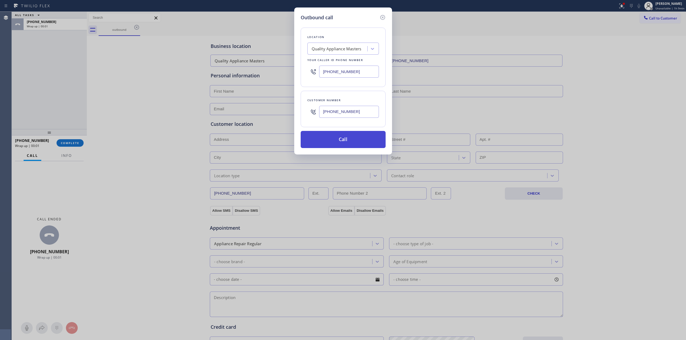
click at [346, 140] on button "Call" at bounding box center [343, 139] width 85 height 17
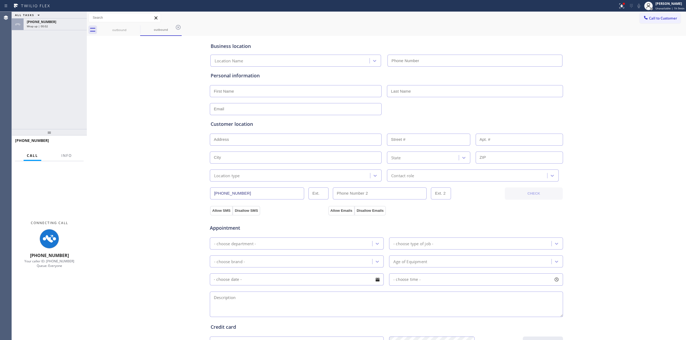
type input "[PHONE_NUMBER]"
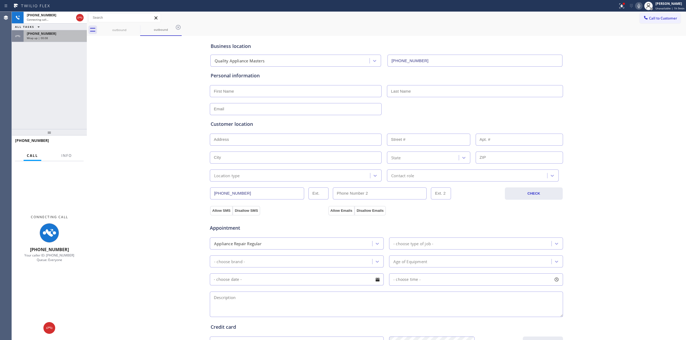
click at [56, 39] on div "Wrap up | 00:08" at bounding box center [55, 38] width 57 height 4
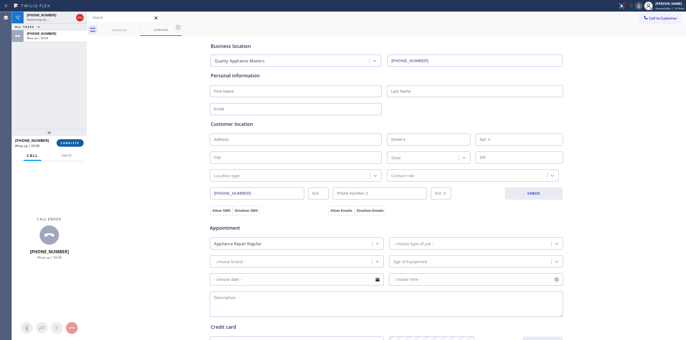
click at [73, 142] on span "COMPLETE" at bounding box center [70, 143] width 18 height 4
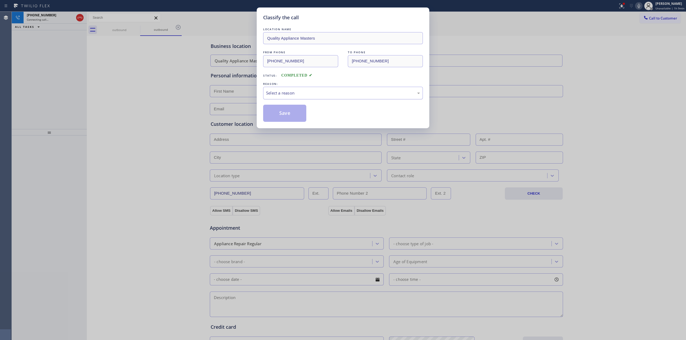
click at [348, 91] on div "Select a reason" at bounding box center [343, 93] width 154 height 6
click at [293, 95] on div "Yelp / Google" at bounding box center [343, 93] width 154 height 6
click at [282, 120] on button "Save" at bounding box center [284, 113] width 43 height 17
click at [52, 20] on div "Classify the call LOCATION NAME Appliance Viking Repair Gateway FROM PHONE [PHO…" at bounding box center [349, 176] width 675 height 329
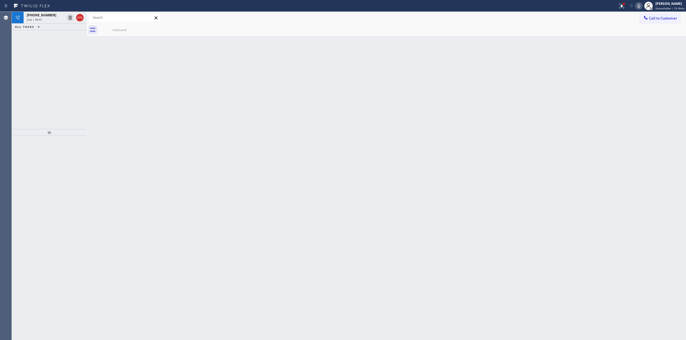
click at [52, 20] on div "Live | 00:01" at bounding box center [46, 20] width 38 height 4
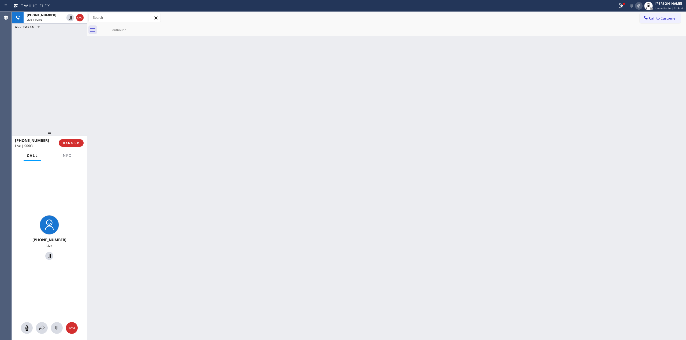
click at [46, 338] on div "[PHONE_NUMBER] Live" at bounding box center [49, 250] width 75 height 179
drag, startPoint x: 55, startPoint y: 327, endPoint x: 222, endPoint y: 237, distance: 190.0
click at [55, 326] on icon at bounding box center [57, 328] width 6 height 6
click at [655, 13] on button "Call to Customer" at bounding box center [660, 18] width 41 height 10
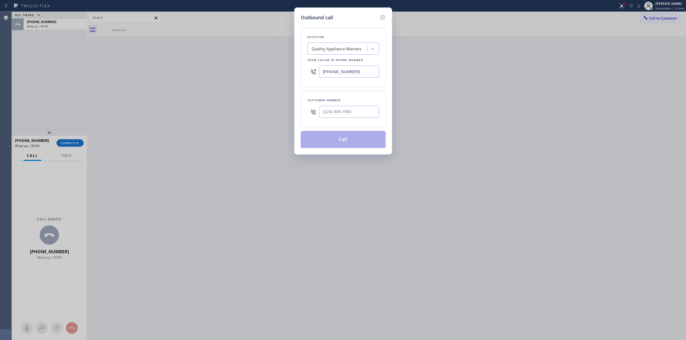
drag, startPoint x: 380, startPoint y: 118, endPoint x: 355, endPoint y: 112, distance: 25.0
click at [379, 118] on div "Customer number" at bounding box center [343, 109] width 85 height 36
click at [355, 112] on input "(___) ___-____" at bounding box center [349, 112] width 60 height 12
paste input "805) 327-0970"
type input "[PHONE_NUMBER]"
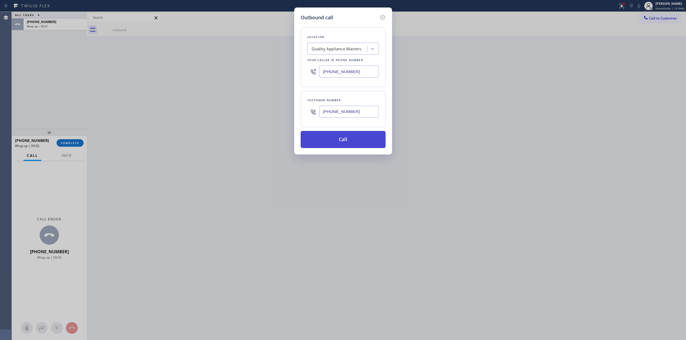
click at [336, 143] on button "Call" at bounding box center [343, 139] width 85 height 17
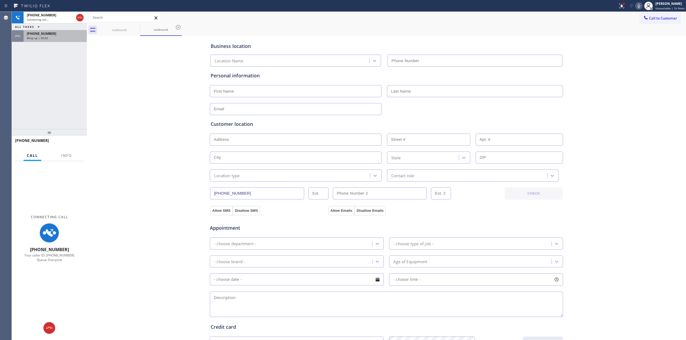
click at [72, 36] on div "[PHONE_NUMBER]" at bounding box center [55, 33] width 57 height 5
type input "[PHONE_NUMBER]"
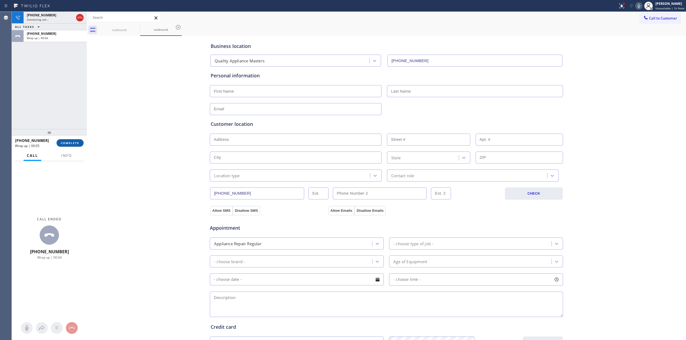
click at [69, 144] on span "COMPLETE" at bounding box center [70, 143] width 18 height 4
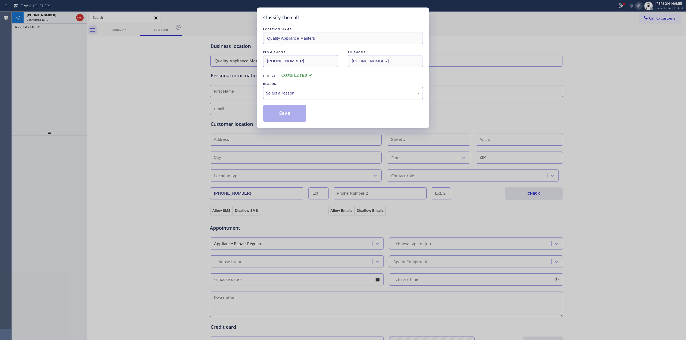
click at [350, 95] on div "Select a reason" at bounding box center [343, 93] width 154 height 6
click at [295, 113] on button "Save" at bounding box center [284, 113] width 43 height 17
click at [123, 28] on div "Classify the call LOCATION NAME Appliance Viking Repair Gateway FROM PHONE [PHO…" at bounding box center [349, 176] width 675 height 329
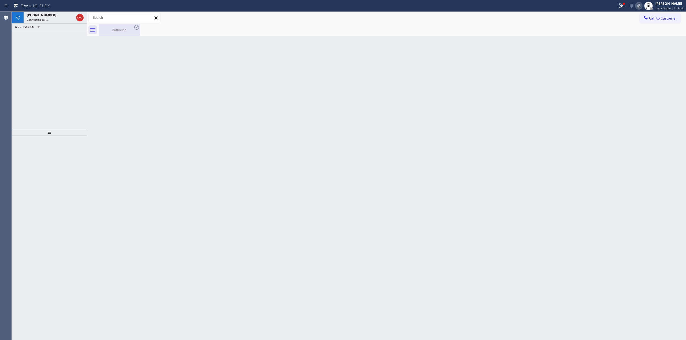
click at [131, 27] on div "outbound" at bounding box center [119, 30] width 40 height 12
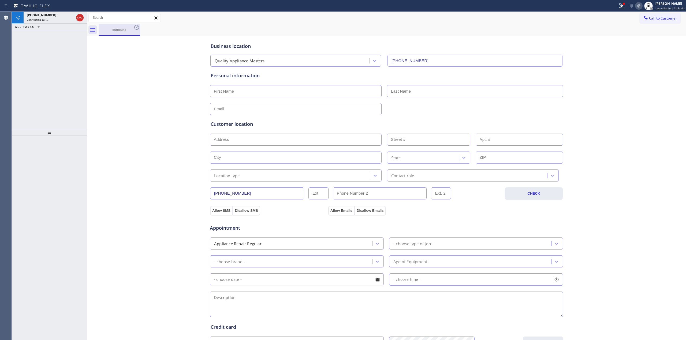
click at [131, 28] on div "outbound" at bounding box center [119, 30] width 40 height 4
click at [137, 26] on icon at bounding box center [137, 27] width 6 height 6
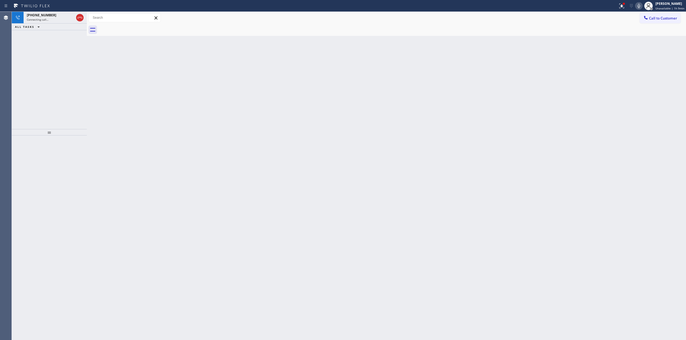
click at [640, 7] on icon at bounding box center [639, 6] width 3 height 4
click at [65, 11] on div "Status report Issues detected These issues could affect your workflow. Please c…" at bounding box center [343, 6] width 686 height 12
click at [65, 19] on div "Connecting call…" at bounding box center [50, 20] width 47 height 4
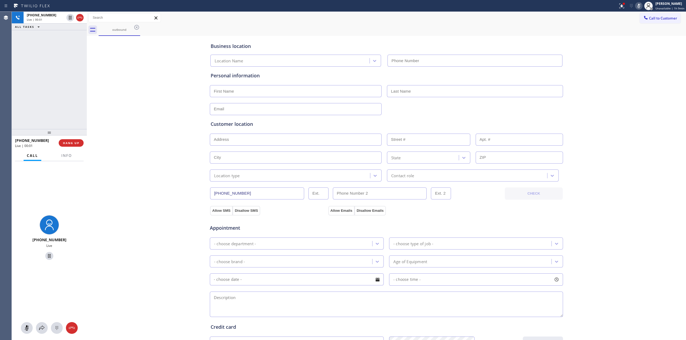
type input "[PHONE_NUMBER]"
click at [57, 325] on icon at bounding box center [57, 328] width 6 height 6
click at [635, 23] on div "Call to Customer Outbound call Location Quality Appliance Masters Your caller i…" at bounding box center [386, 24] width 599 height 24
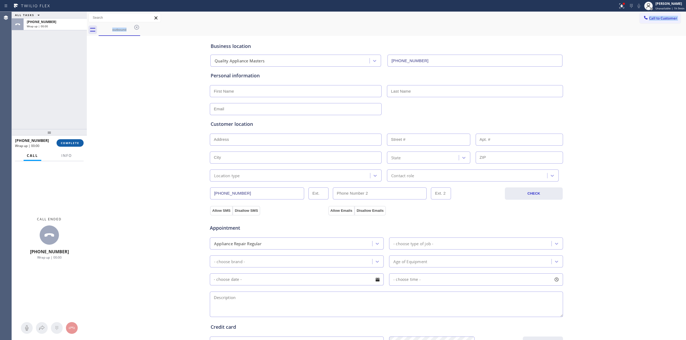
drag, startPoint x: 81, startPoint y: 140, endPoint x: 79, endPoint y: 144, distance: 4.6
click at [79, 144] on button "COMPLETE" at bounding box center [70, 143] width 27 height 8
click at [304, 95] on input "text" at bounding box center [296, 91] width 172 height 12
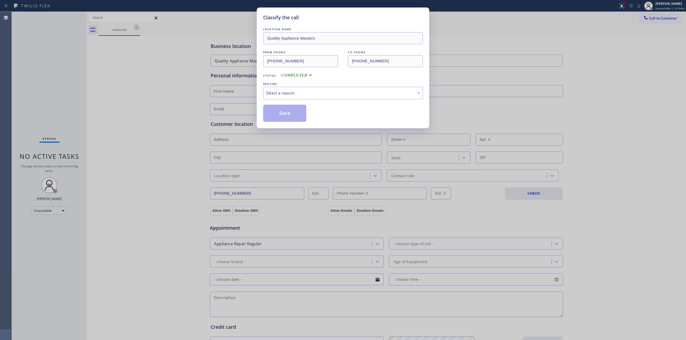
click at [314, 86] on div "REASON:" at bounding box center [343, 84] width 160 height 6
click at [312, 90] on div "Select a reason" at bounding box center [343, 93] width 154 height 6
drag, startPoint x: 279, startPoint y: 111, endPoint x: 322, endPoint y: 113, distance: 43.5
click at [286, 111] on button "Save" at bounding box center [284, 113] width 43 height 17
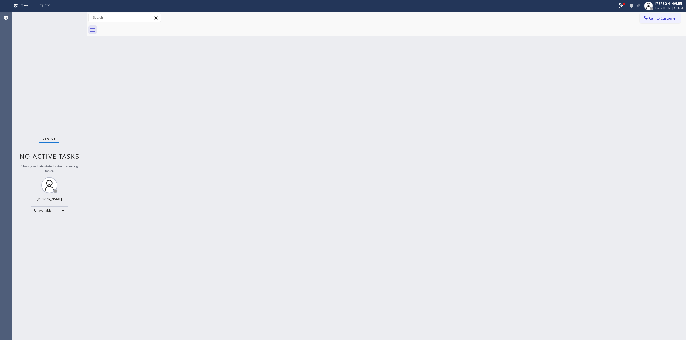
drag, startPoint x: 587, startPoint y: 56, endPoint x: 598, endPoint y: 40, distance: 19.6
click at [588, 56] on div "Back to Dashboard Change Sender ID Customers Technicians Select a contact Outbo…" at bounding box center [386, 176] width 599 height 329
click at [644, 15] on icon at bounding box center [645, 17] width 5 height 5
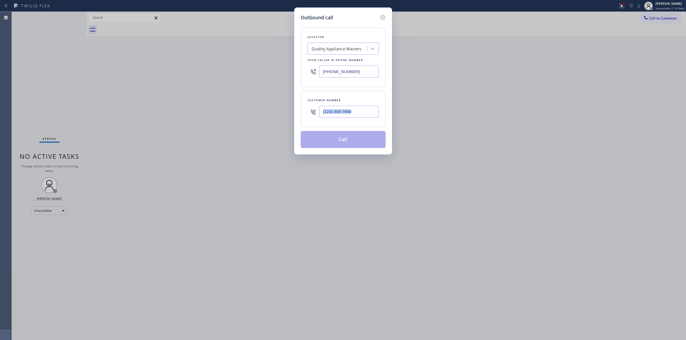
click at [346, 124] on div "Location Quality Appliance Masters Your caller id phone number [PHONE_NUMBER] C…" at bounding box center [343, 84] width 85 height 127
paste input "206) 336-3824"
click at [348, 115] on input "[PHONE_NUMBER]" at bounding box center [349, 112] width 60 height 12
type input "[PHONE_NUMBER]"
click at [355, 46] on div "Quality Appliance Masters" at bounding box center [337, 49] width 50 height 6
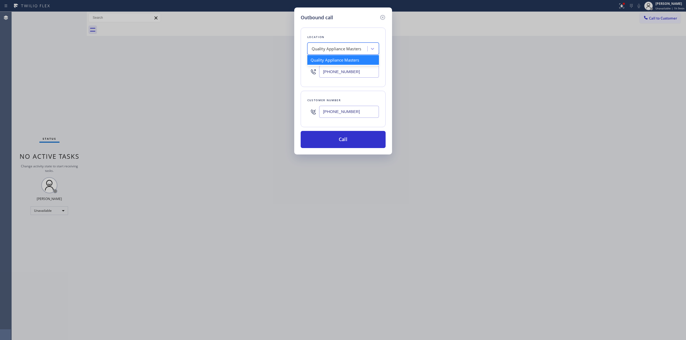
type input "V"
type input "Best appl"
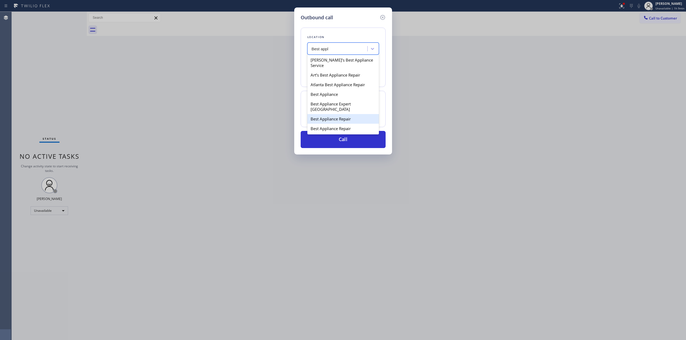
drag, startPoint x: 331, startPoint y: 103, endPoint x: 331, endPoint y: 118, distance: 15.3
click at [331, 118] on div "[PERSON_NAME]’s Best Appliance Service Art’s Best Appliance Repair [GEOGRAPHIC_…" at bounding box center [343, 94] width 72 height 80
click at [331, 118] on div "Best Appliance Repair" at bounding box center [343, 119] width 72 height 10
type input "[PHONE_NUMBER]"
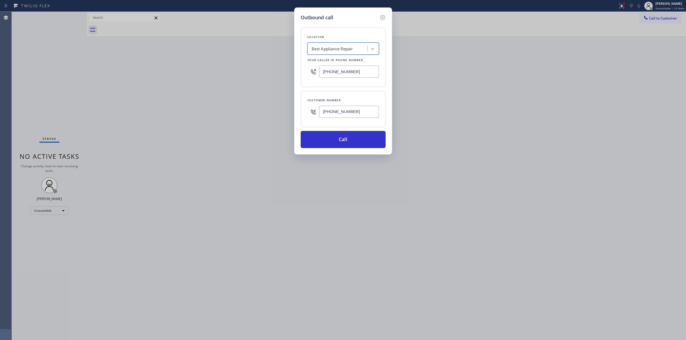
click at [335, 115] on input "[PHONE_NUMBER]" at bounding box center [349, 112] width 60 height 12
click at [342, 139] on button "Call" at bounding box center [343, 139] width 85 height 17
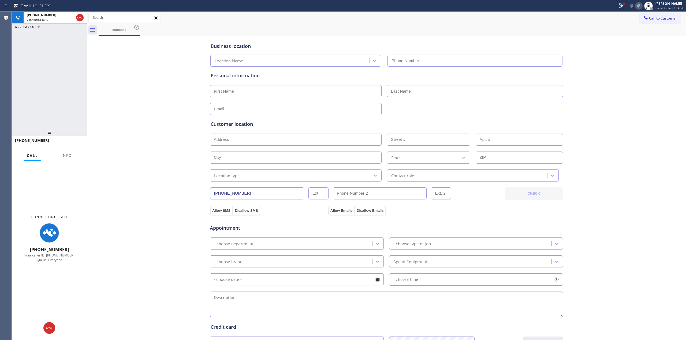
drag, startPoint x: 592, startPoint y: 62, endPoint x: 625, endPoint y: 20, distance: 53.4
click at [599, 57] on div "Business location Location Name Personal information Customer location >> ADD N…" at bounding box center [386, 220] width 597 height 366
type input "[PHONE_NUMBER]"
click at [643, 5] on div at bounding box center [647, 6] width 12 height 12
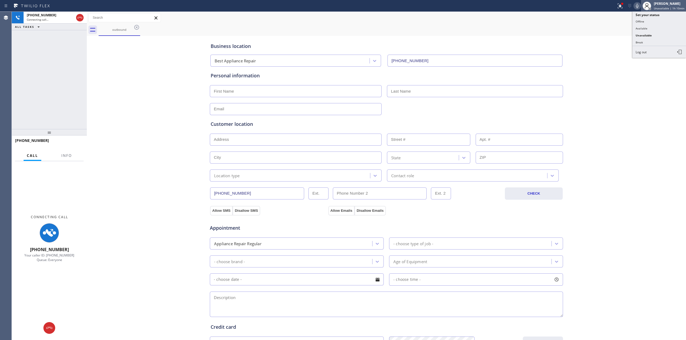
click at [642, 8] on div at bounding box center [647, 6] width 12 height 12
click at [639, 6] on icon at bounding box center [637, 6] width 6 height 6
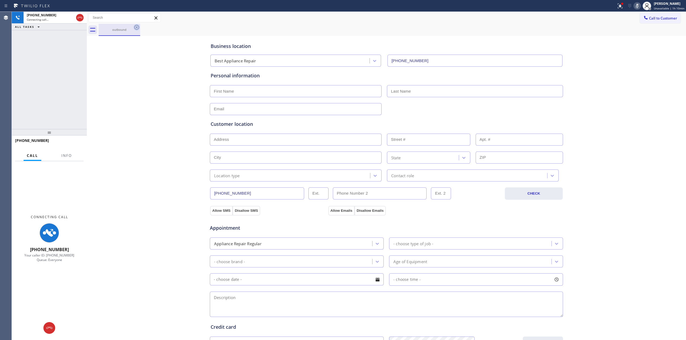
click at [134, 29] on icon at bounding box center [137, 27] width 6 height 6
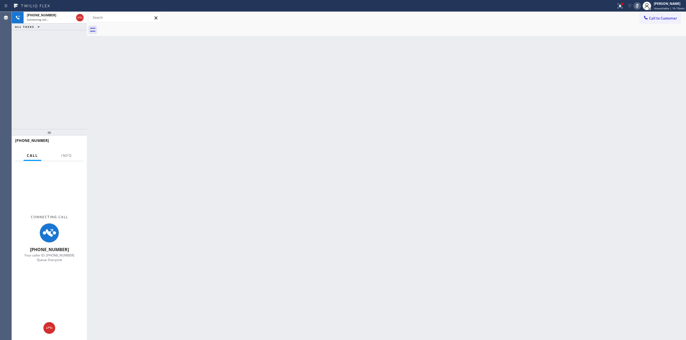
click at [134, 28] on div at bounding box center [393, 30] width 588 height 12
click at [48, 18] on div "Connecting call…" at bounding box center [50, 20] width 47 height 4
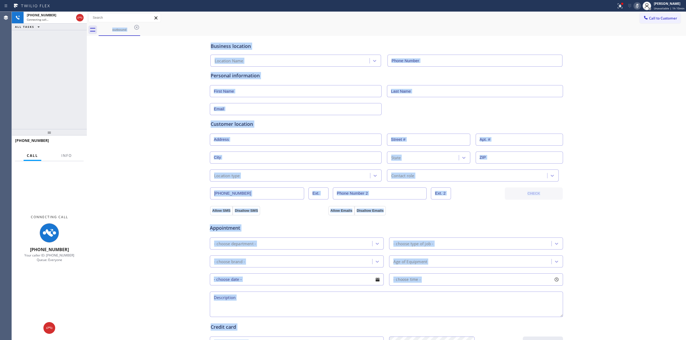
type input "[PHONE_NUMBER]"
click at [171, 170] on div "Business location Best Appliance Repair [PHONE_NUMBER] Personal information Cus…" at bounding box center [386, 220] width 597 height 366
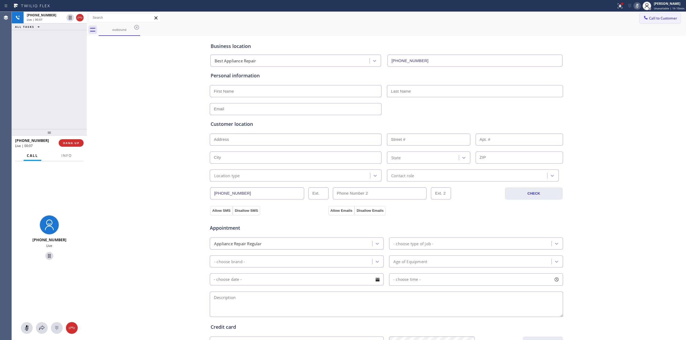
click at [661, 15] on button "Call to Customer" at bounding box center [660, 18] width 41 height 10
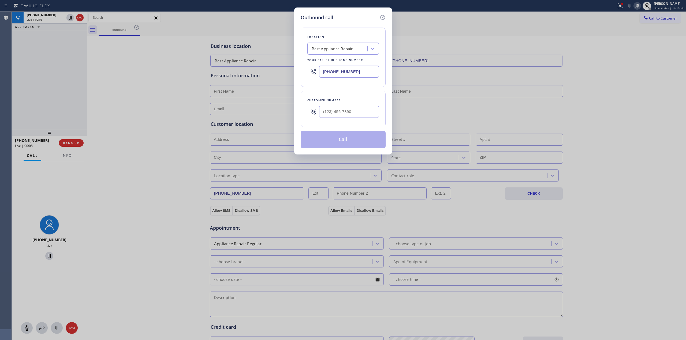
click at [382, 115] on div "Customer number" at bounding box center [343, 109] width 85 height 36
click at [351, 113] on input "(___) ___-____" at bounding box center [349, 112] width 60 height 12
paste input "206) 336-3824"
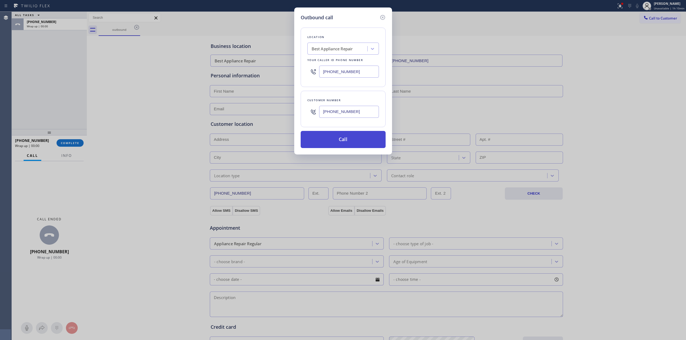
type input "[PHONE_NUMBER]"
click at [334, 147] on button "Call" at bounding box center [343, 139] width 85 height 17
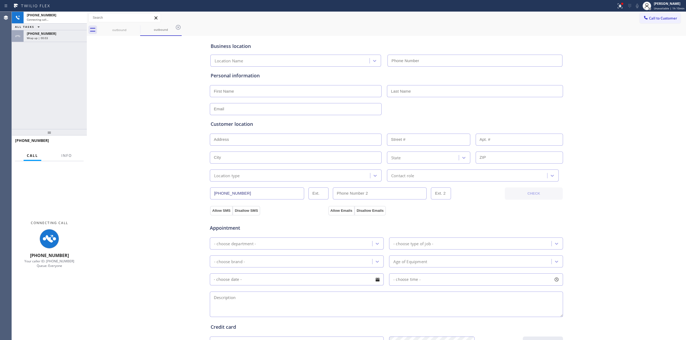
type input "[PHONE_NUMBER]"
click at [616, 61] on div "Business location Best Appliance Repair [PHONE_NUMBER] Personal information Cus…" at bounding box center [386, 220] width 597 height 366
click at [64, 37] on div "Wrap up | 00:05" at bounding box center [55, 38] width 57 height 4
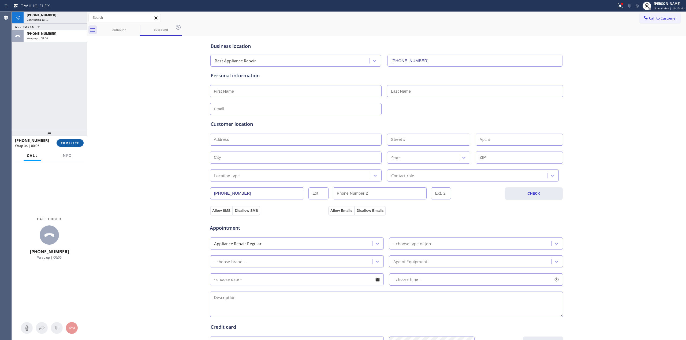
click at [68, 140] on button "COMPLETE" at bounding box center [70, 143] width 27 height 8
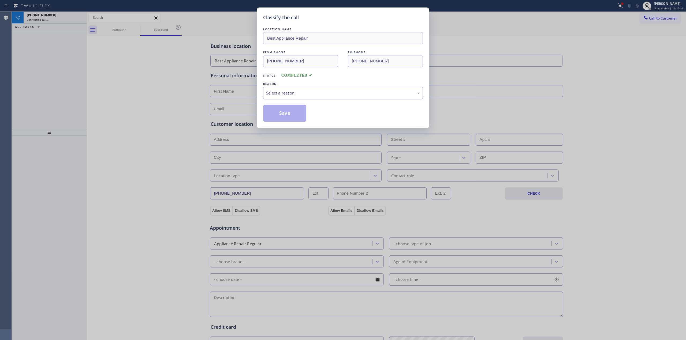
click at [327, 99] on div "Select a reason" at bounding box center [343, 93] width 160 height 13
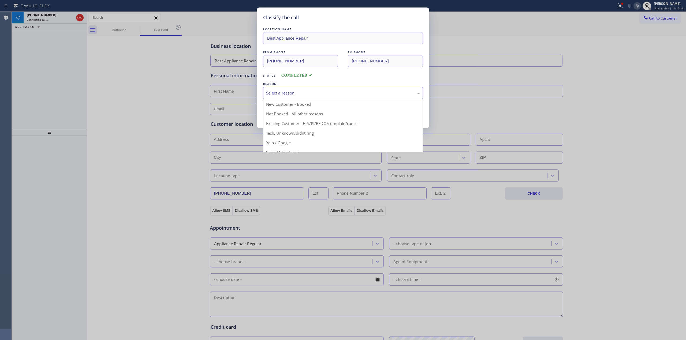
click at [286, 113] on button "Save" at bounding box center [284, 113] width 43 height 17
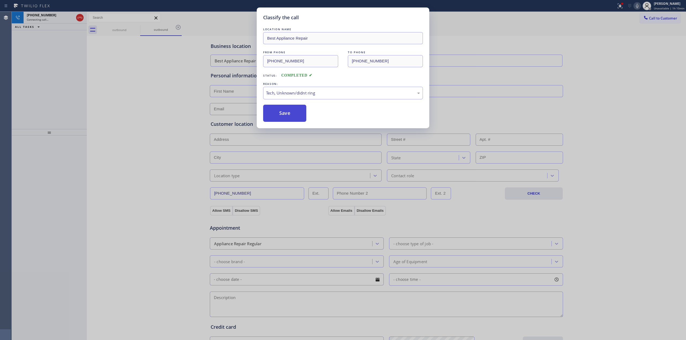
click at [284, 111] on div "Classify the call LOCATION NAME Appliance Viking Repair Gateway FROM PHONE [PHO…" at bounding box center [349, 176] width 675 height 329
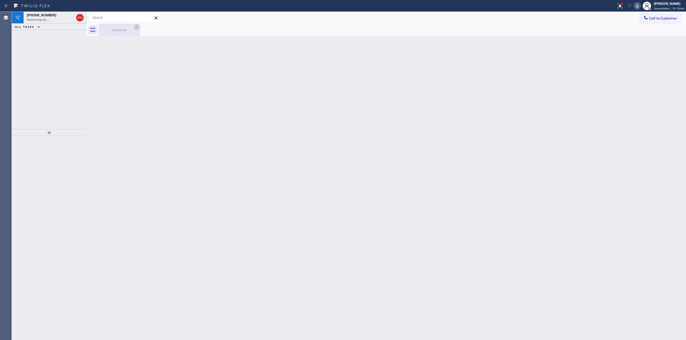
click at [115, 30] on div "outbound" at bounding box center [119, 30] width 40 height 4
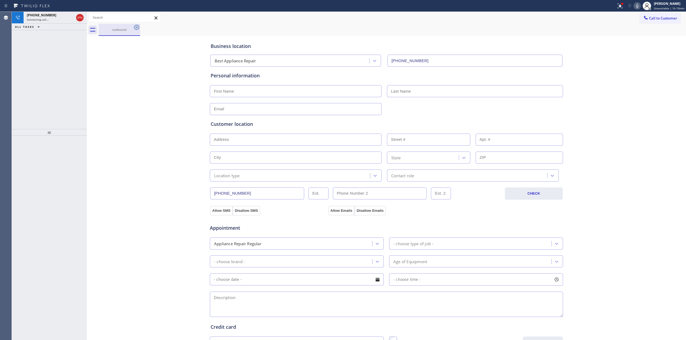
drag, startPoint x: 141, startPoint y: 27, endPoint x: 137, endPoint y: 27, distance: 3.8
click at [141, 27] on div "outbound" at bounding box center [393, 30] width 588 height 12
click at [136, 27] on icon at bounding box center [136, 27] width 5 height 5
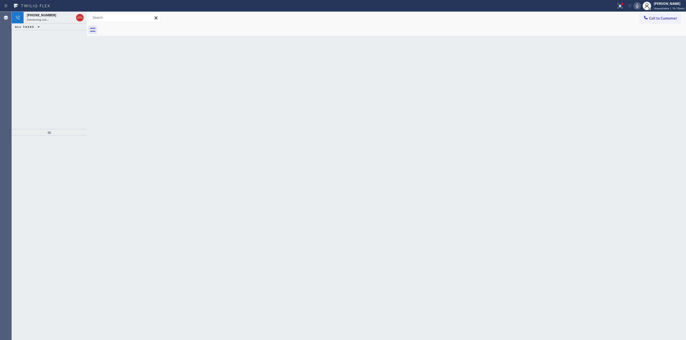
click at [638, 6] on icon at bounding box center [637, 6] width 6 height 6
click at [53, 17] on div "[PHONE_NUMBER]" at bounding box center [50, 15] width 47 height 5
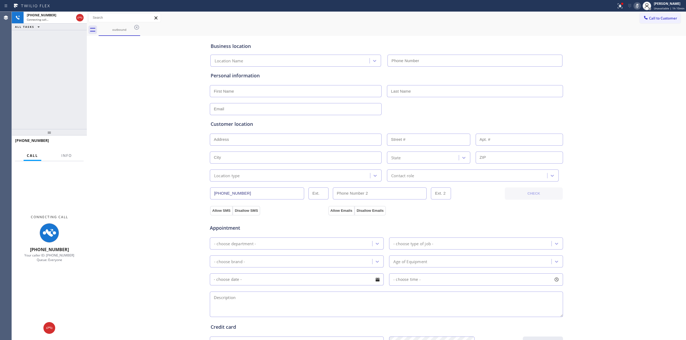
type input "[PHONE_NUMBER]"
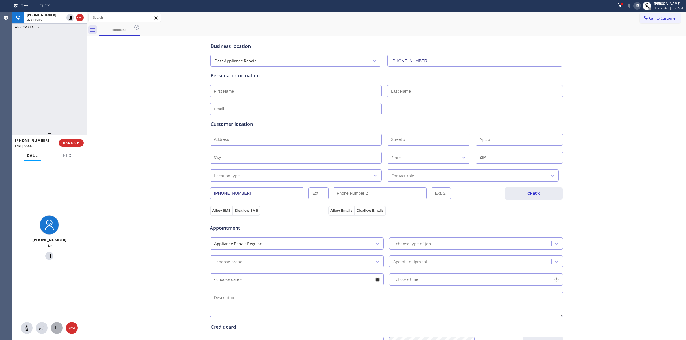
click at [56, 326] on icon at bounding box center [57, 328] width 6 height 6
click at [651, 20] on span "Call to Customer" at bounding box center [663, 18] width 28 height 5
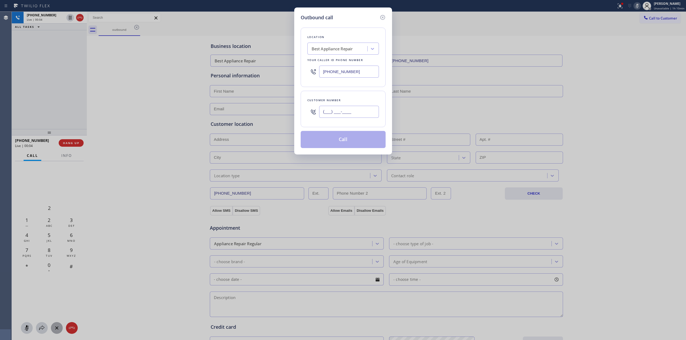
paste input "206) 336-3824"
click at [347, 114] on input "(___) ___-____" at bounding box center [349, 112] width 60 height 12
type input "[PHONE_NUMBER]"
click at [328, 30] on div "Location Best Appliance Repair Your caller id phone number [PHONE_NUMBER]" at bounding box center [343, 58] width 85 height 60
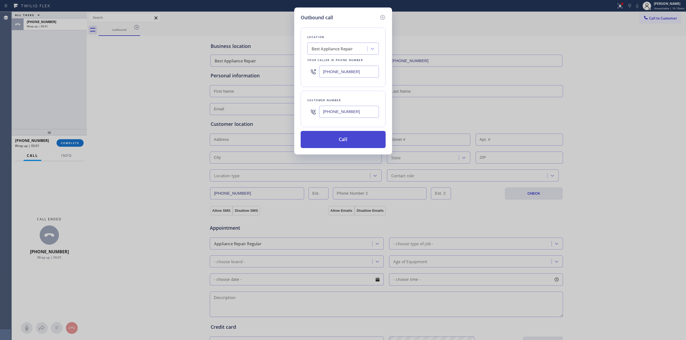
click at [329, 141] on button "Call" at bounding box center [343, 139] width 85 height 17
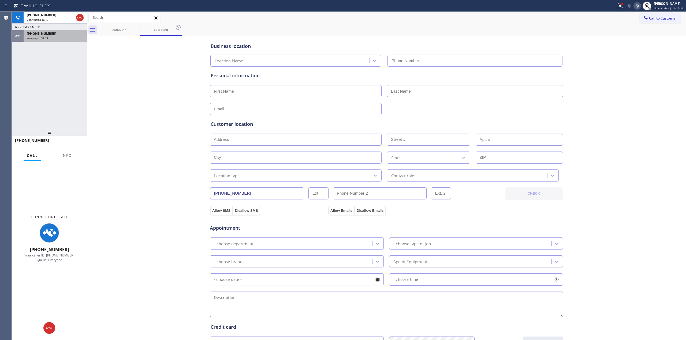
click at [56, 35] on div "[PHONE_NUMBER]" at bounding box center [55, 33] width 57 height 5
type input "[PHONE_NUMBER]"
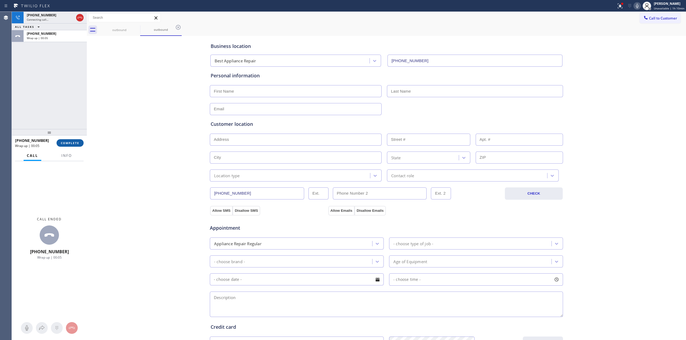
click at [78, 140] on button "COMPLETE" at bounding box center [70, 143] width 27 height 8
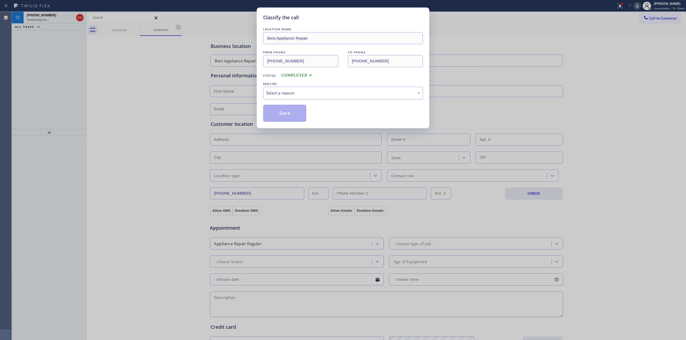
click at [333, 92] on div "Select a reason" at bounding box center [343, 93] width 154 height 6
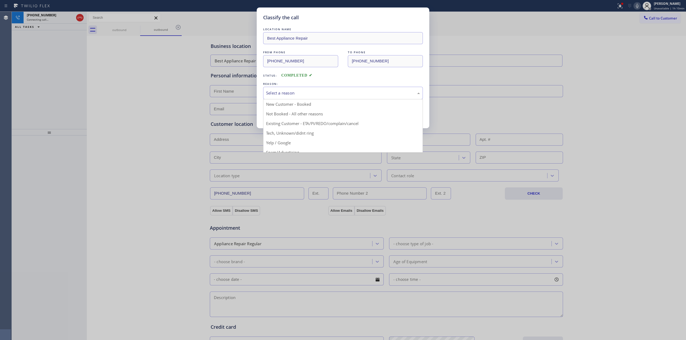
drag, startPoint x: 309, startPoint y: 134, endPoint x: 288, endPoint y: 112, distance: 30.4
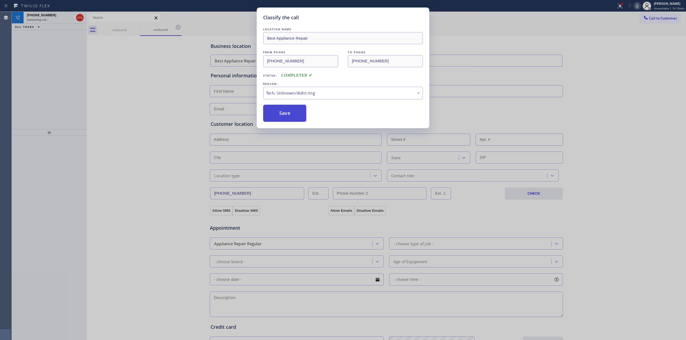
click at [288, 112] on button "Save" at bounding box center [284, 113] width 43 height 17
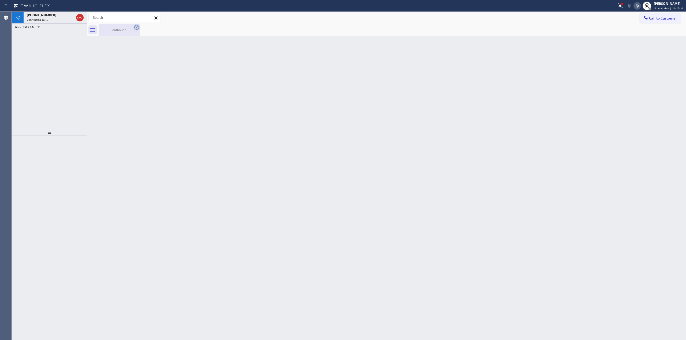
click at [135, 29] on icon at bounding box center [137, 27] width 6 height 6
drag, startPoint x: 642, startPoint y: 9, endPoint x: 639, endPoint y: 9, distance: 2.7
click at [642, 10] on div "Status report Issues detected These issues could affect your workflow. Please c…" at bounding box center [650, 6] width 72 height 12
click at [638, 8] on icon at bounding box center [637, 6] width 3 height 4
click at [58, 21] on div "Live | 00:02" at bounding box center [46, 20] width 38 height 4
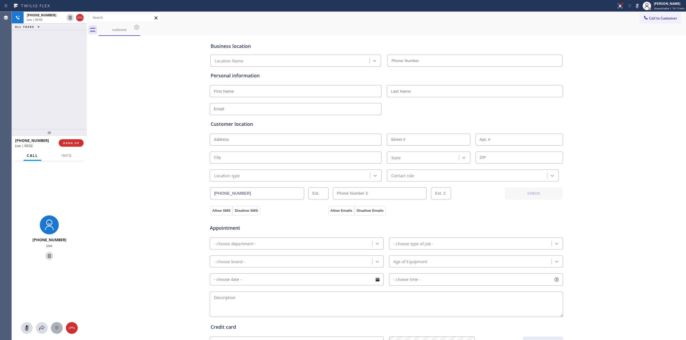
click at [58, 329] on icon at bounding box center [57, 328] width 6 height 6
type input "[PHONE_NUMBER]"
click at [650, 23] on button "Call to Customer" at bounding box center [660, 18] width 41 height 10
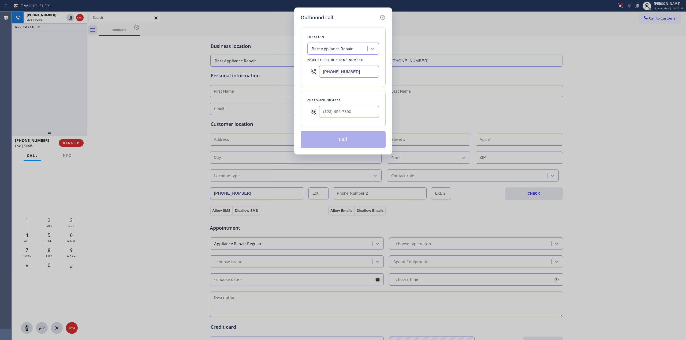
click at [364, 105] on div at bounding box center [349, 111] width 60 height 17
paste input "206) 336-3824"
click at [362, 110] on input "[PHONE_NUMBER]" at bounding box center [349, 112] width 60 height 12
type input "[PHONE_NUMBER]"
drag, startPoint x: 351, startPoint y: 21, endPoint x: 344, endPoint y: 64, distance: 42.6
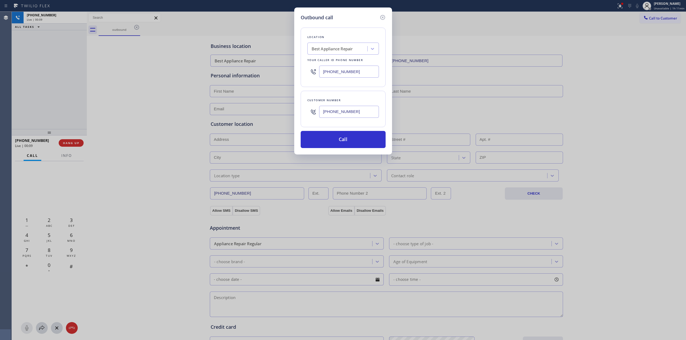
click at [351, 21] on div "Location Best Appliance Repair Your caller id phone number [PHONE_NUMBER] Custo…" at bounding box center [343, 84] width 85 height 127
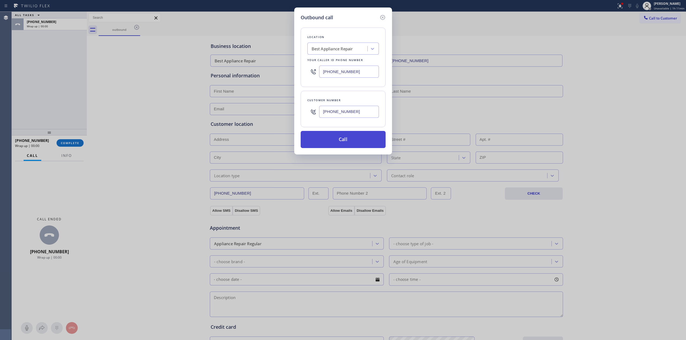
click at [337, 147] on button "Call" at bounding box center [343, 139] width 85 height 17
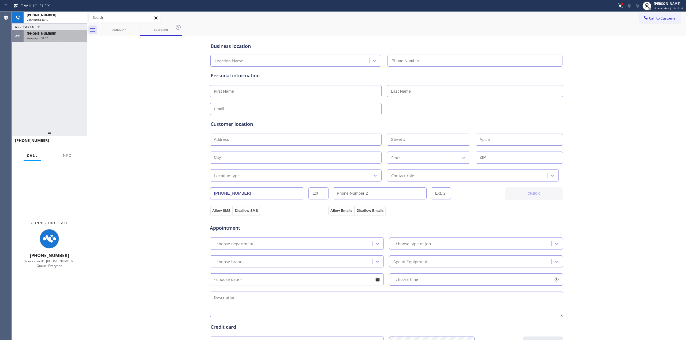
type input "[PHONE_NUMBER]"
click at [57, 35] on div "[PHONE_NUMBER]" at bounding box center [55, 33] width 57 height 5
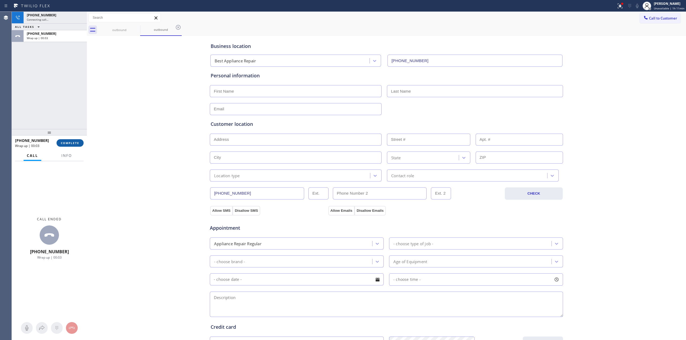
click at [71, 144] on span "COMPLETE" at bounding box center [70, 143] width 18 height 4
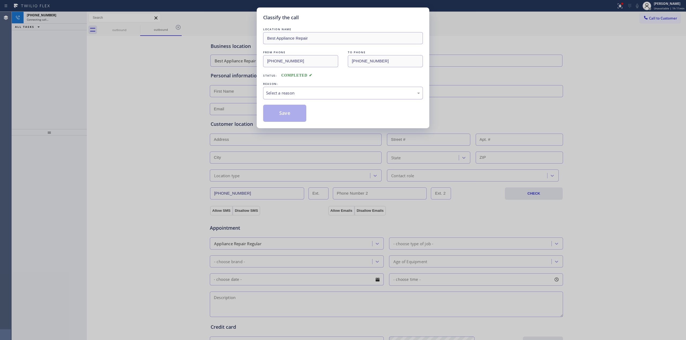
click at [303, 89] on div "Select a reason" at bounding box center [343, 93] width 160 height 13
click at [276, 115] on button "Save" at bounding box center [284, 113] width 43 height 17
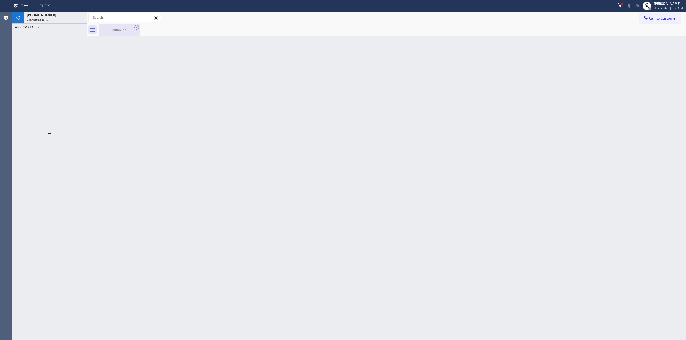
click at [131, 28] on div "outbound" at bounding box center [119, 30] width 40 height 4
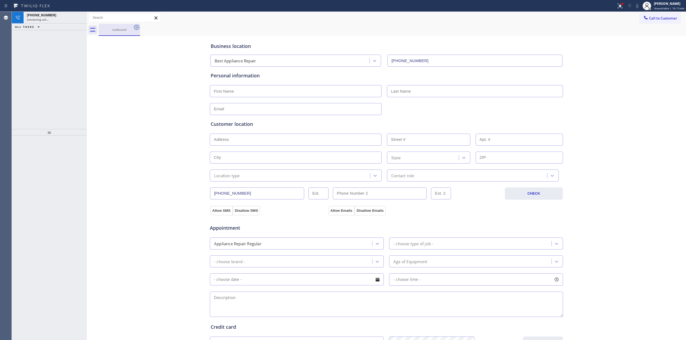
click at [139, 28] on icon at bounding box center [137, 27] width 6 height 6
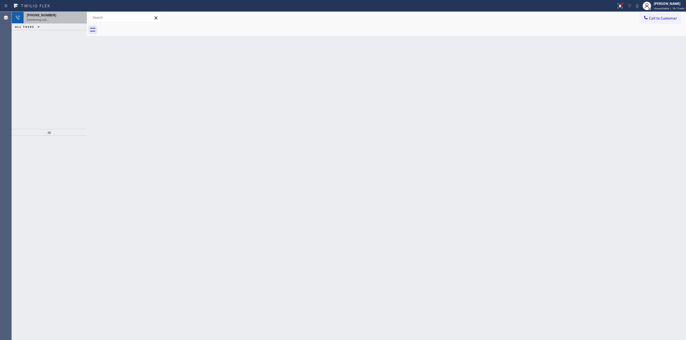
click at [57, 12] on div "[PHONE_NUMBER] Connecting call…" at bounding box center [54, 18] width 61 height 12
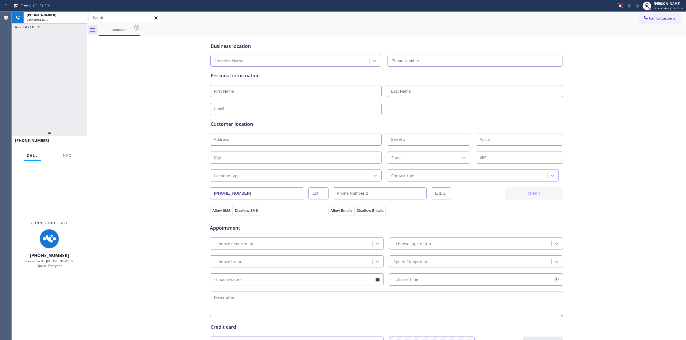
type input "[PHONE_NUMBER]"
drag, startPoint x: 612, startPoint y: 67, endPoint x: 293, endPoint y: 49, distance: 319.8
click at [611, 66] on div "Business location Best Appliance Repair [PHONE_NUMBER] Personal information Cus…" at bounding box center [386, 220] width 597 height 366
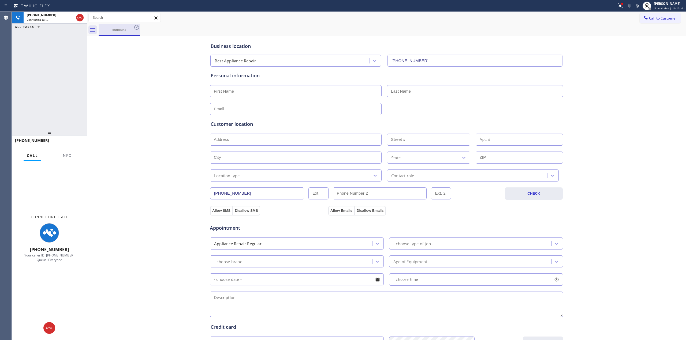
click at [123, 27] on div "outbound" at bounding box center [119, 30] width 40 height 12
click at [134, 26] on div "outbound" at bounding box center [120, 30] width 42 height 12
click at [135, 26] on icon at bounding box center [136, 27] width 5 height 5
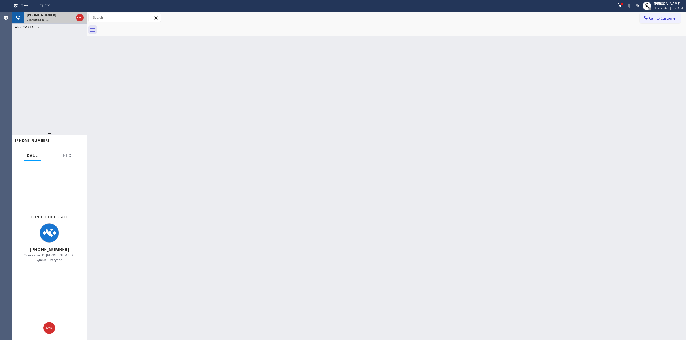
click at [60, 21] on div "[PHONE_NUMBER] Connecting call…" at bounding box center [49, 18] width 51 height 12
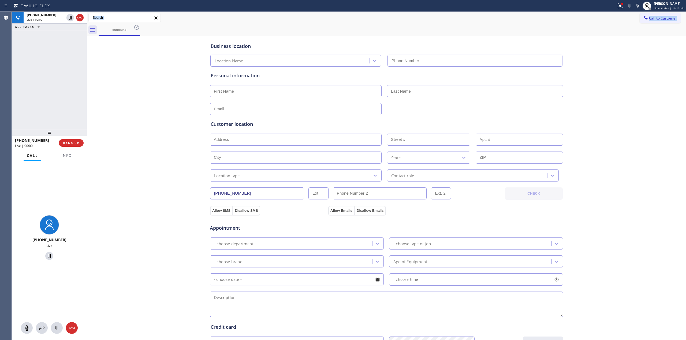
click at [636, 6] on icon at bounding box center [637, 6] width 6 height 6
click at [136, 28] on icon at bounding box center [136, 27] width 5 height 5
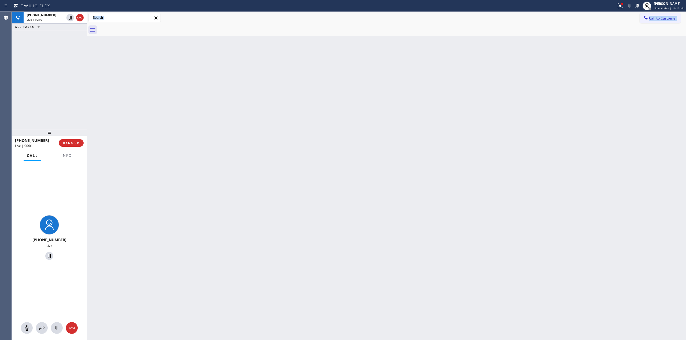
click at [55, 18] on div "Live | 00:02" at bounding box center [46, 20] width 38 height 4
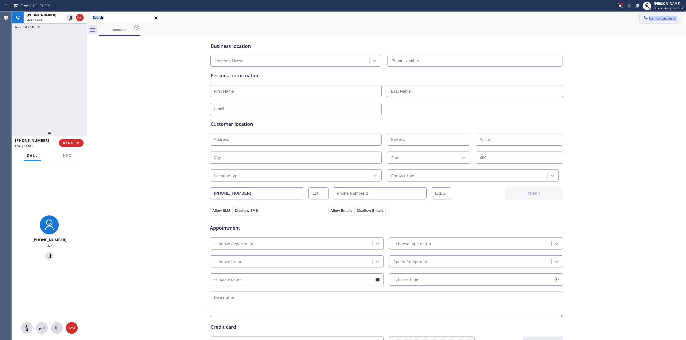
click at [649, 20] on span "Call to Customer" at bounding box center [663, 18] width 28 height 5
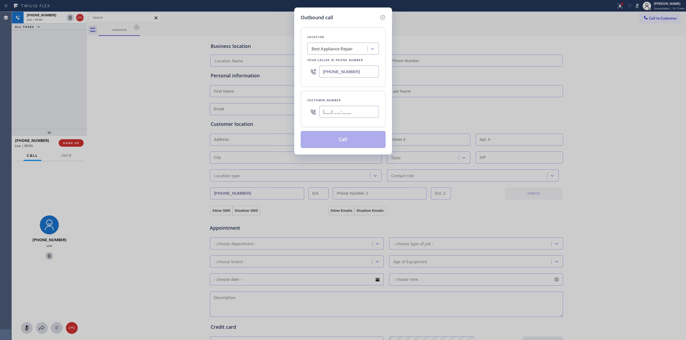
click at [343, 114] on input "(___) ___-____" at bounding box center [349, 112] width 60 height 12
paste input "626) 623-5086"
type input "[PHONE_NUMBER]"
click at [361, 45] on div "Best Appliance Repair" at bounding box center [338, 48] width 58 height 9
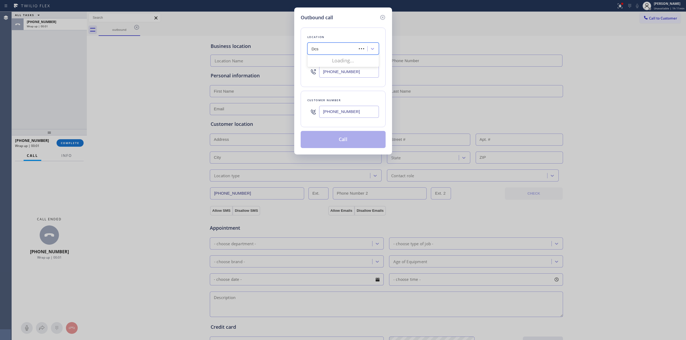
type input "Dcs"
click at [349, 28] on div "Location option Best Appliance Repair, selected. 0 results available for search…" at bounding box center [343, 58] width 85 height 60
click at [332, 47] on div "Best Appliance Repair" at bounding box center [332, 49] width 41 height 6
type input "dacor"
click at [347, 24] on div "Location Best Appliance Repair Your caller id phone number [PHONE_NUMBER] Custo…" at bounding box center [343, 84] width 85 height 127
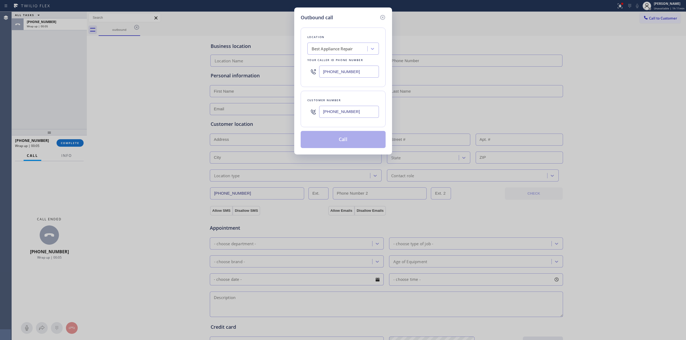
click at [329, 50] on div "Best Appliance Repair" at bounding box center [332, 49] width 41 height 6
type input "B"
type input "LG"
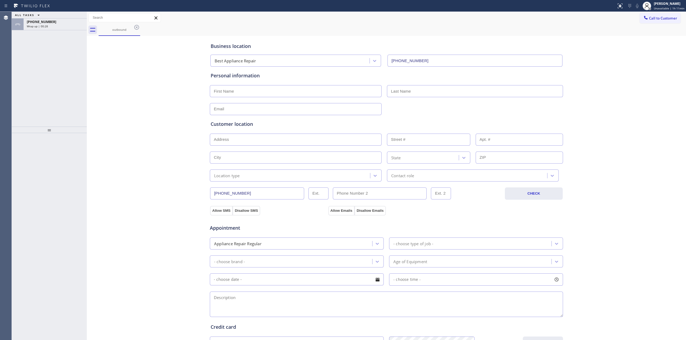
type input "[PHONE_NUMBER]"
click at [41, 25] on span "Wrap up | 00:29" at bounding box center [37, 26] width 21 height 4
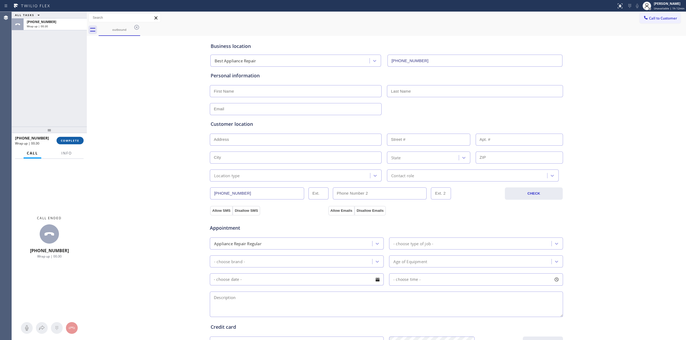
click at [74, 138] on button "COMPLETE" at bounding box center [70, 141] width 27 height 8
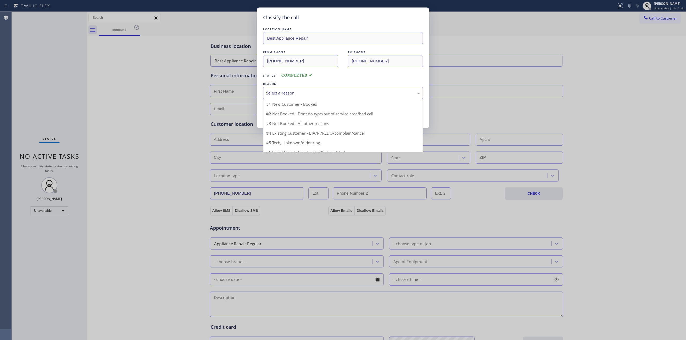
click at [292, 94] on div "Select a reason" at bounding box center [343, 93] width 154 height 6
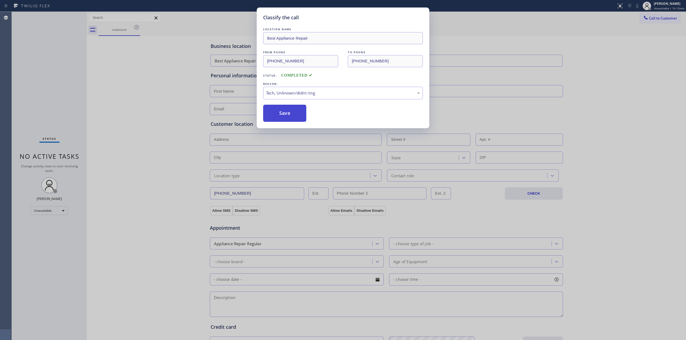
click at [287, 109] on button "Save" at bounding box center [284, 113] width 43 height 17
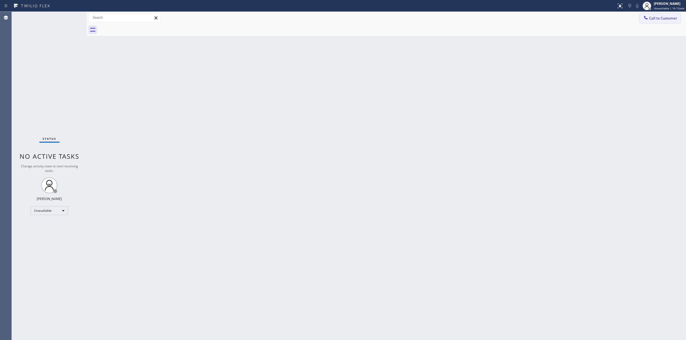
click at [661, 15] on button "Call to Customer" at bounding box center [660, 18] width 41 height 10
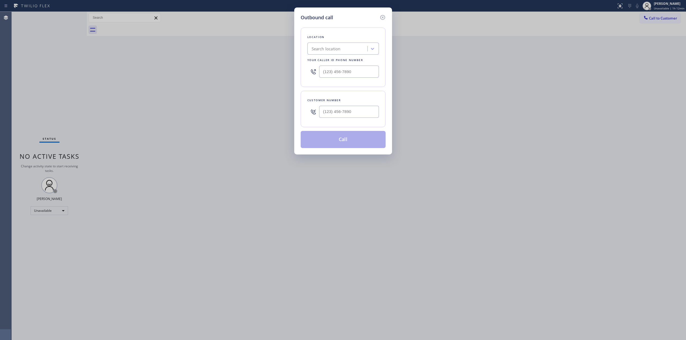
click at [371, 105] on div "Customer number" at bounding box center [343, 109] width 85 height 36
paste input "626) 623-5086"
click at [366, 108] on input "[PHONE_NUMBER]" at bounding box center [349, 112] width 60 height 12
type input "[PHONE_NUMBER]"
click at [356, 55] on div "Location Search location Your caller id phone number" at bounding box center [343, 58] width 85 height 60
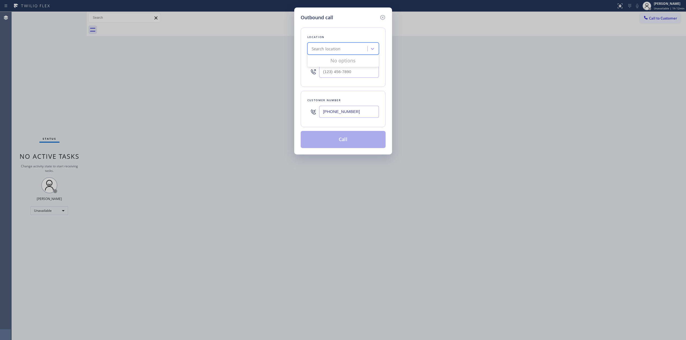
click at [356, 54] on div "Search location" at bounding box center [343, 49] width 72 height 12
type input "Samsung"
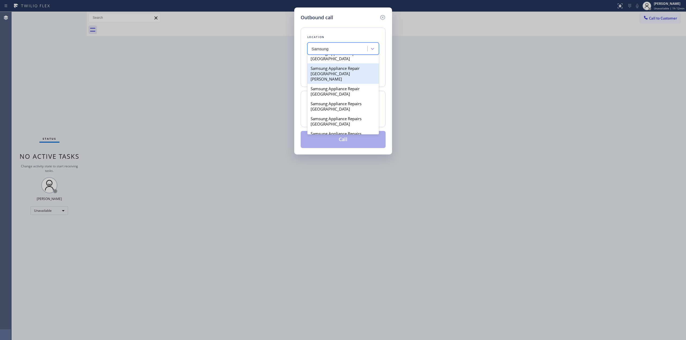
scroll to position [179, 0]
click at [337, 91] on div "Samsung Appliance Repairs Chicago" at bounding box center [343, 92] width 72 height 15
type input "(312) 766-7460"
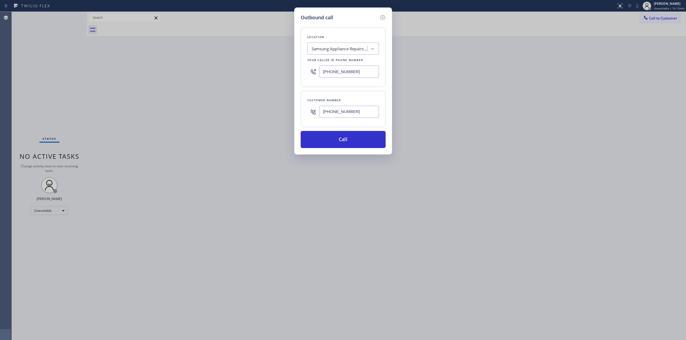
click at [345, 112] on input "[PHONE_NUMBER]" at bounding box center [349, 112] width 60 height 12
click at [349, 137] on button "Call" at bounding box center [343, 139] width 85 height 17
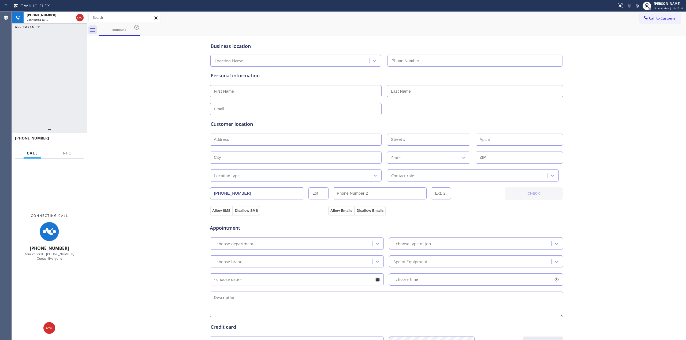
type input "(312) 766-7460"
drag, startPoint x: 639, startPoint y: 61, endPoint x: 638, endPoint y: 56, distance: 5.4
click at [639, 58] on div "Business location Location Name (312) 766-7460 Personal information Customer lo…" at bounding box center [386, 220] width 597 height 366
click at [636, 2] on div "Status report No issues detected If you experience an issue, please download th…" at bounding box center [650, 6] width 72 height 12
click at [637, 5] on icon at bounding box center [637, 6] width 6 height 6
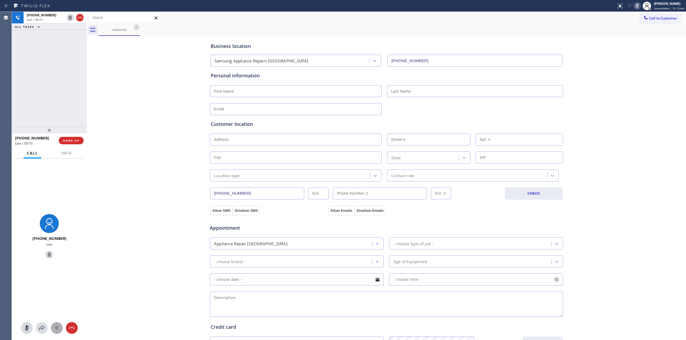
click at [58, 329] on icon at bounding box center [57, 328] width 6 height 6
click at [643, 21] on button "Call to Customer" at bounding box center [660, 18] width 41 height 10
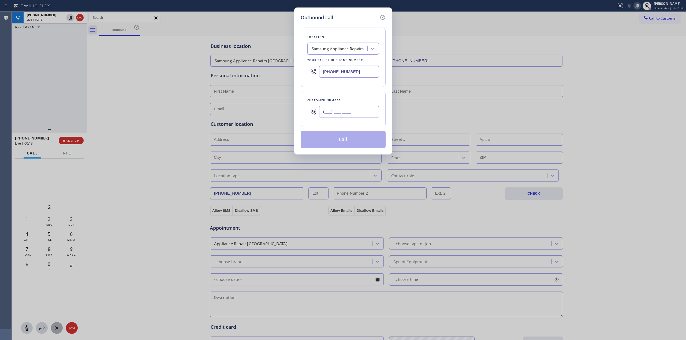
paste input "626"
click at [345, 111] on input "(___) ___-____" at bounding box center [349, 112] width 60 height 12
drag, startPoint x: 363, startPoint y: 112, endPoint x: 215, endPoint y: 112, distance: 148.0
click at [218, 112] on div "Outbound call Location Samsung Appliance Repairs Chicago Your caller id phone n…" at bounding box center [343, 170] width 686 height 340
paste input "626) 623-508"
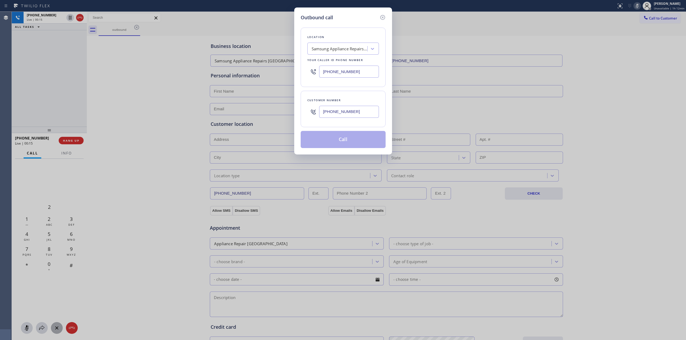
type input "[PHONE_NUMBER]"
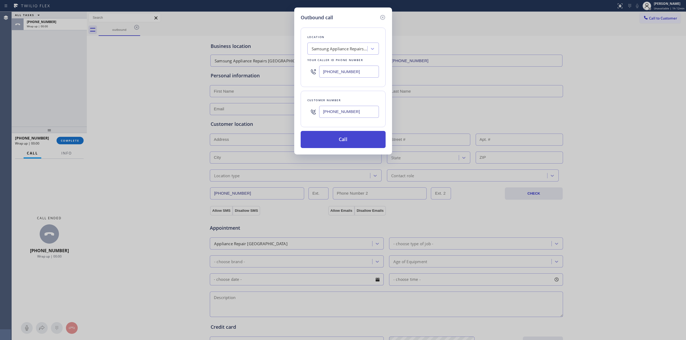
click at [336, 143] on button "Call" at bounding box center [343, 139] width 85 height 17
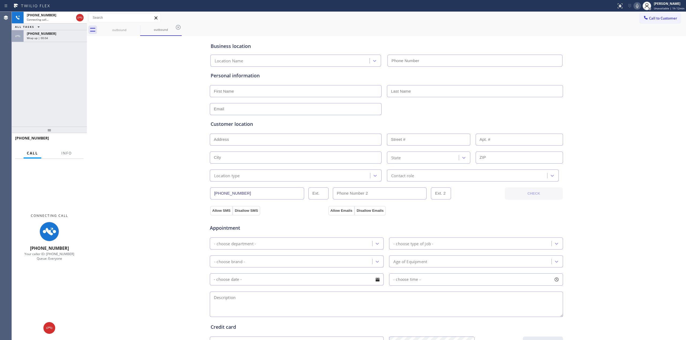
type input "(312) 766-7460"
click at [650, 56] on div "Business location Samsung Appliance Repairs Chicago (312) 766-7460 Personal inf…" at bounding box center [386, 220] width 597 height 366
click at [61, 35] on div "[PHONE_NUMBER]" at bounding box center [55, 33] width 57 height 5
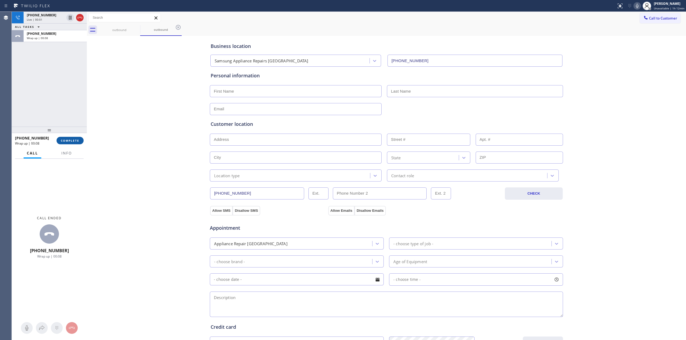
click at [74, 142] on span "COMPLETE" at bounding box center [70, 141] width 18 height 4
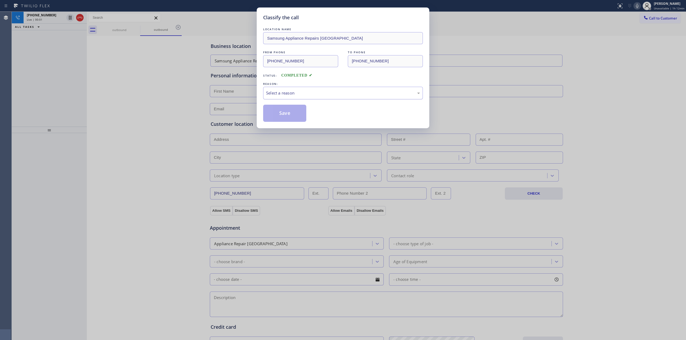
click at [314, 88] on div "Select a reason" at bounding box center [343, 93] width 160 height 13
drag, startPoint x: 285, startPoint y: 114, endPoint x: 455, endPoint y: 111, distance: 170.3
click at [285, 114] on button "Save" at bounding box center [284, 113] width 43 height 17
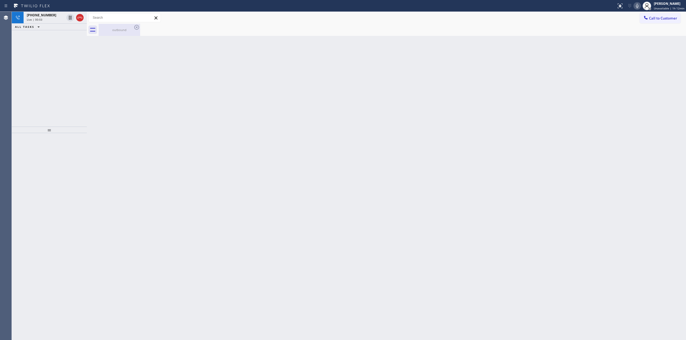
click at [128, 30] on div "outbound" at bounding box center [119, 30] width 40 height 4
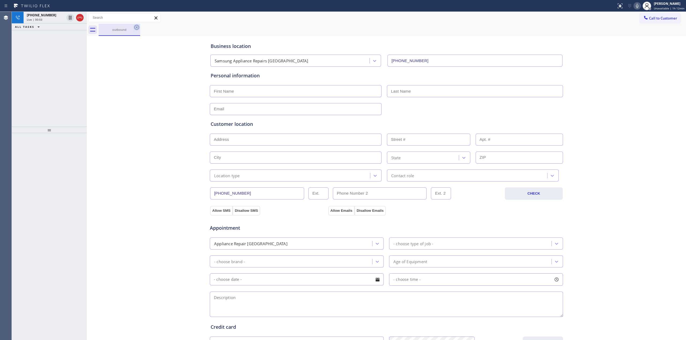
click at [137, 27] on icon at bounding box center [137, 27] width 6 height 6
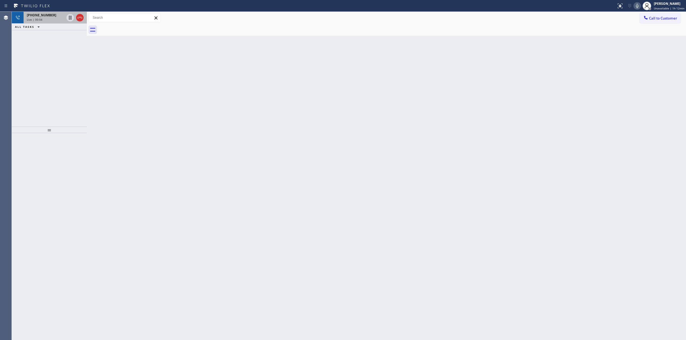
click at [61, 23] on div "+16266235086 Live | 00:04" at bounding box center [45, 18] width 42 height 12
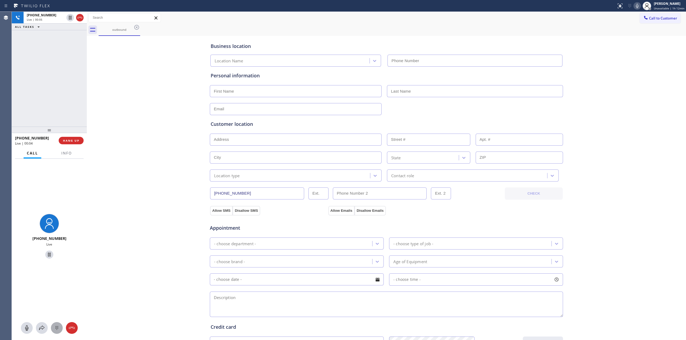
type input "(312) 766-7460"
click at [56, 324] on button at bounding box center [57, 329] width 12 height 12
click at [655, 18] on span "Call to Customer" at bounding box center [663, 18] width 28 height 5
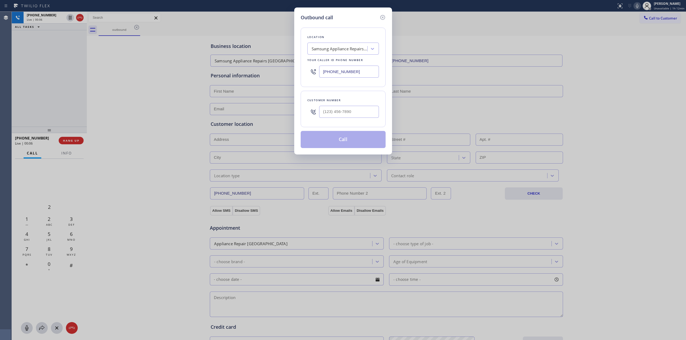
click at [326, 131] on div "Location Samsung Appliance Repairs Chicago Your caller id phone number (312) 76…" at bounding box center [343, 84] width 85 height 127
paste input "626) 623-5086"
click at [362, 110] on input "(___) ___-____" at bounding box center [349, 112] width 60 height 12
type input "[PHONE_NUMBER]"
click at [308, 83] on div "Location Samsung Appliance Repairs Chicago Your caller id phone number (312) 76…" at bounding box center [343, 58] width 85 height 60
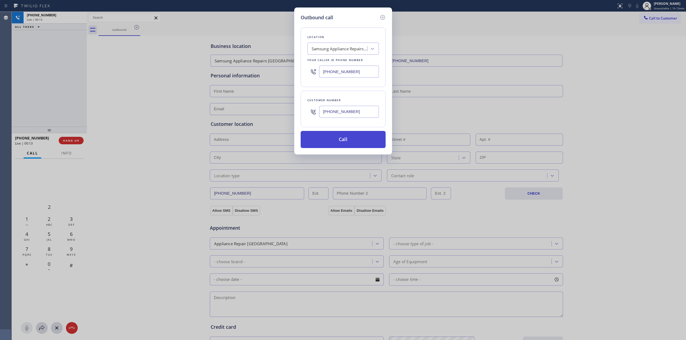
click at [347, 142] on button "Call" at bounding box center [343, 139] width 85 height 17
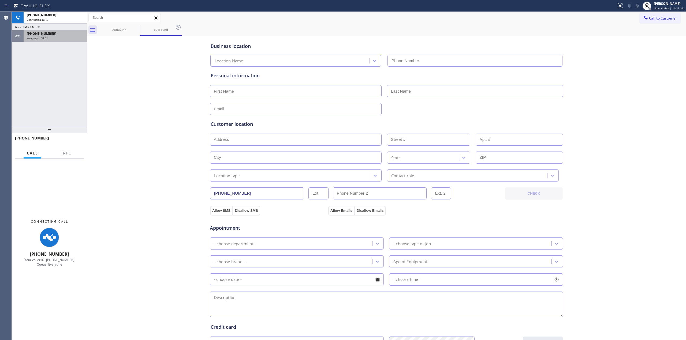
click at [64, 38] on div "Wrap up | 00:01" at bounding box center [55, 38] width 57 height 4
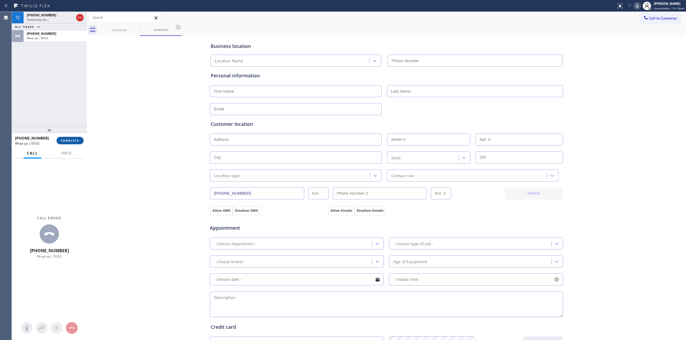
click at [68, 140] on span "COMPLETE" at bounding box center [70, 141] width 18 height 4
type input "(312) 766-7460"
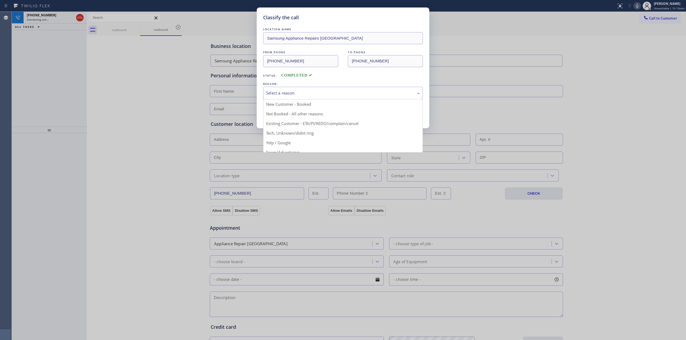
click at [326, 92] on div "Select a reason" at bounding box center [343, 93] width 154 height 6
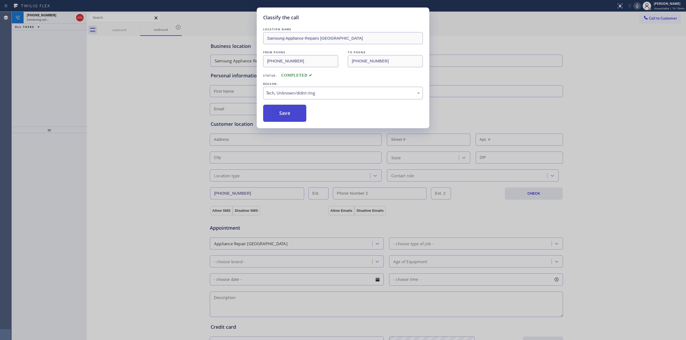
click at [291, 116] on button "Save" at bounding box center [284, 113] width 43 height 17
drag, startPoint x: 623, startPoint y: 77, endPoint x: 523, endPoint y: 64, distance: 101.5
click at [623, 77] on div "Classify the call LOCATION NAME Samsung Appliance Repairs Chicago FROM PHONE (3…" at bounding box center [343, 170] width 686 height 340
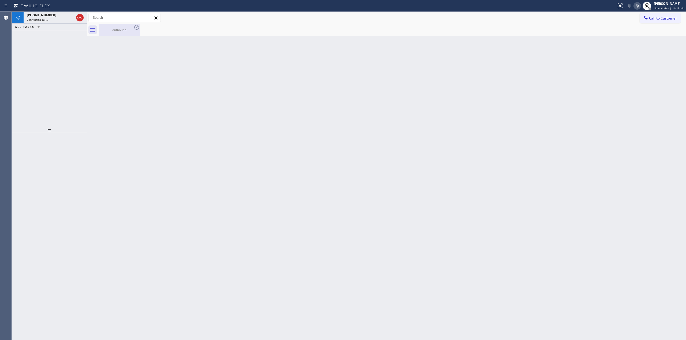
click at [132, 30] on div "outbound" at bounding box center [119, 30] width 40 height 4
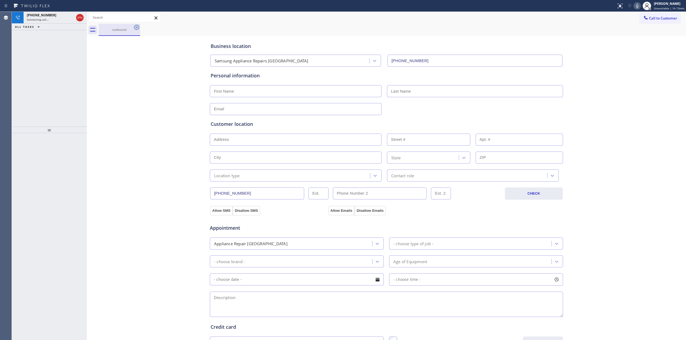
click at [139, 28] on icon at bounding box center [136, 27] width 5 height 5
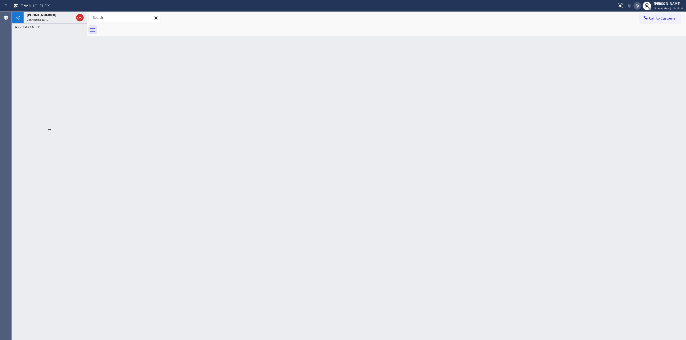
click at [636, 3] on icon at bounding box center [637, 6] width 6 height 6
click at [45, 20] on span "Connecting call…" at bounding box center [38, 20] width 22 height 4
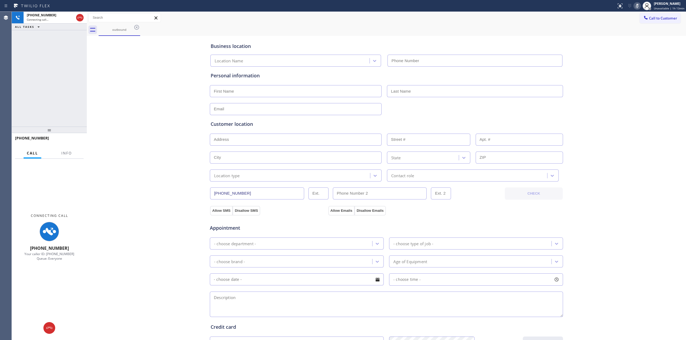
type input "(312) 766-7460"
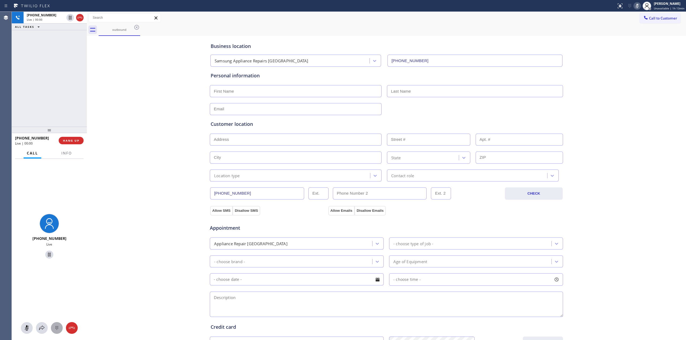
click at [56, 328] on icon at bounding box center [57, 328] width 6 height 6
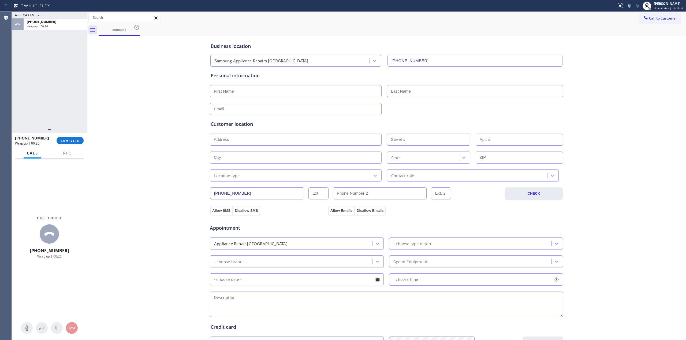
drag, startPoint x: 603, startPoint y: 63, endPoint x: 626, endPoint y: 41, distance: 32.2
click at [614, 53] on div "Business location Samsung Appliance Repairs Chicago (312) 766-7460 Personal inf…" at bounding box center [386, 220] width 597 height 366
click at [646, 22] on button "Call to Customer" at bounding box center [660, 18] width 41 height 10
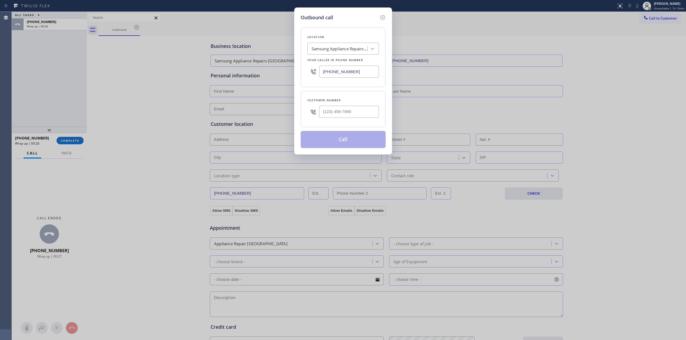
drag, startPoint x: 332, startPoint y: 127, endPoint x: 343, endPoint y: 117, distance: 14.4
click at [332, 127] on div "Customer number" at bounding box center [343, 109] width 85 height 36
paste input "564) 201-6330"
click at [343, 117] on input "[PHONE_NUMBER]" at bounding box center [349, 112] width 60 height 12
type input "[PHONE_NUMBER]"
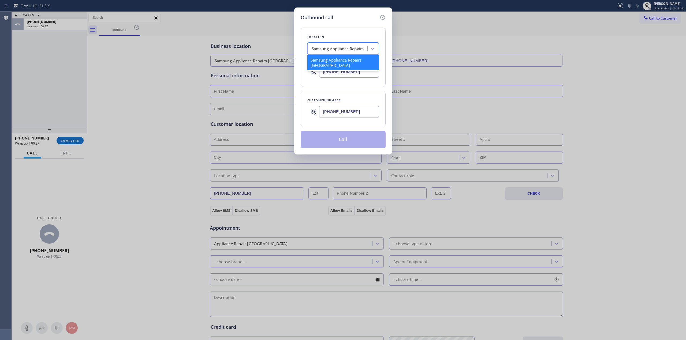
click at [351, 48] on div "Samsung Appliance Repairs Chicago" at bounding box center [340, 49] width 56 height 6
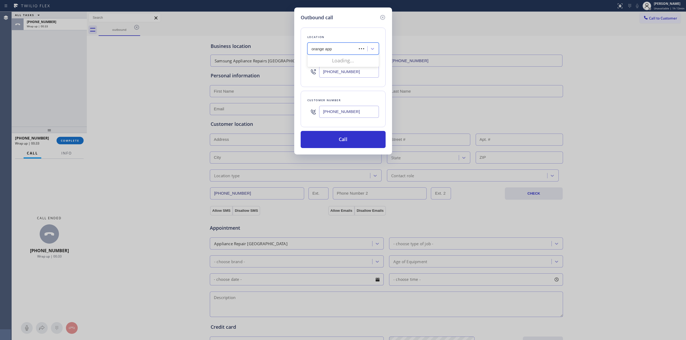
type input "orange appl"
click at [335, 61] on div "Orange Appliance Repair" at bounding box center [343, 60] width 72 height 10
type input "(714) 855-4254"
click at [344, 74] on input "(714) 855-4254" at bounding box center [349, 72] width 60 height 12
click at [335, 109] on input "[PHONE_NUMBER]" at bounding box center [349, 112] width 60 height 12
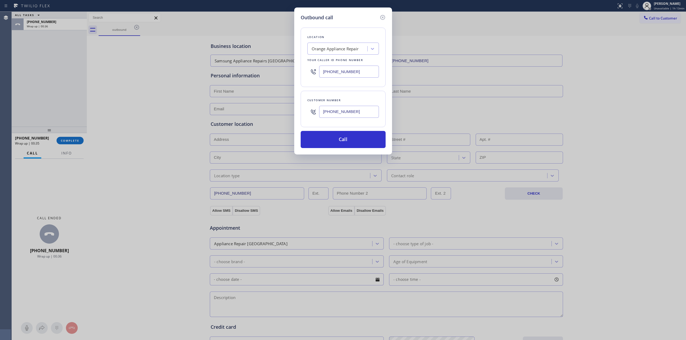
click at [335, 109] on input "[PHONE_NUMBER]" at bounding box center [349, 112] width 60 height 12
click at [341, 145] on button "Call" at bounding box center [343, 139] width 85 height 17
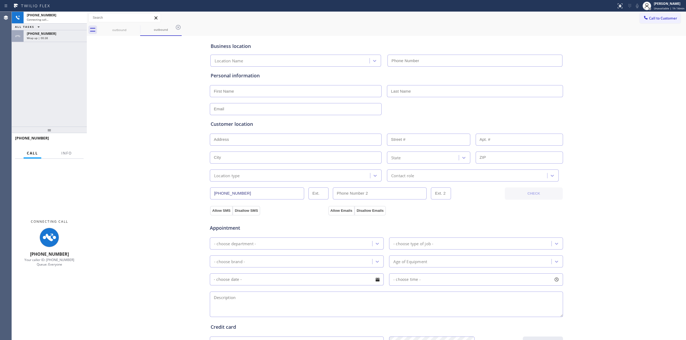
type input "(714) 855-4254"
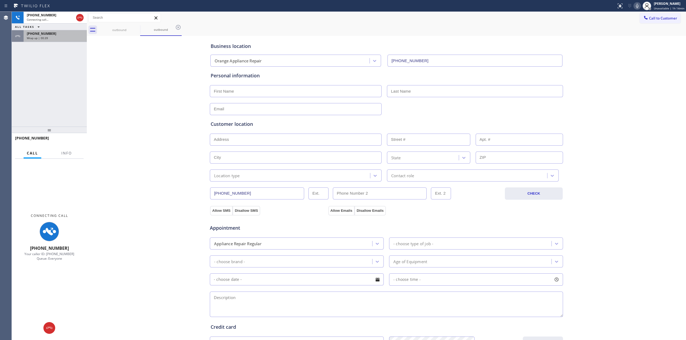
click at [70, 34] on div "[PHONE_NUMBER]" at bounding box center [55, 33] width 57 height 5
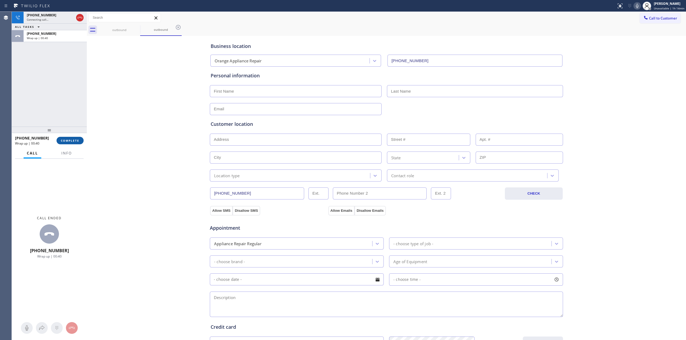
click at [75, 140] on span "COMPLETE" at bounding box center [70, 141] width 18 height 4
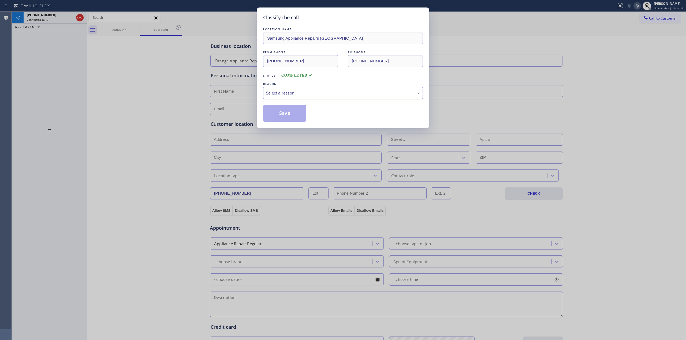
click at [305, 93] on div "Select a reason" at bounding box center [343, 93] width 154 height 6
click at [291, 103] on div "LOCATION NAME Samsung Appliance Repairs Chicago FROM PHONE (312) 766-7460 TO PH…" at bounding box center [343, 74] width 160 height 95
click at [291, 108] on button "Save" at bounding box center [284, 113] width 43 height 17
drag, startPoint x: 583, startPoint y: 69, endPoint x: 648, endPoint y: 28, distance: 76.6
click at [588, 68] on div "Classify the call LOCATION NAME Samsung Appliance Repairs Chicago FROM PHONE (3…" at bounding box center [343, 170] width 686 height 340
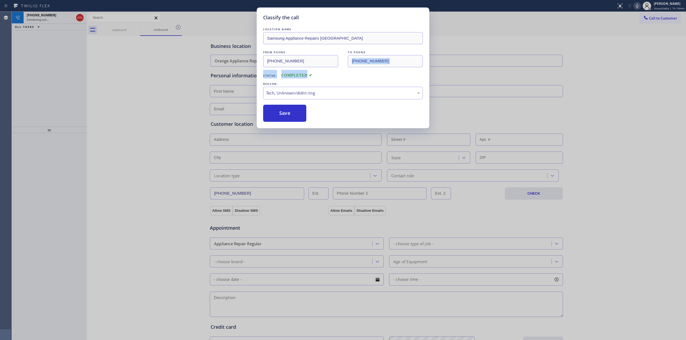
click at [639, 5] on icon at bounding box center [637, 6] width 6 height 6
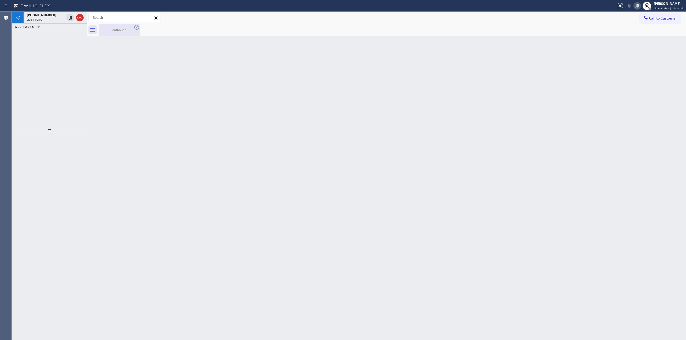
drag, startPoint x: 112, startPoint y: 34, endPoint x: 126, endPoint y: 27, distance: 15.6
click at [117, 32] on div "outbound" at bounding box center [119, 30] width 40 height 12
drag, startPoint x: 126, startPoint y: 27, endPoint x: 131, endPoint y: 28, distance: 4.9
click at [128, 28] on div "outbound" at bounding box center [119, 30] width 40 height 4
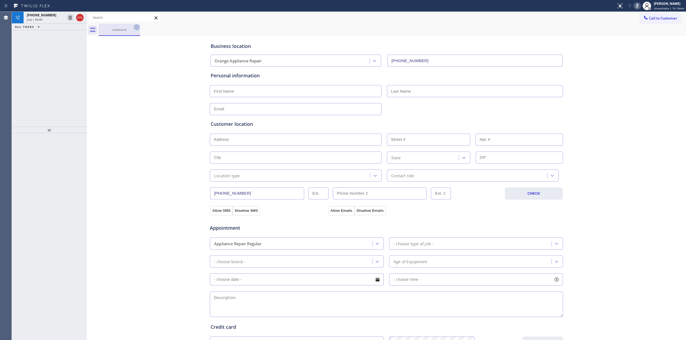
click at [136, 29] on icon at bounding box center [137, 27] width 6 height 6
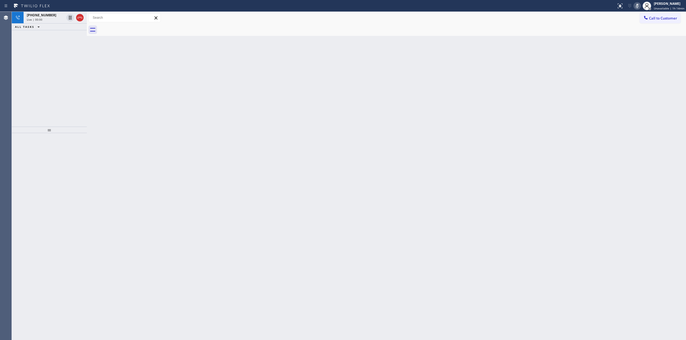
click at [136, 29] on div at bounding box center [393, 30] width 588 height 12
click at [41, 16] on span "[PHONE_NUMBER]" at bounding box center [41, 15] width 29 height 5
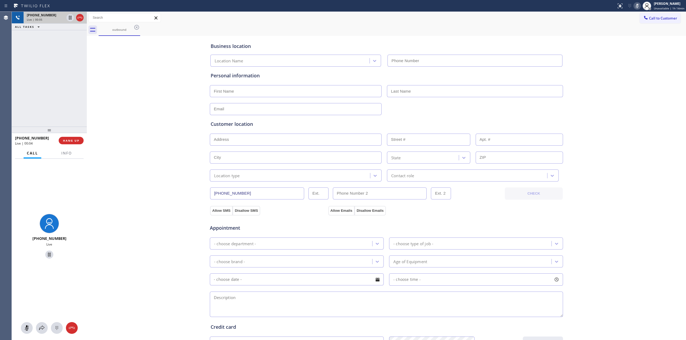
type input "(714) 855-4254"
click at [49, 19] on div "Live | 00:07" at bounding box center [55, 20] width 57 height 4
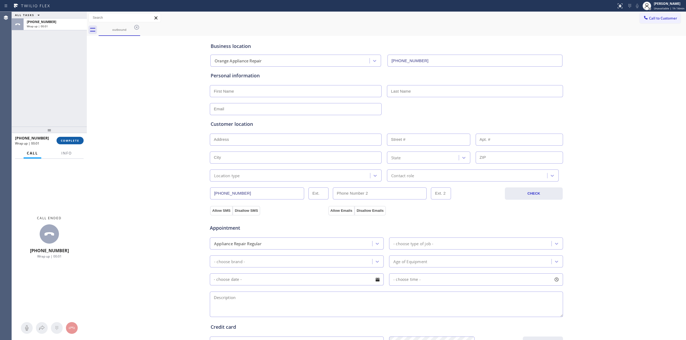
click at [69, 138] on button "COMPLETE" at bounding box center [70, 141] width 27 height 8
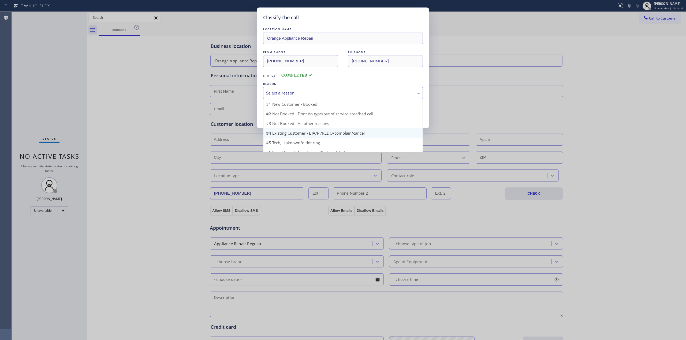
drag, startPoint x: 295, startPoint y: 94, endPoint x: 293, endPoint y: 121, distance: 26.9
click at [296, 95] on div "Select a reason" at bounding box center [343, 93] width 154 height 6
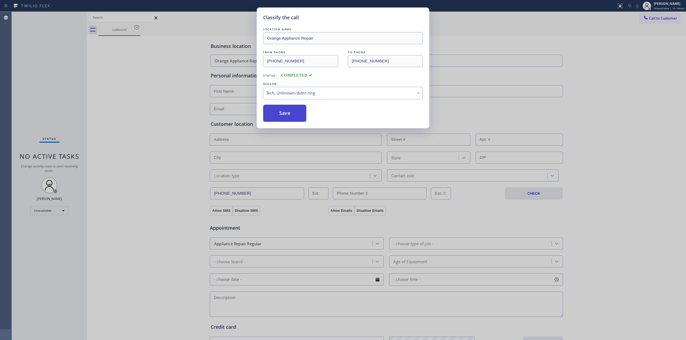
drag, startPoint x: 288, startPoint y: 121, endPoint x: 336, endPoint y: 113, distance: 48.3
click at [288, 120] on button "Save" at bounding box center [284, 113] width 43 height 17
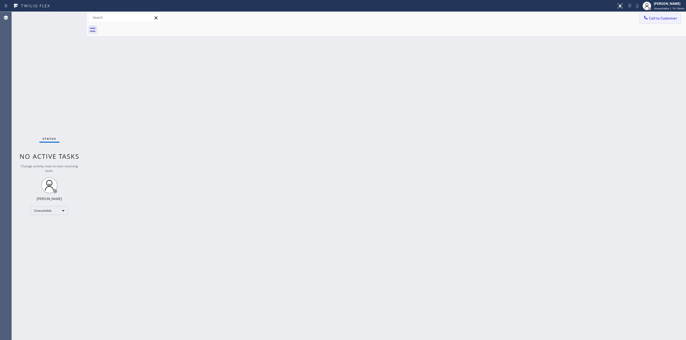
click at [652, 19] on span "Call to Customer" at bounding box center [663, 18] width 28 height 5
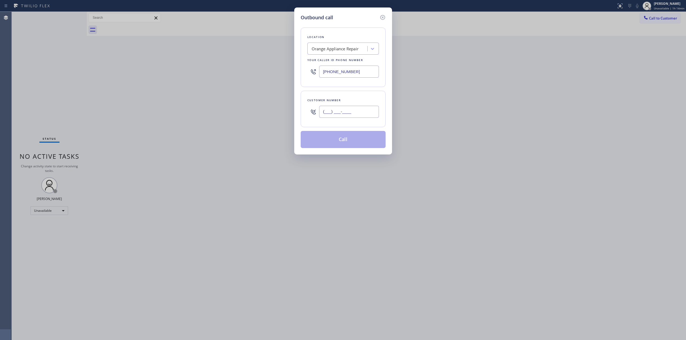
click at [335, 113] on input "(___) ___-____" at bounding box center [349, 112] width 60 height 12
paste input "564) 201-6330"
type input "[PHONE_NUMBER]"
click at [353, 143] on button "Call" at bounding box center [343, 139] width 85 height 17
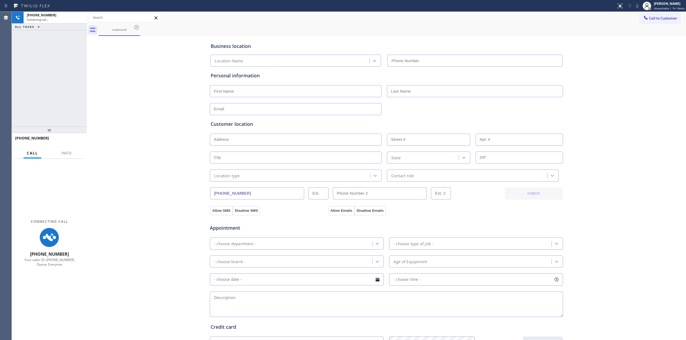
type input "(714) 855-4254"
click at [126, 30] on div "outbound" at bounding box center [119, 30] width 40 height 4
click at [135, 27] on icon at bounding box center [136, 27] width 5 height 5
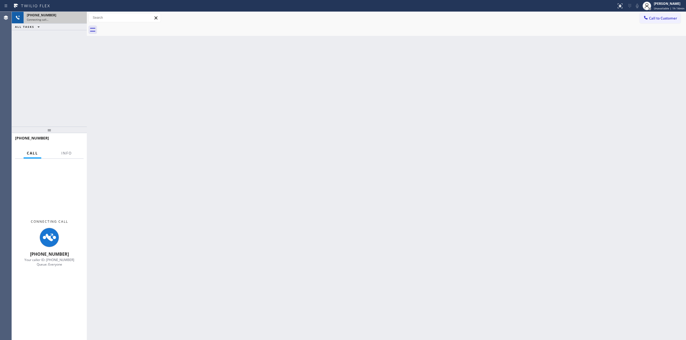
click at [57, 20] on div "Connecting call…" at bounding box center [55, 20] width 57 height 4
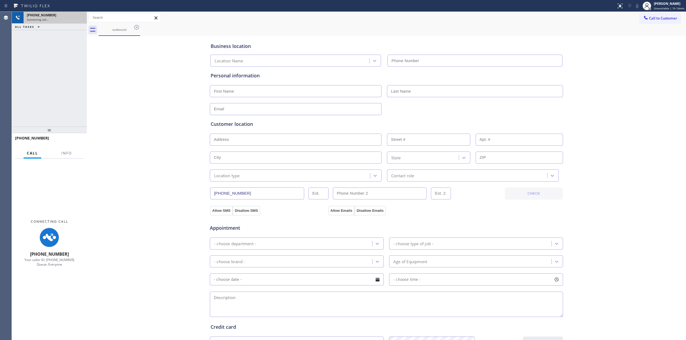
type input "(714) 855-4254"
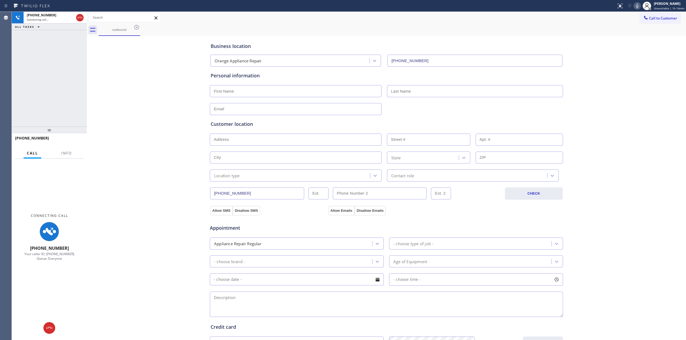
drag, startPoint x: 626, startPoint y: 107, endPoint x: 415, endPoint y: 46, distance: 219.1
click at [626, 106] on div "Business location Orange Appliance Repair (714) 855-4254 Personal information C…" at bounding box center [386, 220] width 597 height 366
click at [135, 26] on icon at bounding box center [136, 27] width 5 height 5
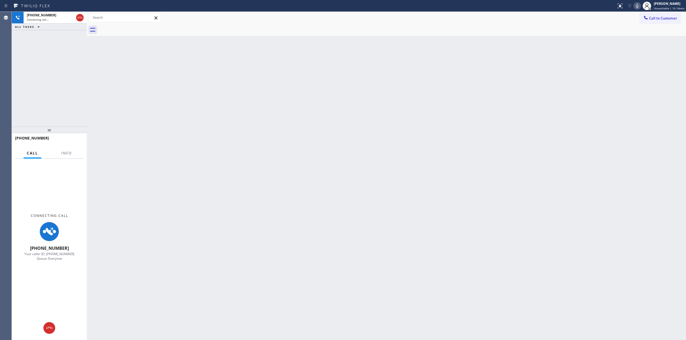
click at [640, 4] on icon at bounding box center [637, 6] width 6 height 6
click at [658, 18] on span "Call to Customer" at bounding box center [663, 18] width 28 height 5
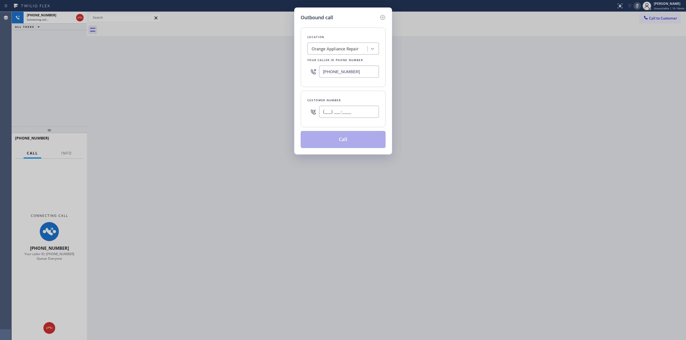
click at [335, 108] on input "(___) ___-____" at bounding box center [349, 112] width 60 height 12
paste input "564) 201-6330"
type input "[PHONE_NUMBER]"
click at [386, 19] on div "Outbound call Location Orange Appliance Repair Your caller id phone number (714…" at bounding box center [343, 81] width 98 height 147
click at [382, 15] on icon at bounding box center [383, 17] width 6 height 6
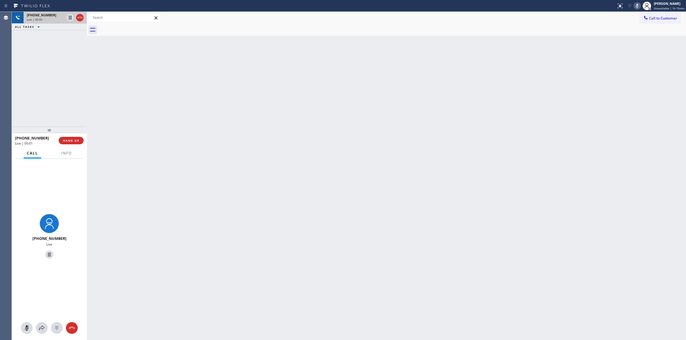
click at [53, 17] on div "[PHONE_NUMBER]" at bounding box center [46, 15] width 38 height 5
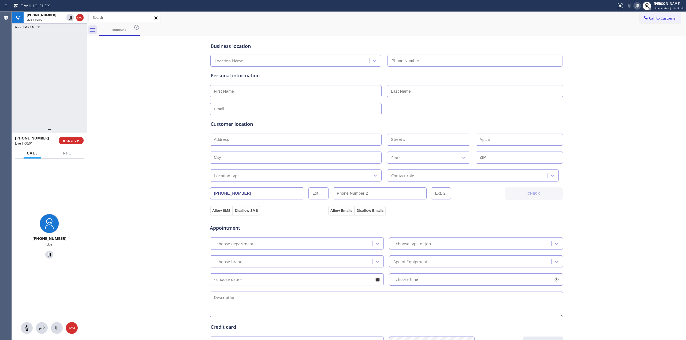
type input "(714) 855-4254"
click at [59, 331] on icon at bounding box center [57, 328] width 6 height 6
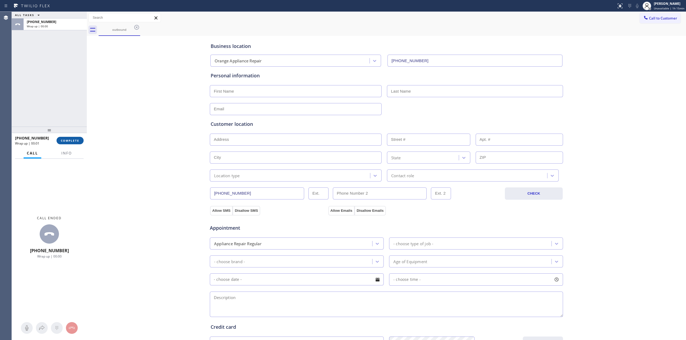
click at [78, 142] on span "COMPLETE" at bounding box center [70, 141] width 18 height 4
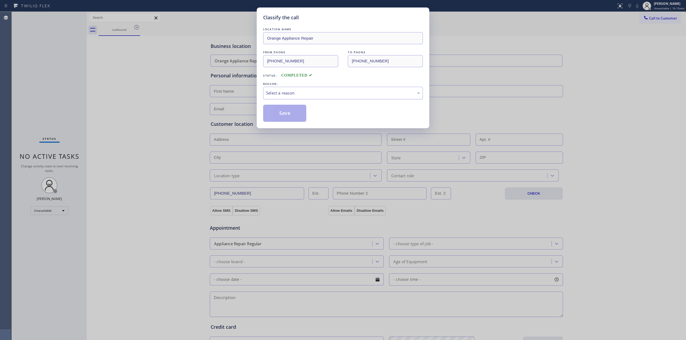
click at [328, 91] on div "Select a reason" at bounding box center [343, 93] width 154 height 6
click at [288, 110] on button "Save" at bounding box center [284, 113] width 43 height 17
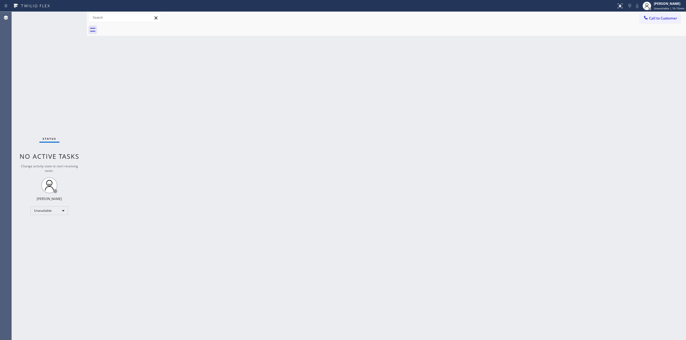
drag, startPoint x: 597, startPoint y: 116, endPoint x: 609, endPoint y: 60, distance: 56.9
click at [597, 112] on div "Back to Dashboard Change Sender ID Customers Technicians Select a contact Outbo…" at bounding box center [386, 176] width 599 height 329
click at [656, 16] on span "Call to Customer" at bounding box center [663, 18] width 28 height 5
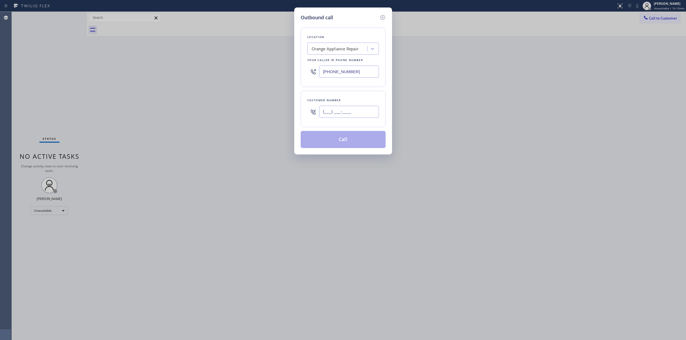
click at [329, 117] on input "(___) ___-____" at bounding box center [349, 112] width 60 height 12
paste input "350) 999-8678"
type input "(350) 999-8678"
click at [353, 43] on div "Orange Appliance Repair" at bounding box center [343, 49] width 72 height 12
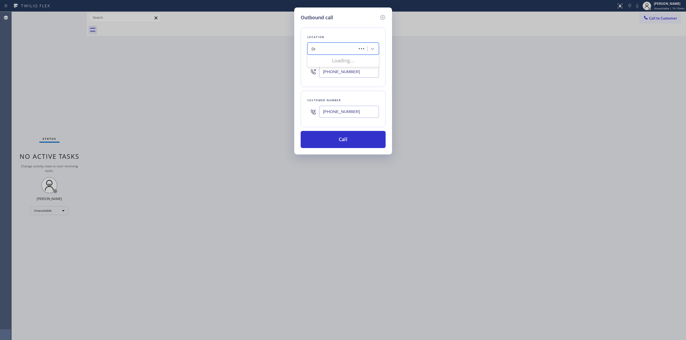
type input "Dcs"
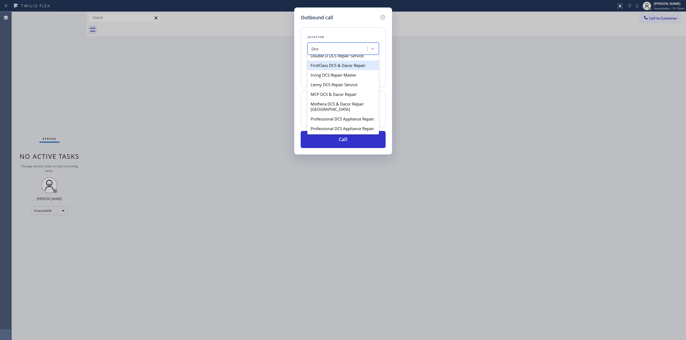
scroll to position [179, 0]
click at [329, 68] on div "DCS Professional Appliance Repair" at bounding box center [343, 63] width 72 height 10
type input "(480) 428-3867"
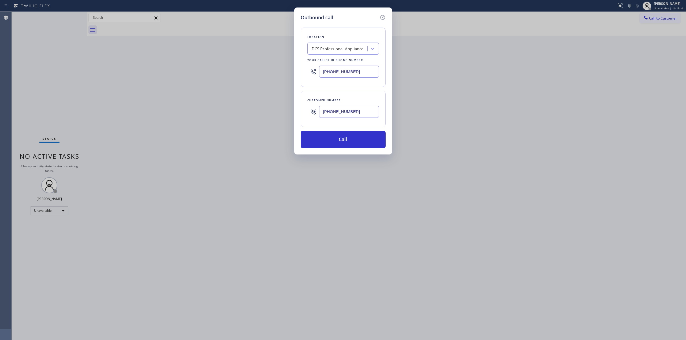
click at [340, 110] on input "(350) 999-8678" at bounding box center [349, 112] width 60 height 12
click at [342, 138] on button "Call" at bounding box center [343, 139] width 85 height 17
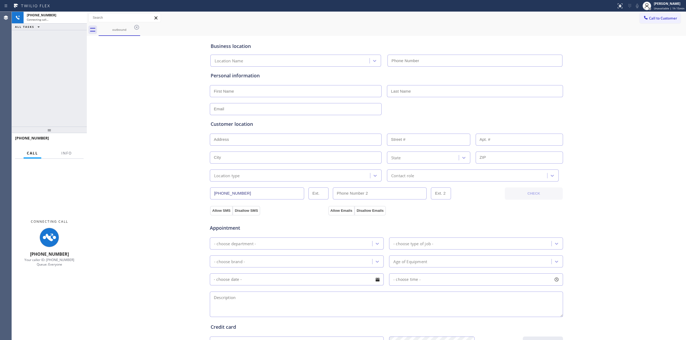
type input "(480) 428-3867"
drag, startPoint x: 616, startPoint y: 65, endPoint x: 616, endPoint y: 58, distance: 7.0
click at [616, 63] on div "Business location DCS Professional Appliance Repair (480) 428-3867 Personal inf…" at bounding box center [386, 220] width 597 height 366
click at [637, 5] on icon at bounding box center [637, 6] width 6 height 6
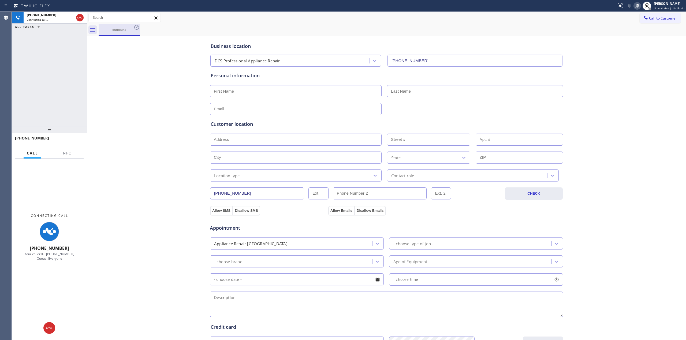
click at [129, 33] on div "outbound" at bounding box center [119, 30] width 40 height 12
click at [136, 29] on icon at bounding box center [136, 27] width 5 height 5
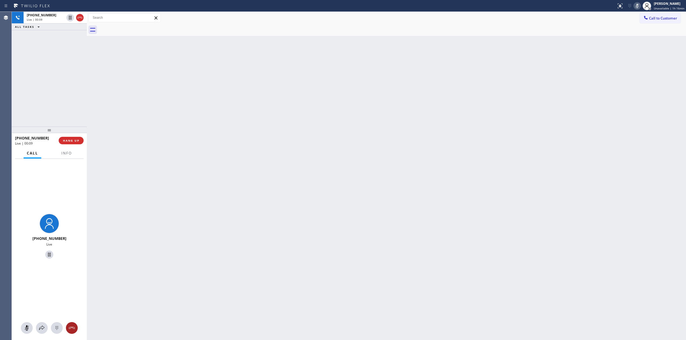
click at [67, 326] on div at bounding box center [72, 328] width 12 height 6
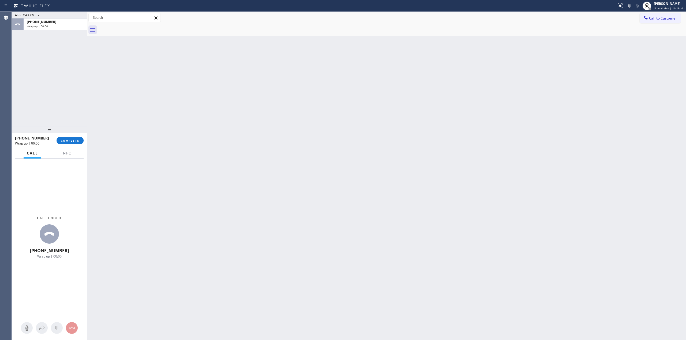
drag, startPoint x: 57, startPoint y: 328, endPoint x: 73, endPoint y: 138, distance: 190.5
click at [65, 301] on div "Call ended +13509998678 Wrap up | 00:00" at bounding box center [49, 250] width 75 height 182
click at [74, 142] on span "COMPLETE" at bounding box center [70, 141] width 18 height 4
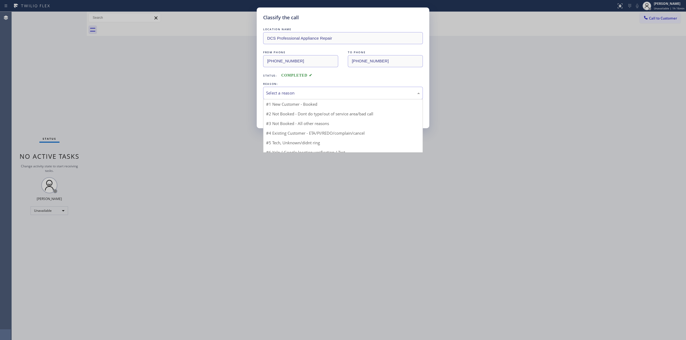
click at [323, 94] on div "Select a reason" at bounding box center [343, 93] width 154 height 6
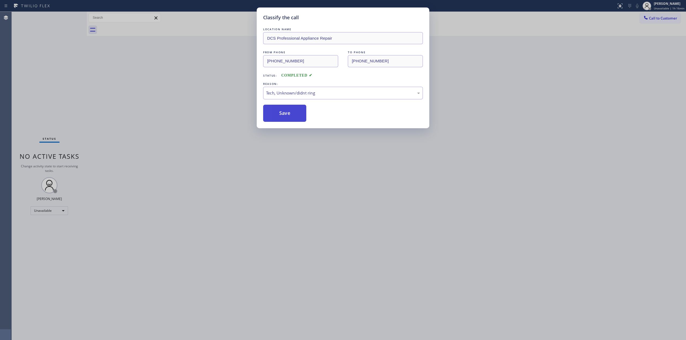
click at [289, 120] on button "Save" at bounding box center [284, 113] width 43 height 17
click at [661, 10] on div "Status report No issues detected If you experience an issue, please download th…" at bounding box center [343, 170] width 686 height 340
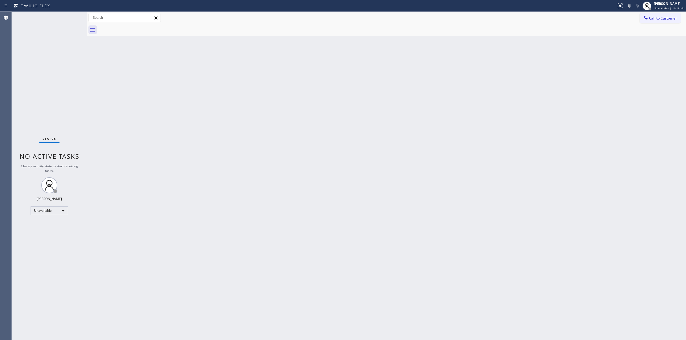
click at [661, 12] on div "Call to Customer Outbound call Location DCS Professional Appliance Repair Your …" at bounding box center [386, 18] width 599 height 12
click at [658, 16] on button "Call to Customer" at bounding box center [660, 18] width 41 height 10
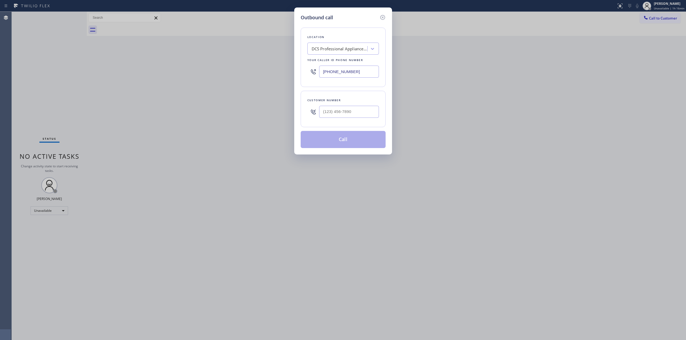
drag, startPoint x: 297, startPoint y: 120, endPoint x: 343, endPoint y: 114, distance: 45.7
click at [300, 120] on div "Outbound call Location DCS Professional Appliance Repair Your caller id phone n…" at bounding box center [343, 81] width 98 height 147
paste input "350) 999-8678"
click at [343, 114] on input "(___) ___-____" at bounding box center [349, 112] width 60 height 12
type input "(350) 999-8678"
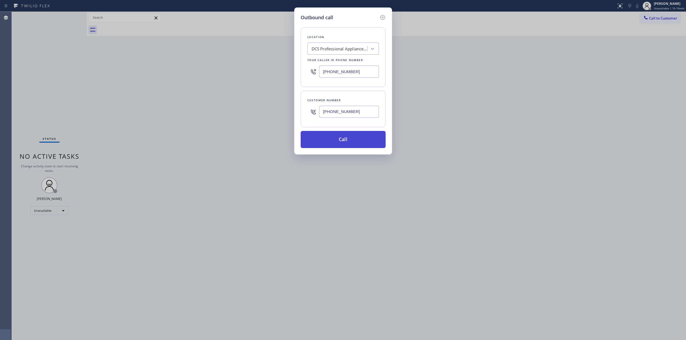
click at [353, 143] on button "Call" at bounding box center [343, 139] width 85 height 17
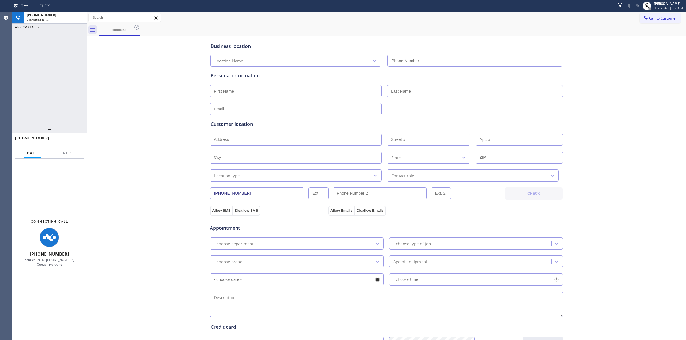
type input "(480) 428-3867"
click at [143, 72] on div "Business location DCS Professional Appliance Repair (480) 428-3867 Personal inf…" at bounding box center [386, 220] width 597 height 366
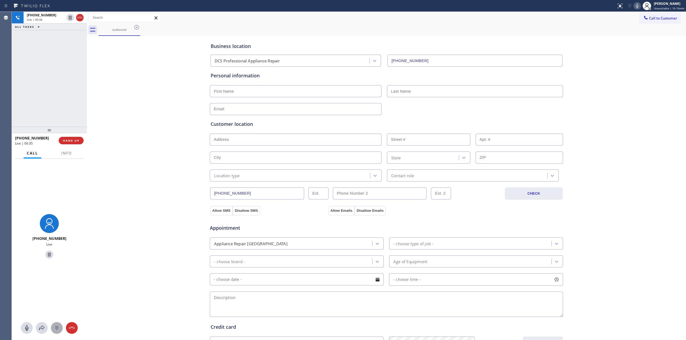
click at [57, 325] on icon at bounding box center [57, 328] width 6 height 6
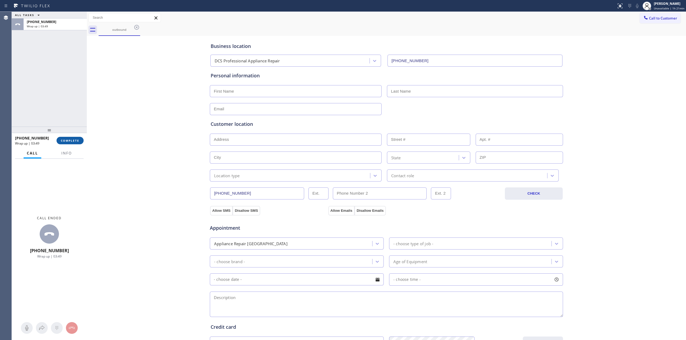
click at [70, 137] on div "+13509998678 Wrap up | 03:49 COMPLETE" at bounding box center [49, 141] width 69 height 14
click at [70, 139] on span "COMPLETE" at bounding box center [70, 141] width 18 height 4
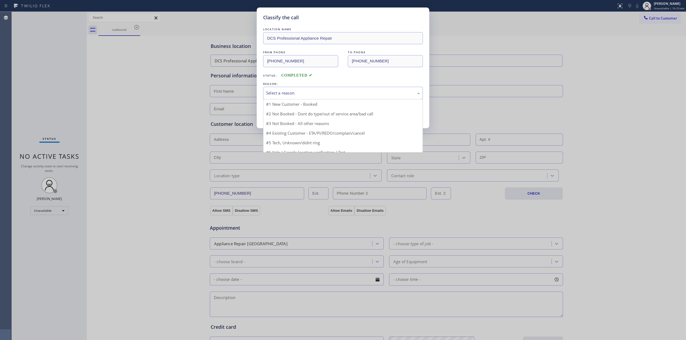
drag, startPoint x: 347, startPoint y: 90, endPoint x: 328, endPoint y: 117, distance: 33.6
click at [347, 91] on div "Select a reason" at bounding box center [343, 93] width 154 height 6
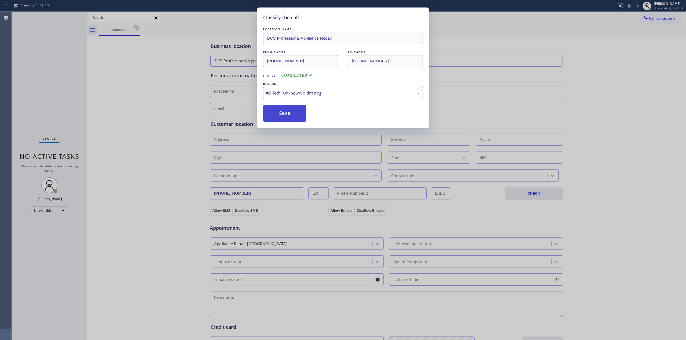
click at [283, 118] on button "Save" at bounding box center [284, 113] width 43 height 17
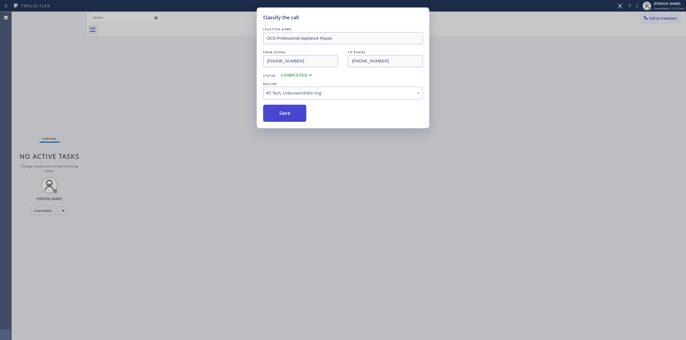
click at [299, 116] on button "Save" at bounding box center [284, 113] width 43 height 17
click at [541, 111] on div "Classify the call LOCATION NAME DCS Professional Appliance Repair FROM PHONE (4…" at bounding box center [343, 170] width 686 height 340
click at [317, 101] on div "LOCATION NAME DCS Professional Appliance Repair FROM PHONE (480) 428-3867 TO PH…" at bounding box center [343, 74] width 160 height 95
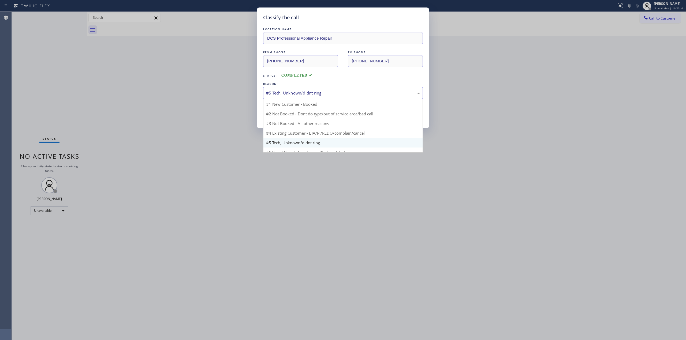
click at [320, 95] on div "#5 Tech, Unknown/didnt ring" at bounding box center [343, 93] width 154 height 6
click at [321, 92] on div "#5 Tech, Unknown/didnt ring" at bounding box center [343, 93] width 154 height 6
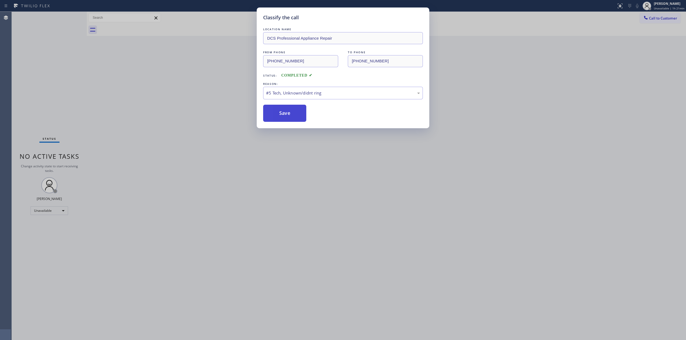
click at [290, 113] on button "Save" at bounding box center [284, 113] width 43 height 17
click at [290, 115] on button "Save" at bounding box center [284, 113] width 43 height 17
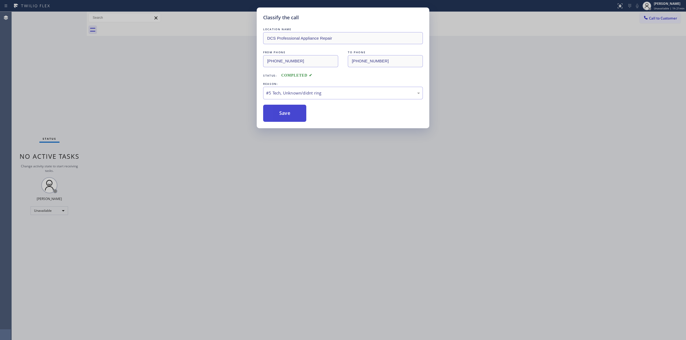
click at [290, 115] on button "Save" at bounding box center [284, 113] width 43 height 17
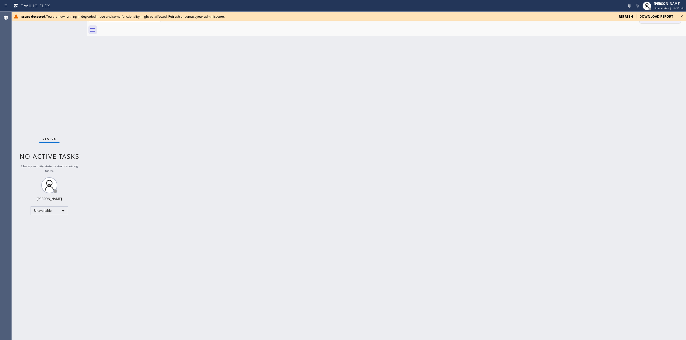
click at [681, 13] on icon at bounding box center [682, 16] width 6 height 6
click at [681, 16] on icon at bounding box center [682, 16] width 6 height 6
click at [684, 16] on icon at bounding box center [682, 16] width 6 height 6
click at [682, 15] on icon at bounding box center [682, 16] width 6 height 6
click at [681, 17] on icon at bounding box center [682, 16] width 6 height 6
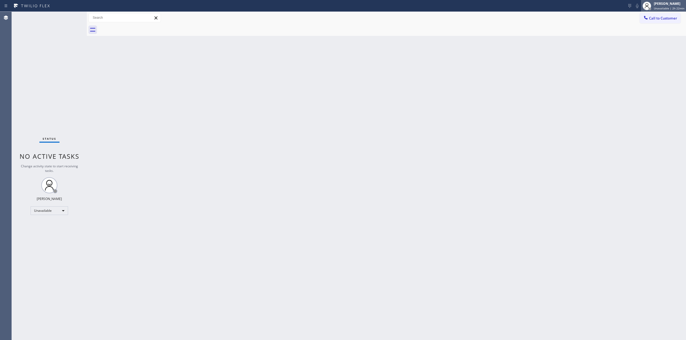
click at [663, 6] on span "Unavailable | 2h 22min" at bounding box center [669, 8] width 31 height 4
click at [653, 40] on button "Break" at bounding box center [660, 42] width 54 height 7
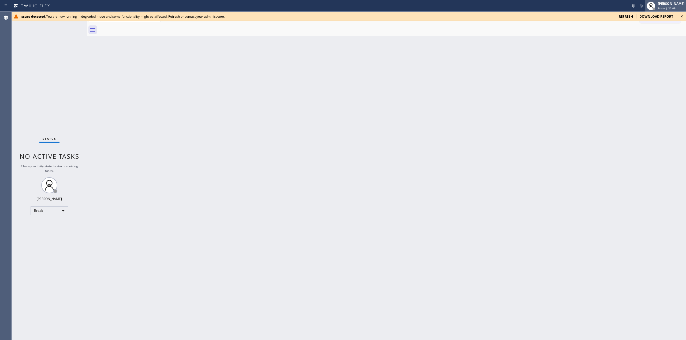
click at [665, 6] on div "Jasper Timkang Break | 22:09" at bounding box center [671, 5] width 29 height 9
click at [650, 36] on button "Unavailable" at bounding box center [660, 35] width 54 height 7
click at [682, 17] on icon at bounding box center [682, 16] width 6 height 6
click at [680, 14] on icon at bounding box center [682, 16] width 6 height 6
click at [684, 16] on icon at bounding box center [682, 16] width 6 height 6
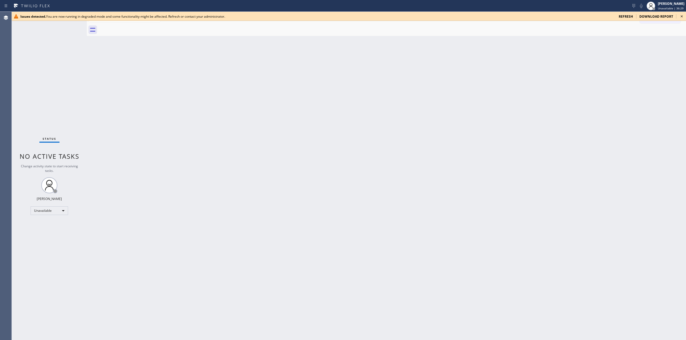
click at [683, 17] on icon at bounding box center [682, 16] width 6 height 6
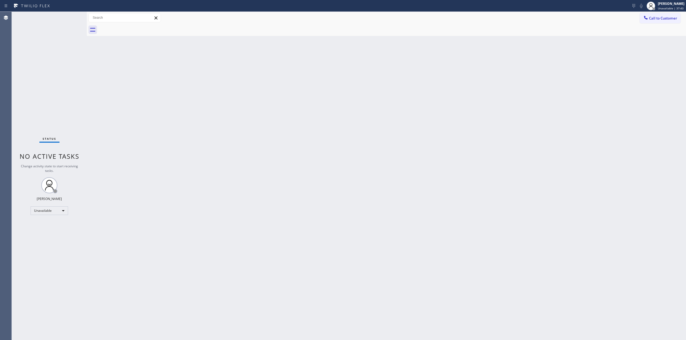
click at [638, 89] on div "Back to Dashboard Change Sender ID Customers Technicians Select a contact Outbo…" at bounding box center [386, 176] width 599 height 329
click at [342, 142] on div "Back to Dashboard Change Sender ID Customers Technicians Select a contact Outbo…" at bounding box center [386, 176] width 599 height 329
